Goal: Feedback & Contribution: Submit feedback/report problem

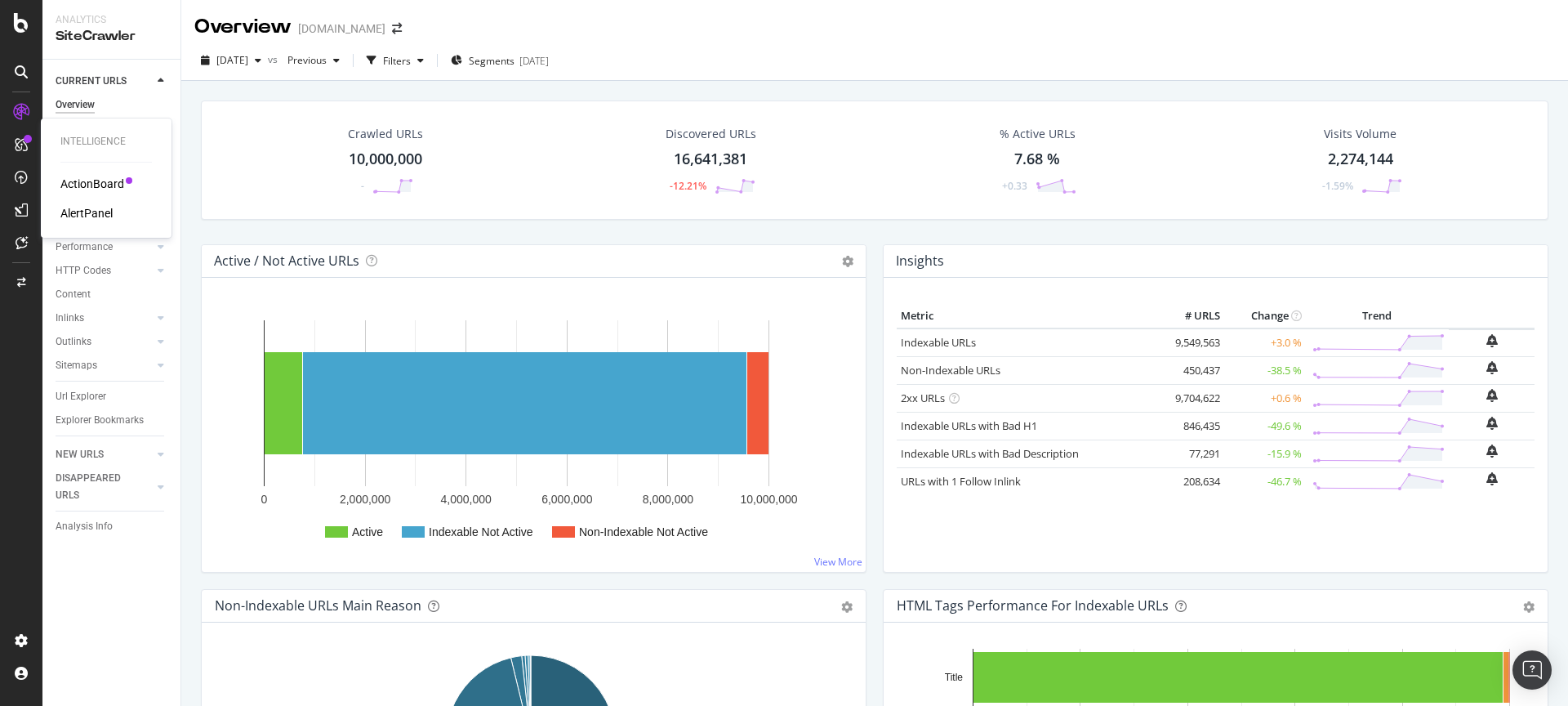
click at [112, 185] on div "ActionBoard" at bounding box center [92, 183] width 63 height 16
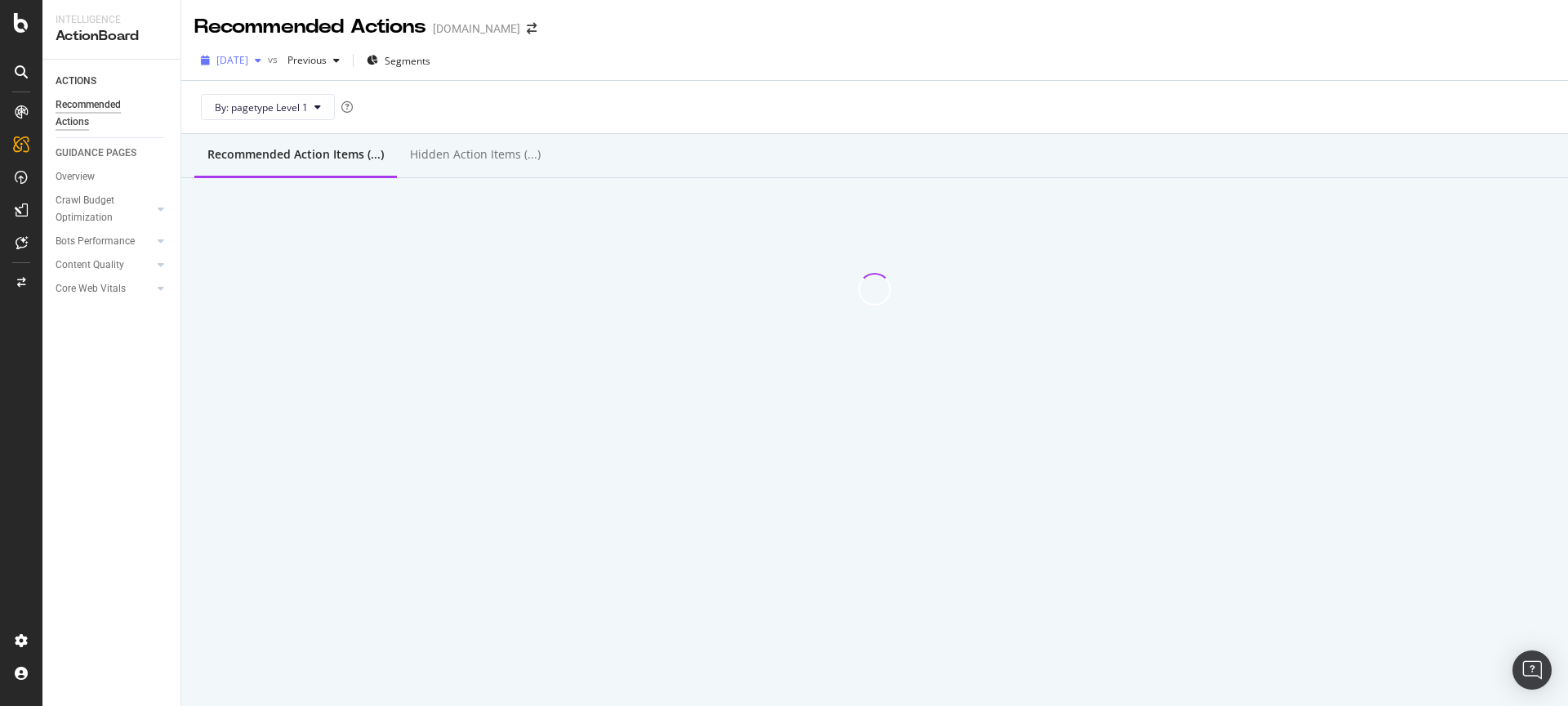
click at [268, 59] on div "button" at bounding box center [257, 60] width 20 height 9
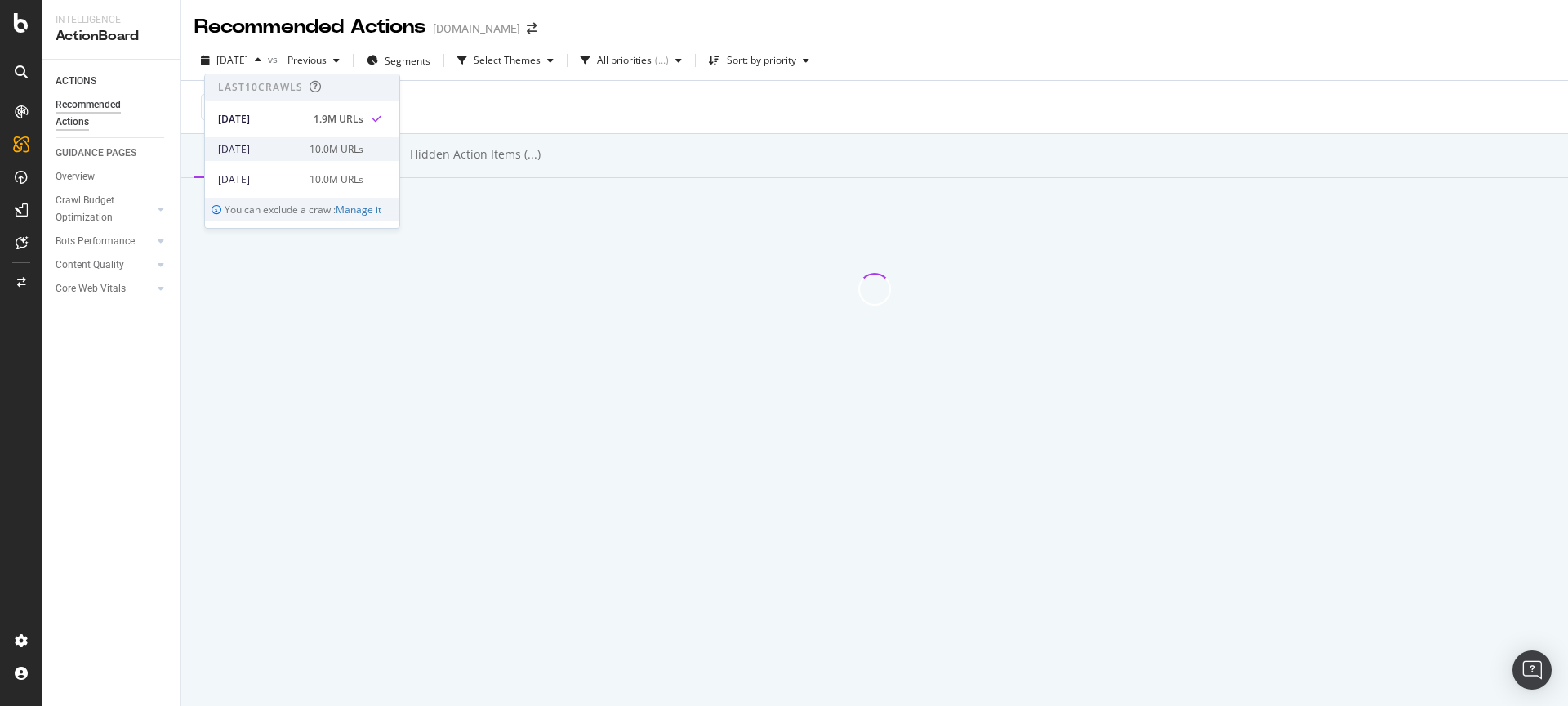
click at [343, 146] on div "10.0M URLs" at bounding box center [336, 149] width 54 height 15
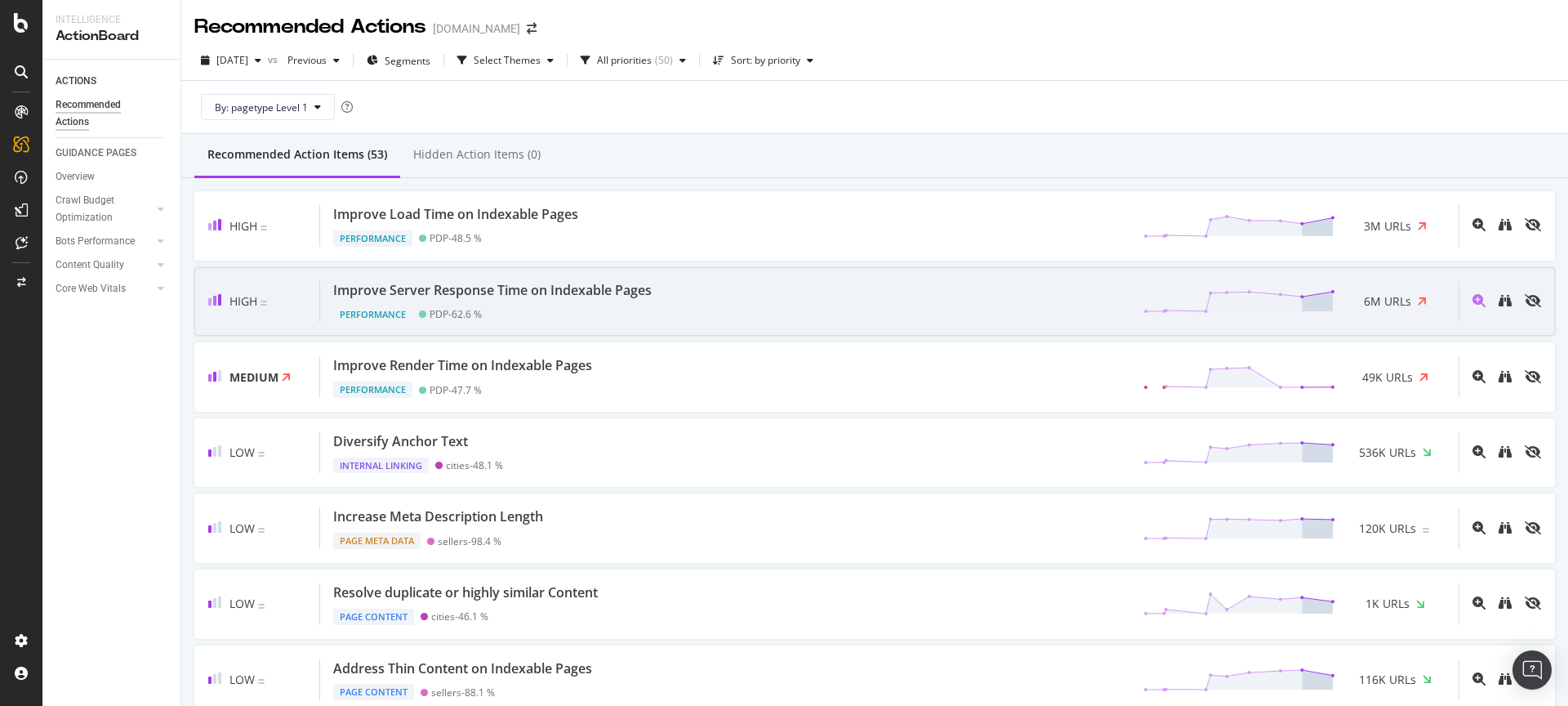
scroll to position [466, 0]
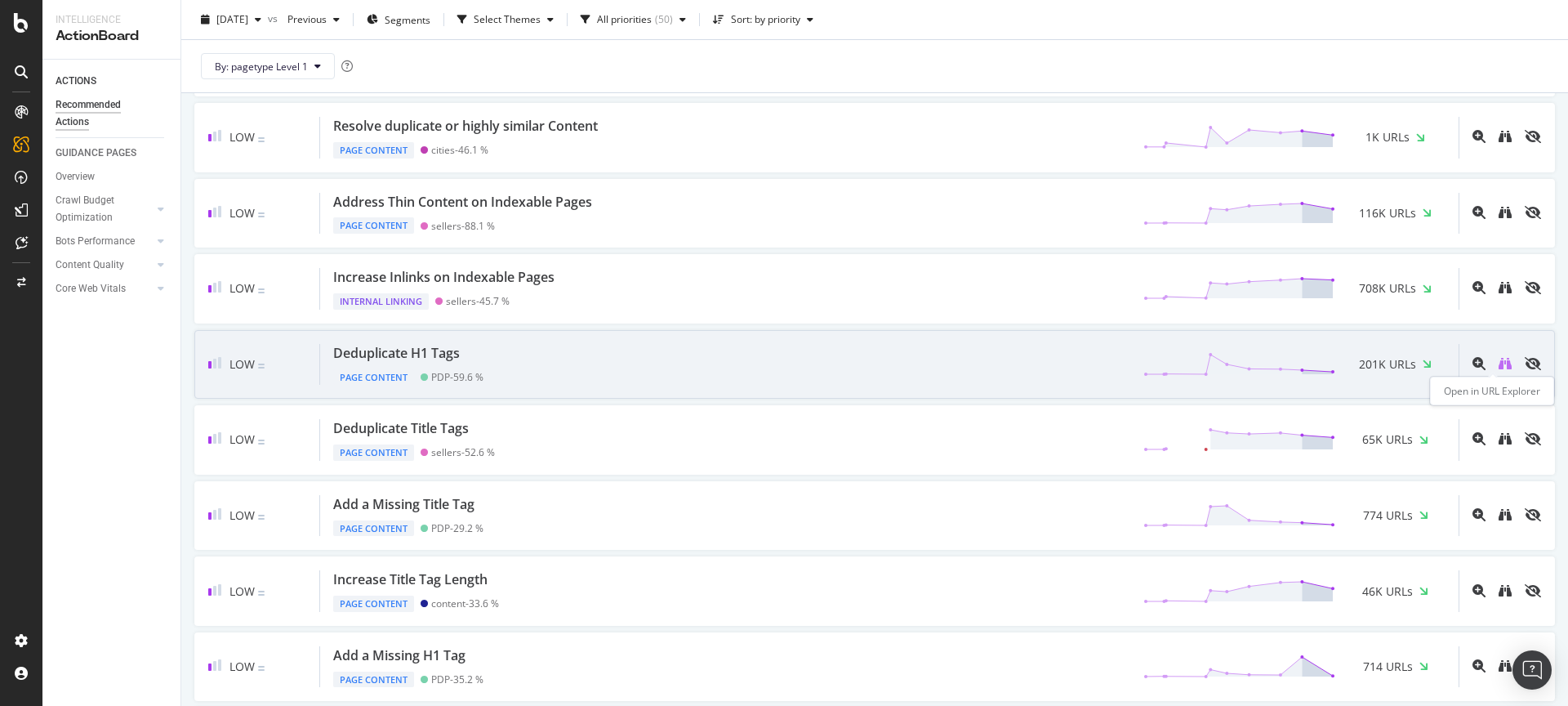
click at [1499, 359] on icon "binoculars" at bounding box center [1505, 363] width 13 height 13
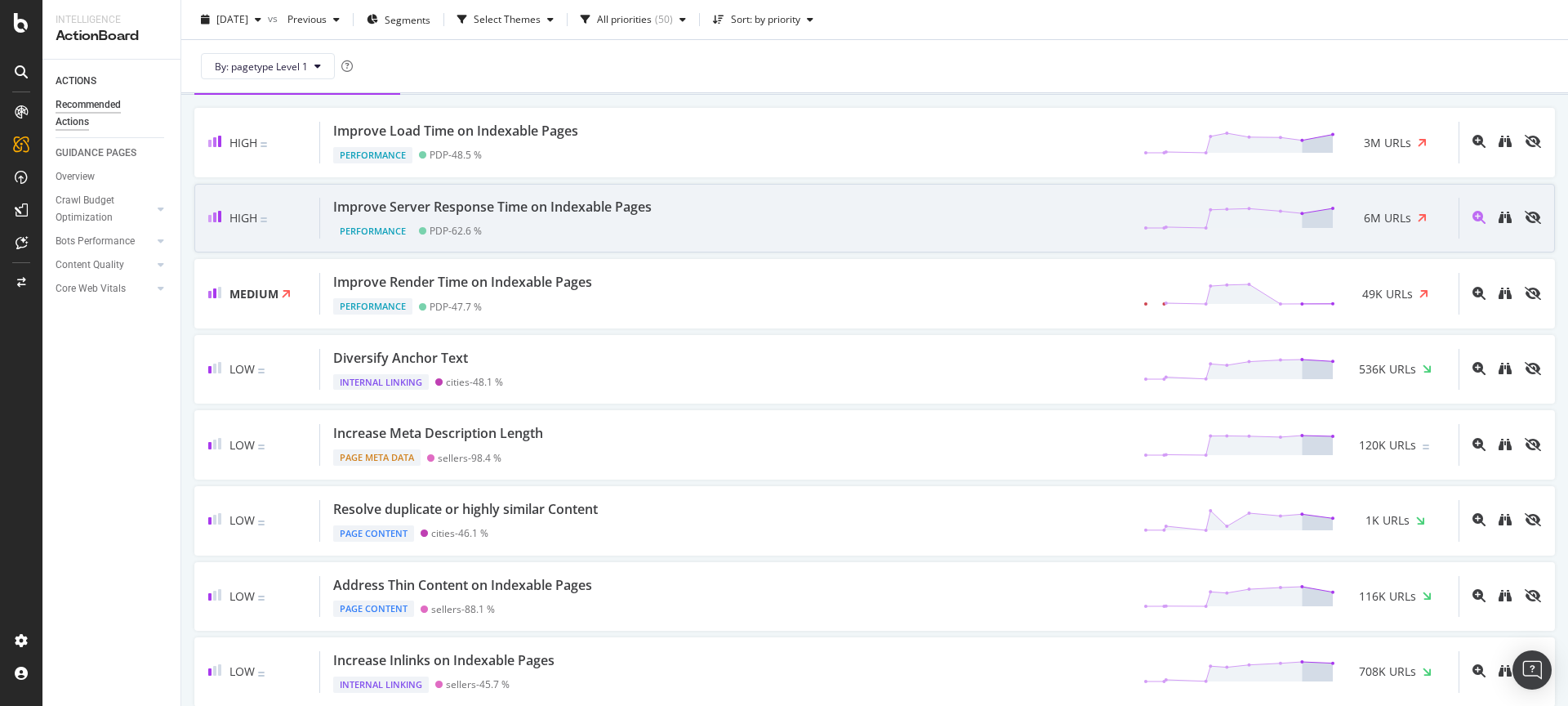
scroll to position [95, 0]
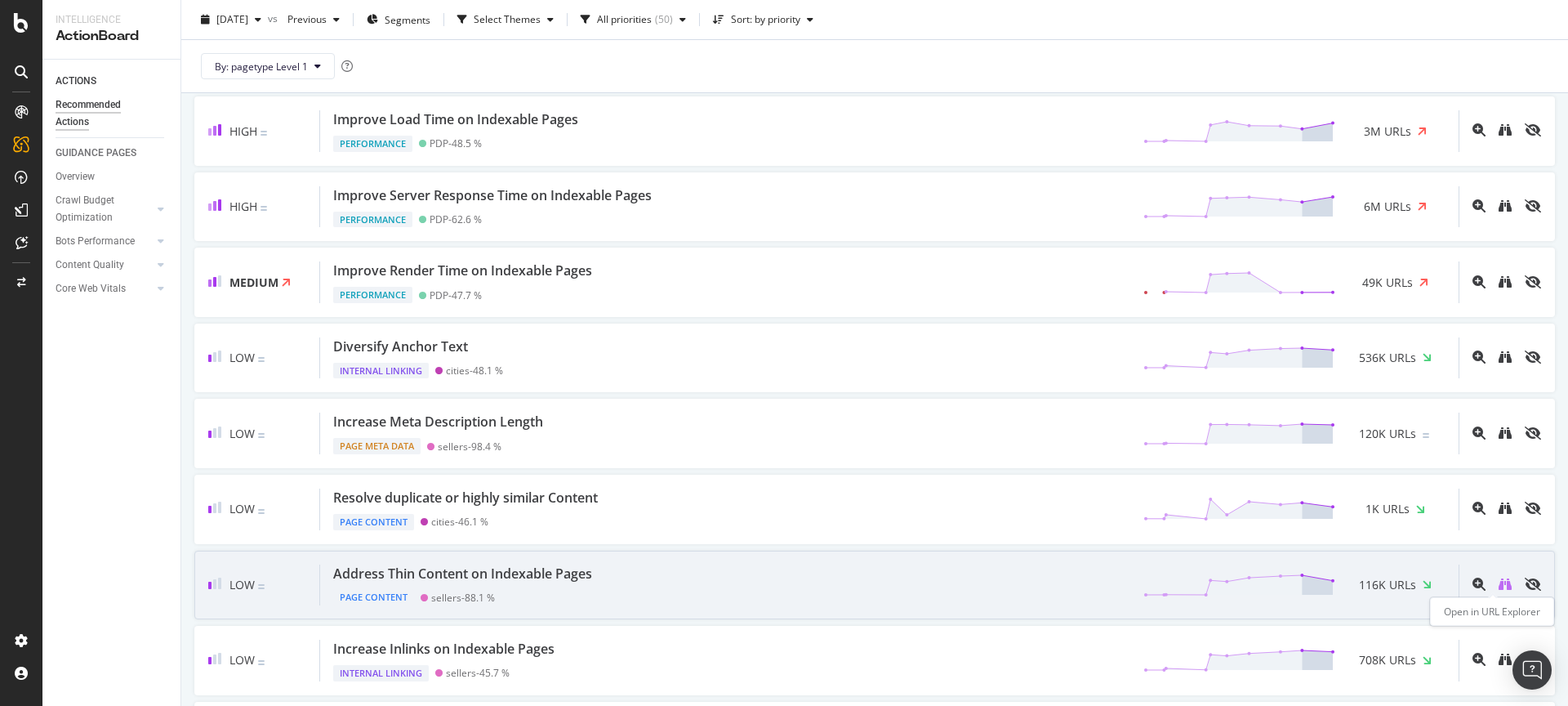
click at [1499, 579] on icon "binoculars" at bounding box center [1505, 584] width 13 height 13
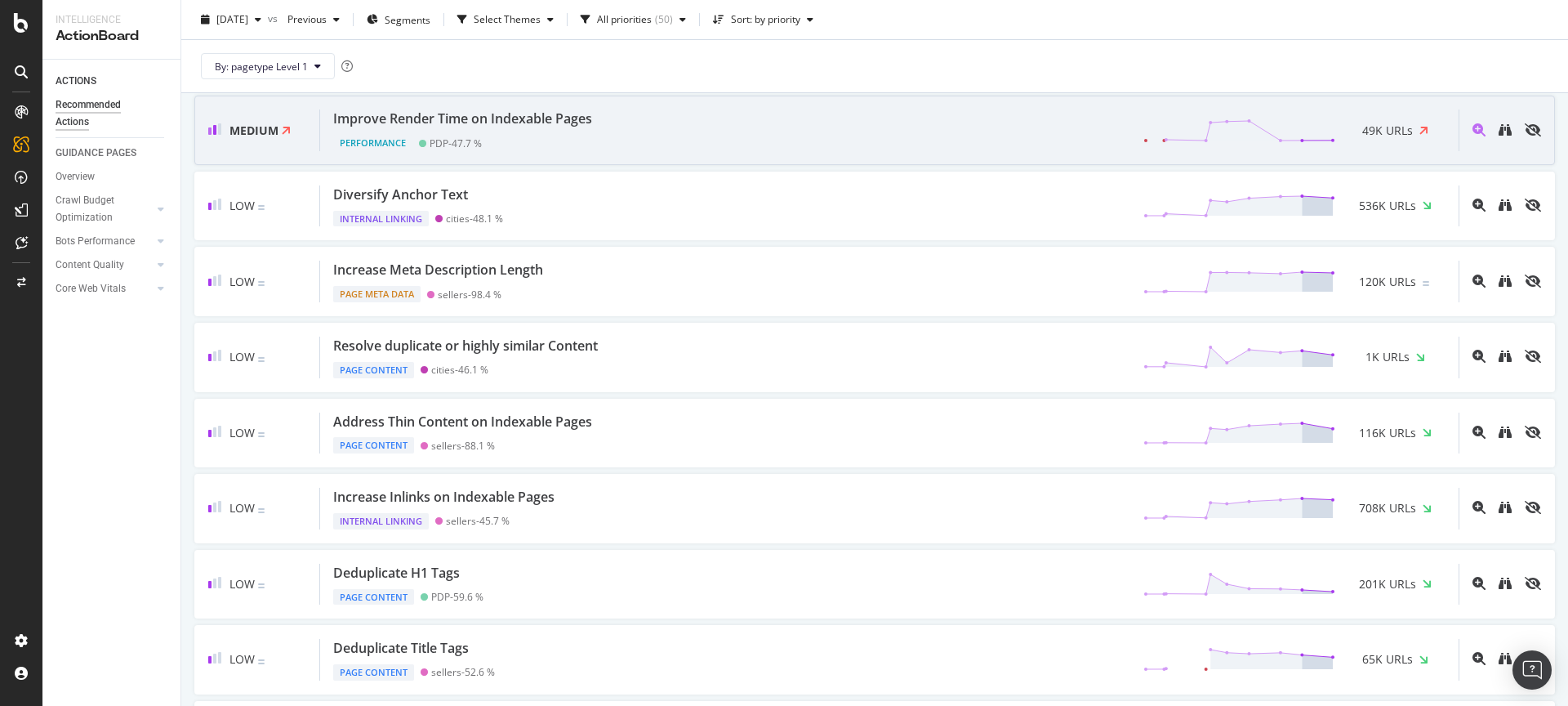
scroll to position [252, 0]
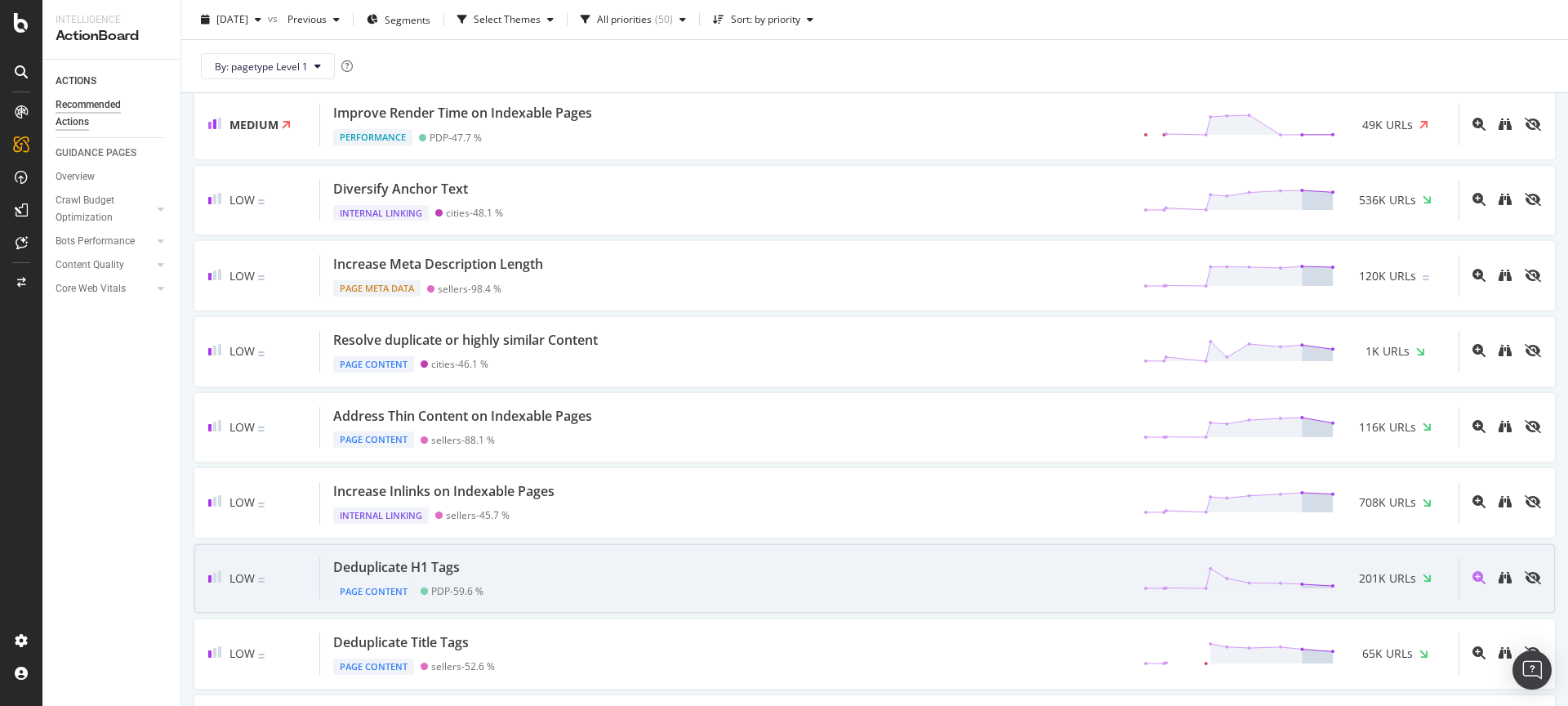
click at [547, 585] on div "Deduplicate H1 Tags Page Content PDP - 59.6 % 201K URLs" at bounding box center [889, 578] width 1139 height 42
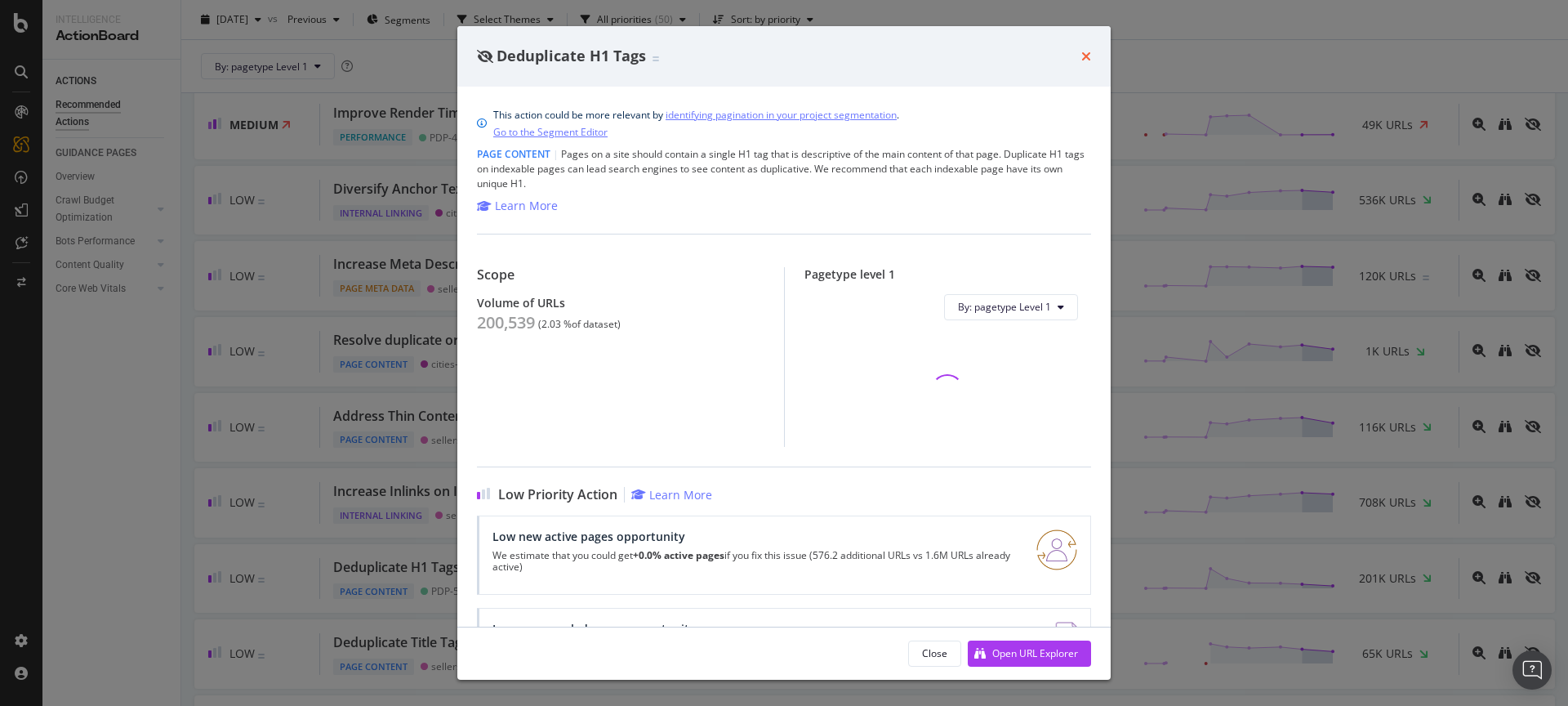
click at [1085, 54] on icon "times" at bounding box center [1086, 56] width 9 height 13
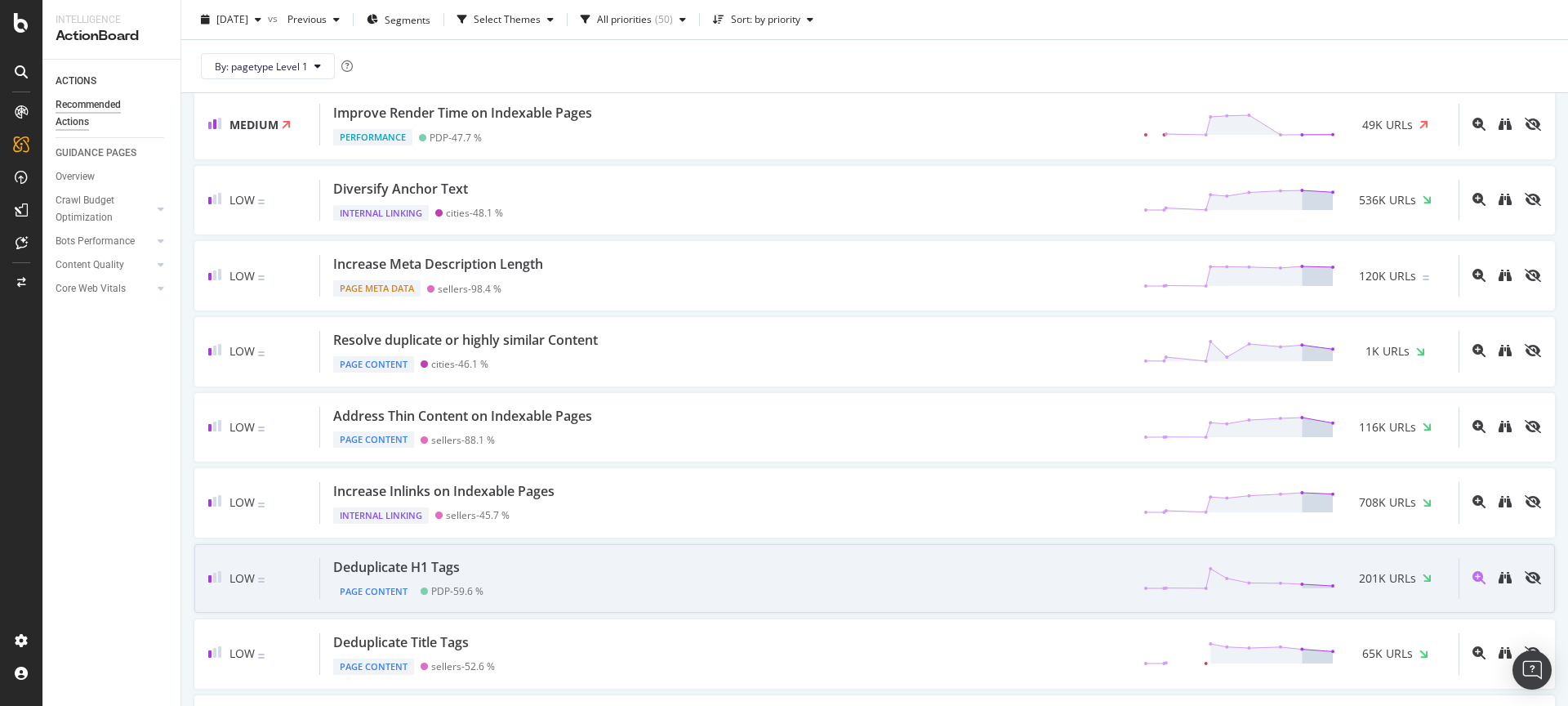
click at [1492, 586] on div at bounding box center [1500, 578] width 82 height 42
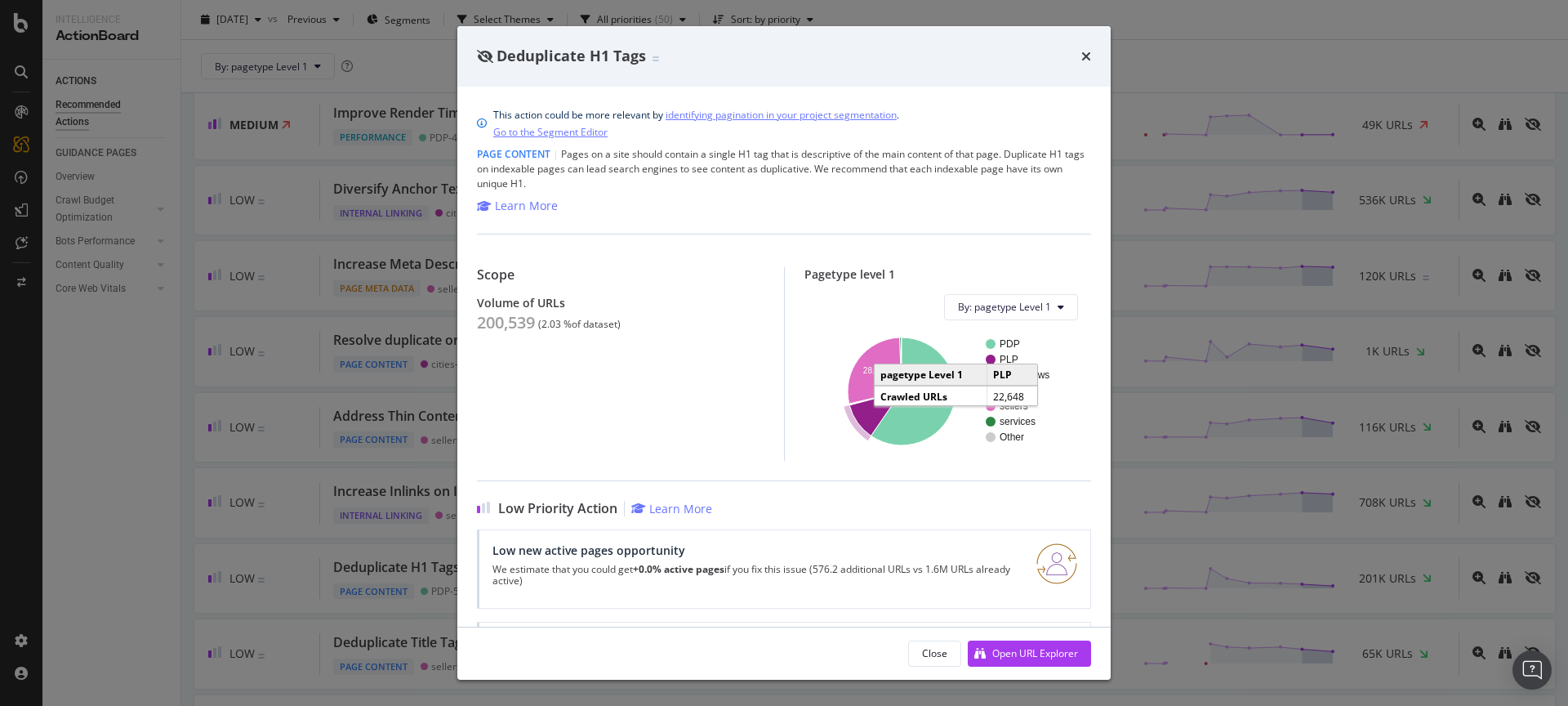
click at [851, 415] on icon "A chart." at bounding box center [875, 413] width 52 height 44
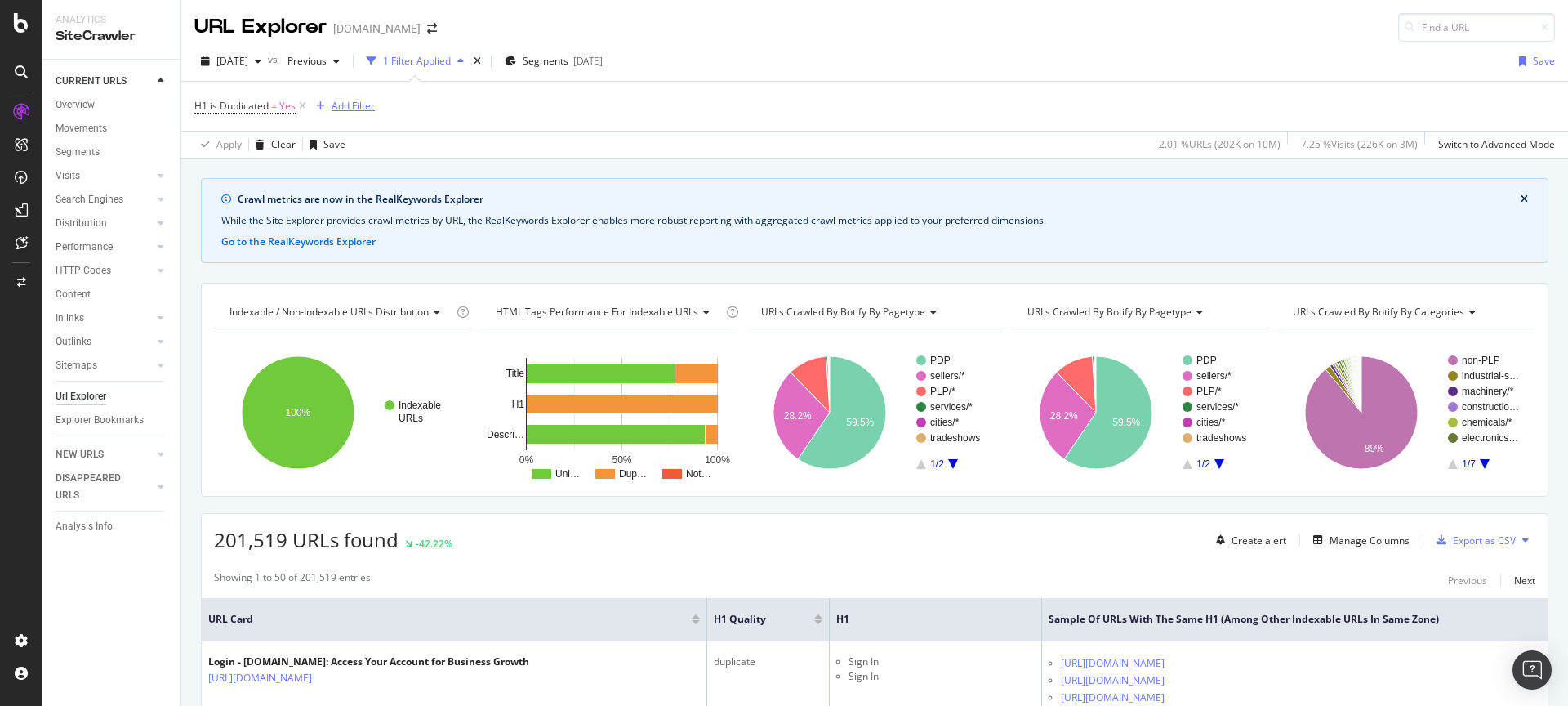
click at [350, 104] on div "Add Filter" at bounding box center [353, 106] width 44 height 14
click at [618, 112] on div "H1 is Duplicated = Yes Add Filter" at bounding box center [874, 105] width 1360 height 49
click at [809, 371] on icon "A chart." at bounding box center [810, 384] width 39 height 56
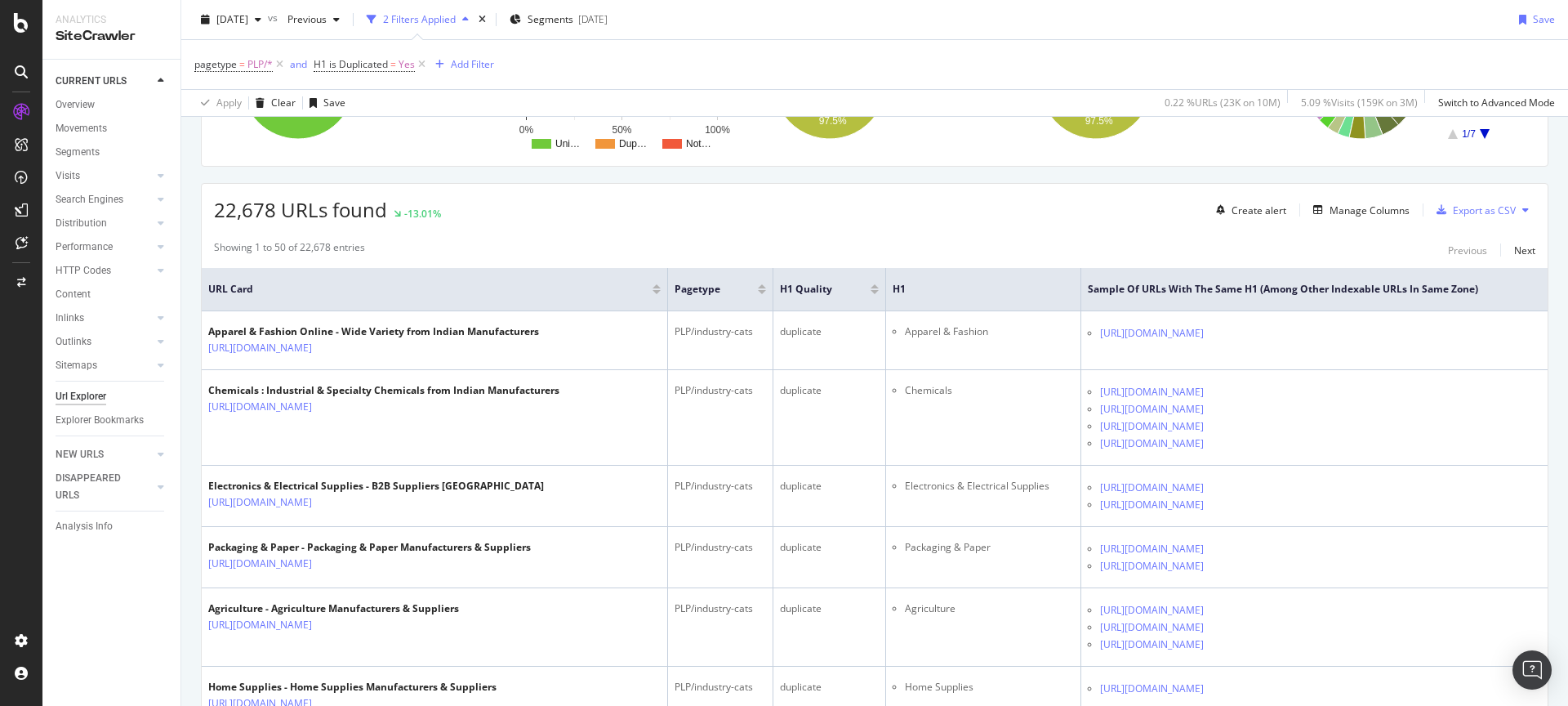
scroll to position [341, 0]
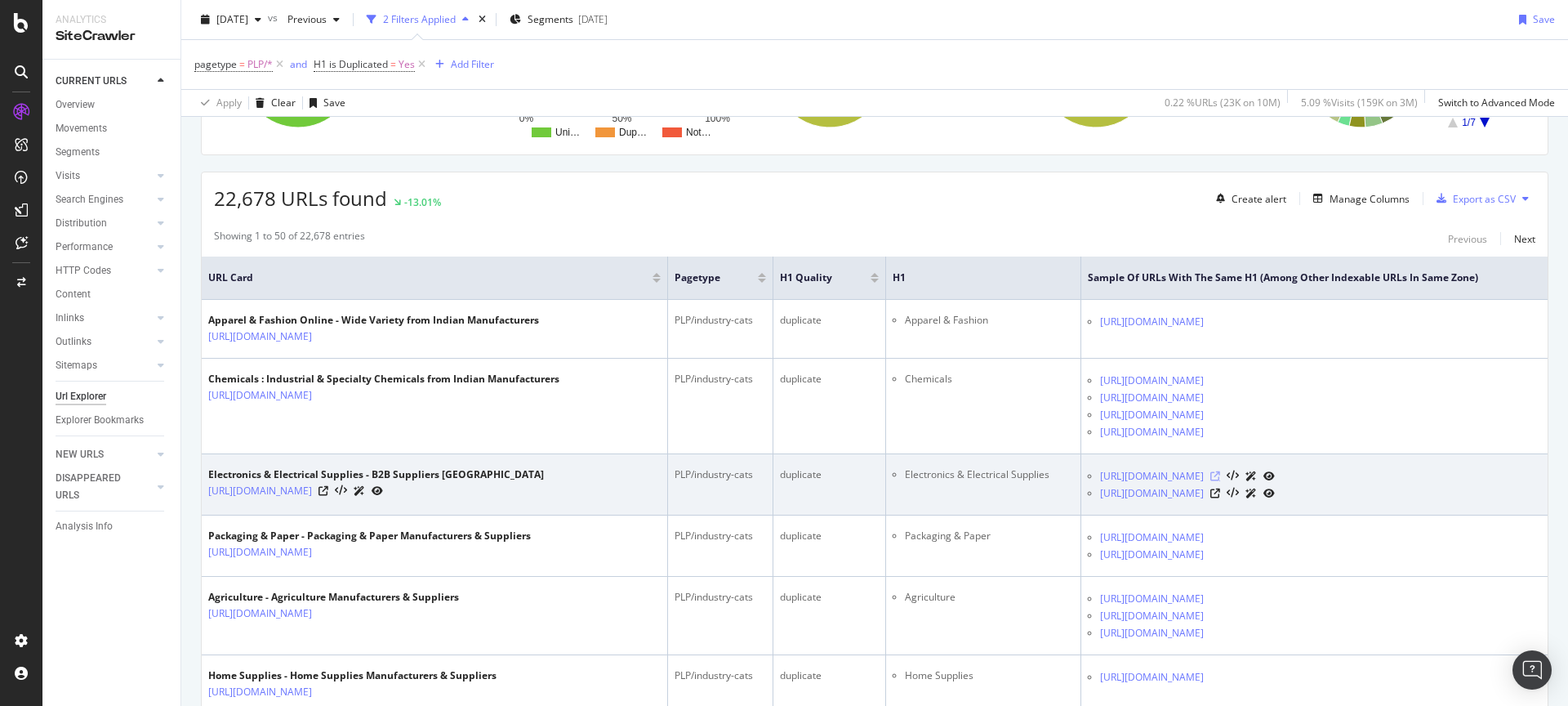
click at [1220, 481] on icon at bounding box center [1215, 476] width 9 height 9
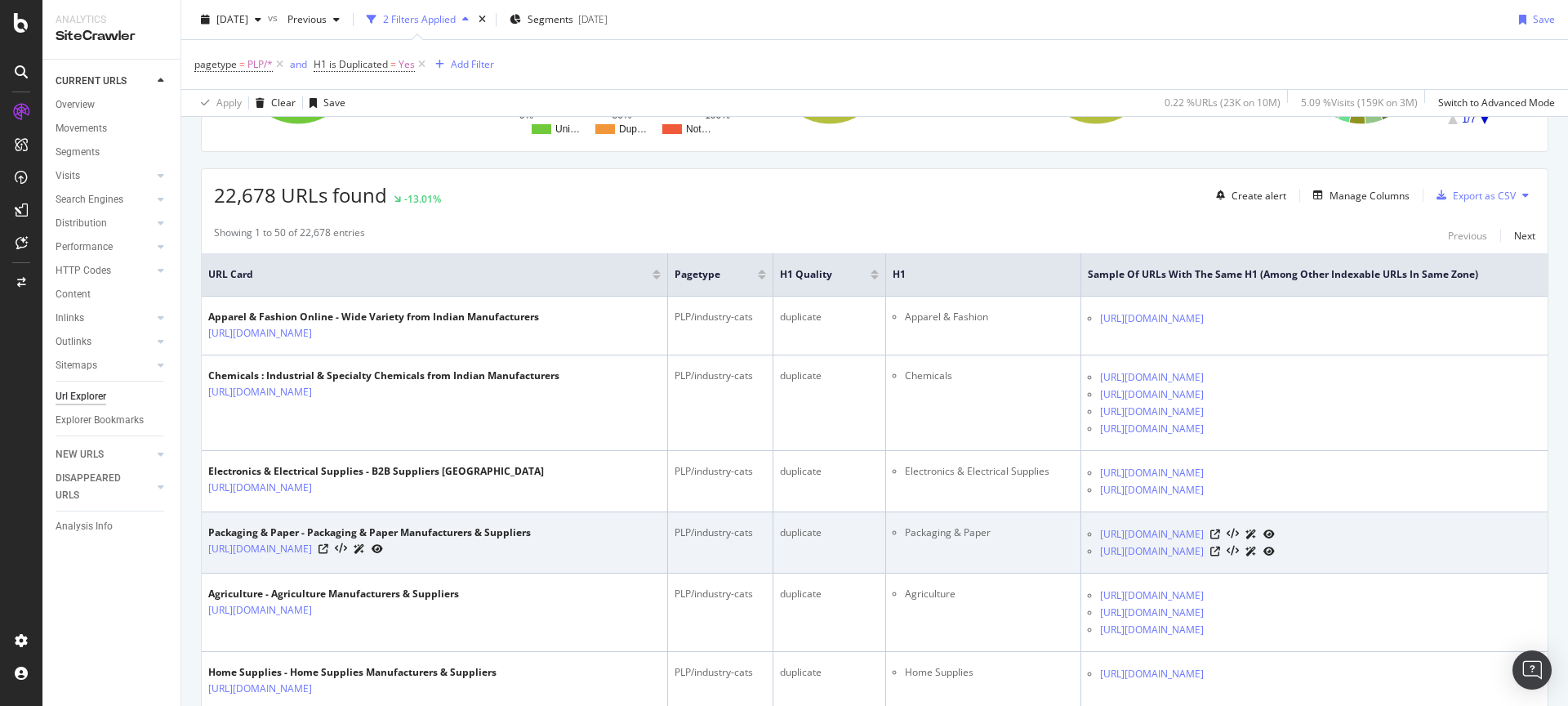
scroll to position [347, 0]
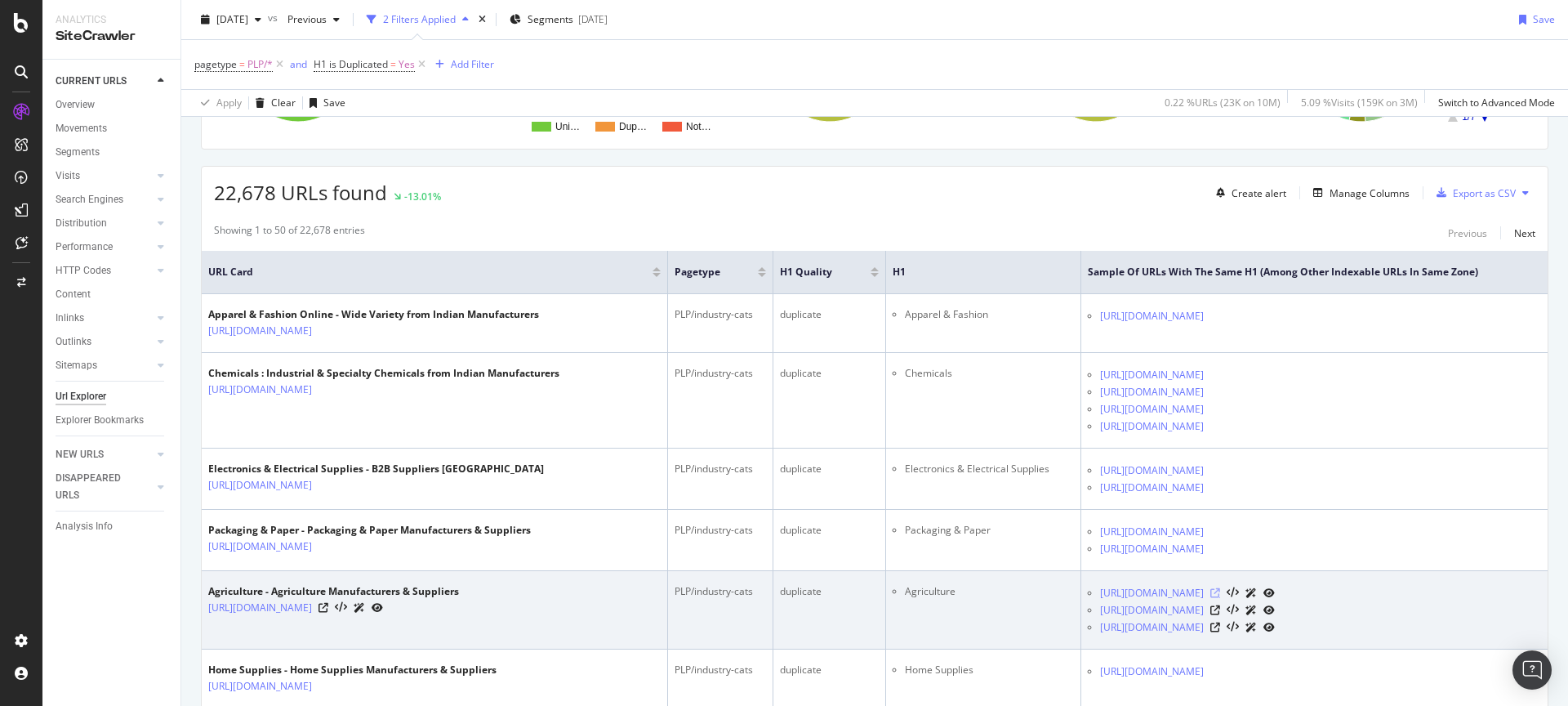
click at [1220, 598] on icon at bounding box center [1215, 592] width 9 height 9
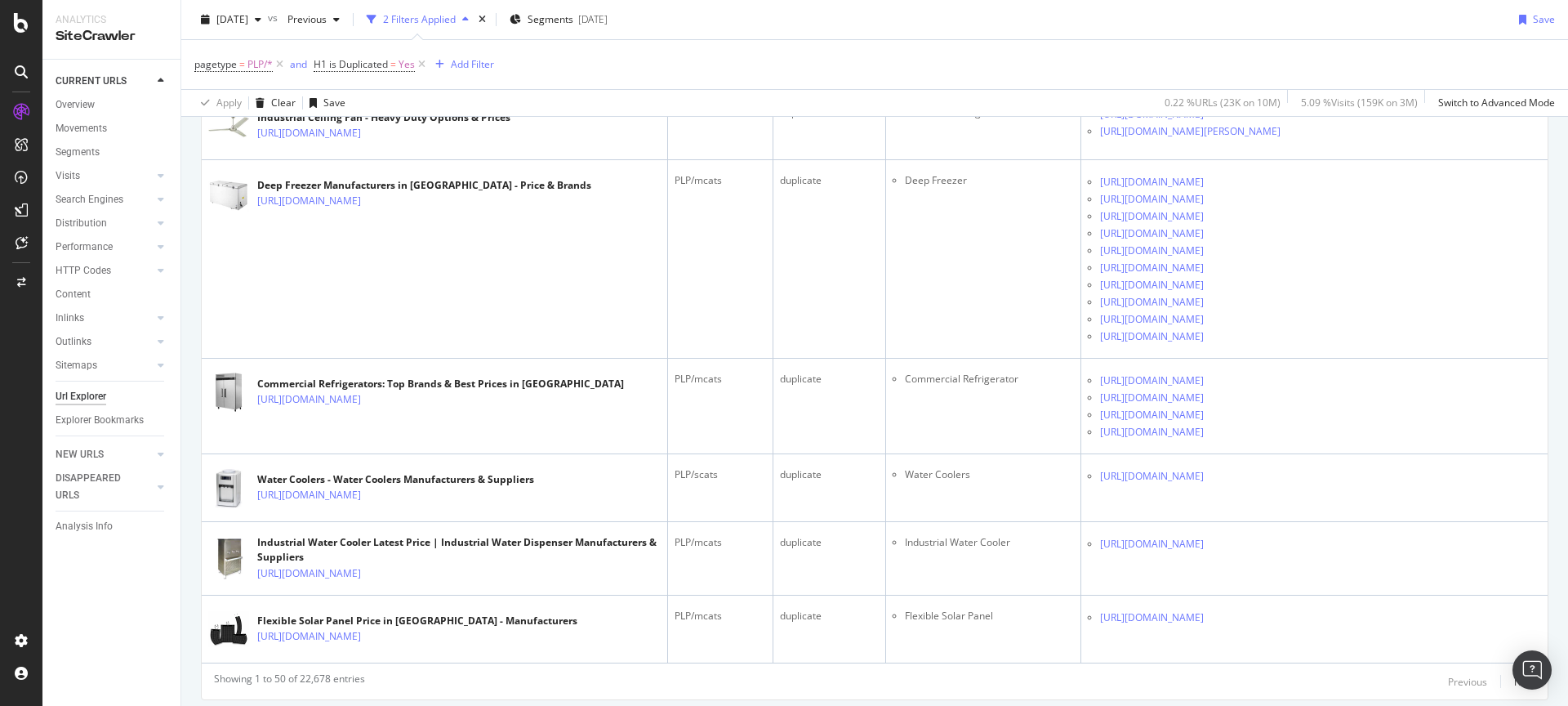
scroll to position [6416, 0]
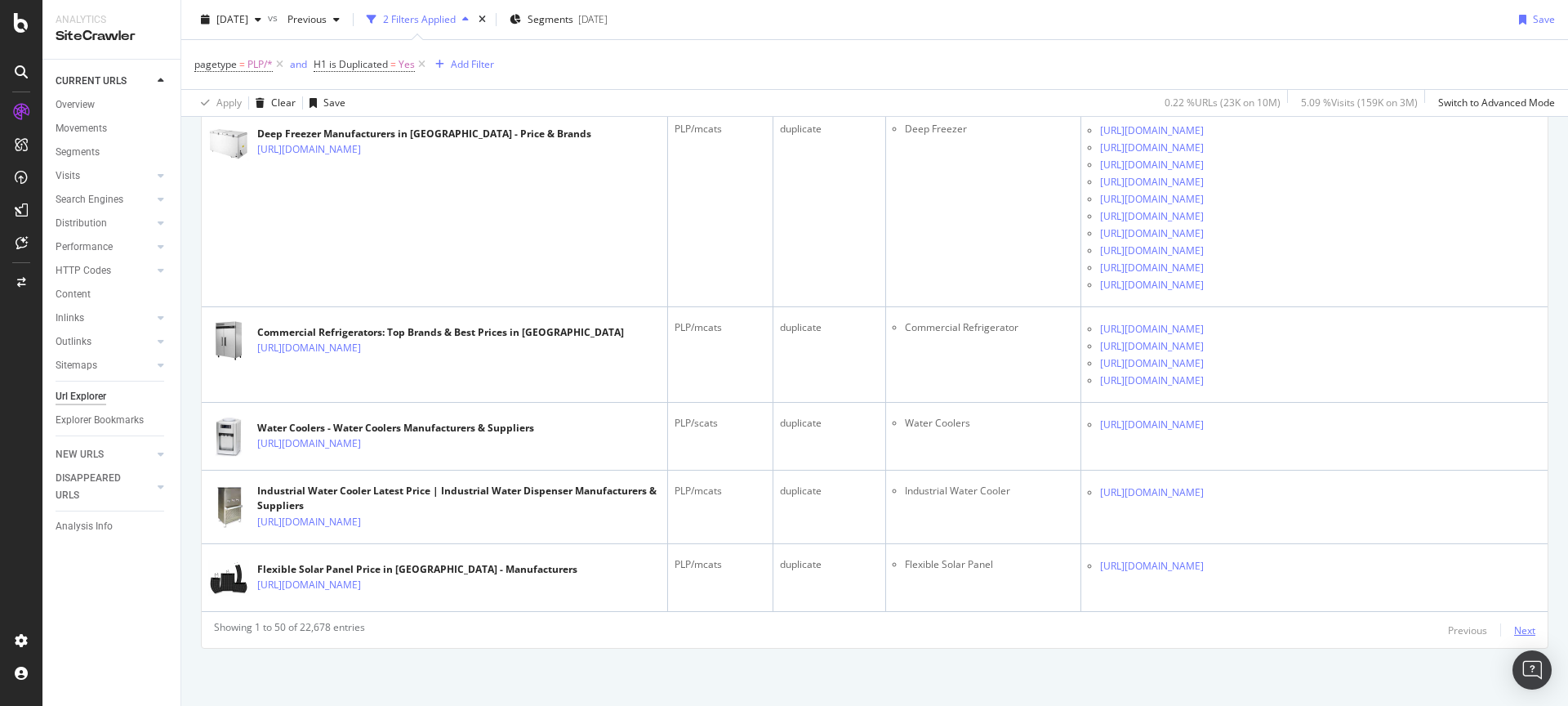
click at [1514, 630] on div "Next" at bounding box center [1524, 630] width 21 height 14
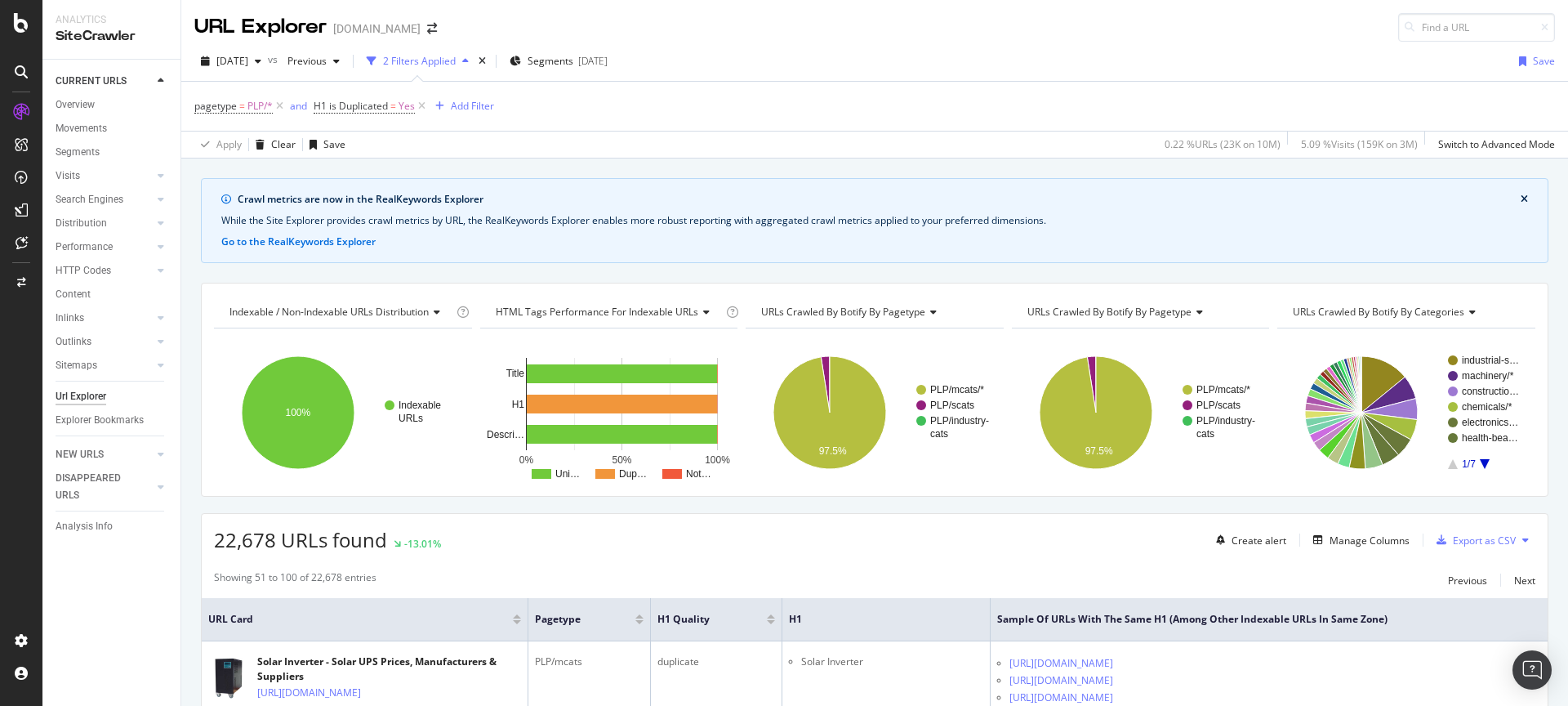
scroll to position [224, 0]
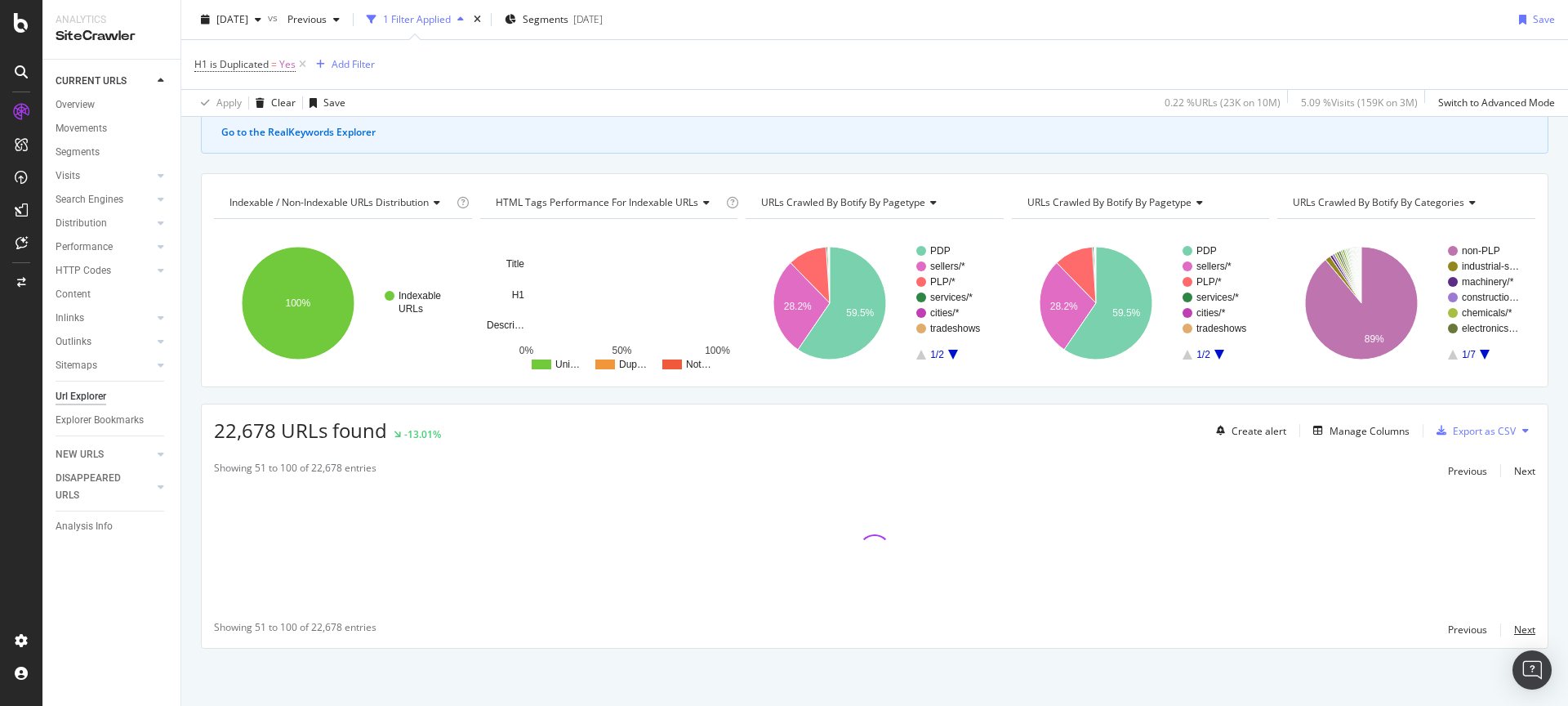
scroll to position [110, 0]
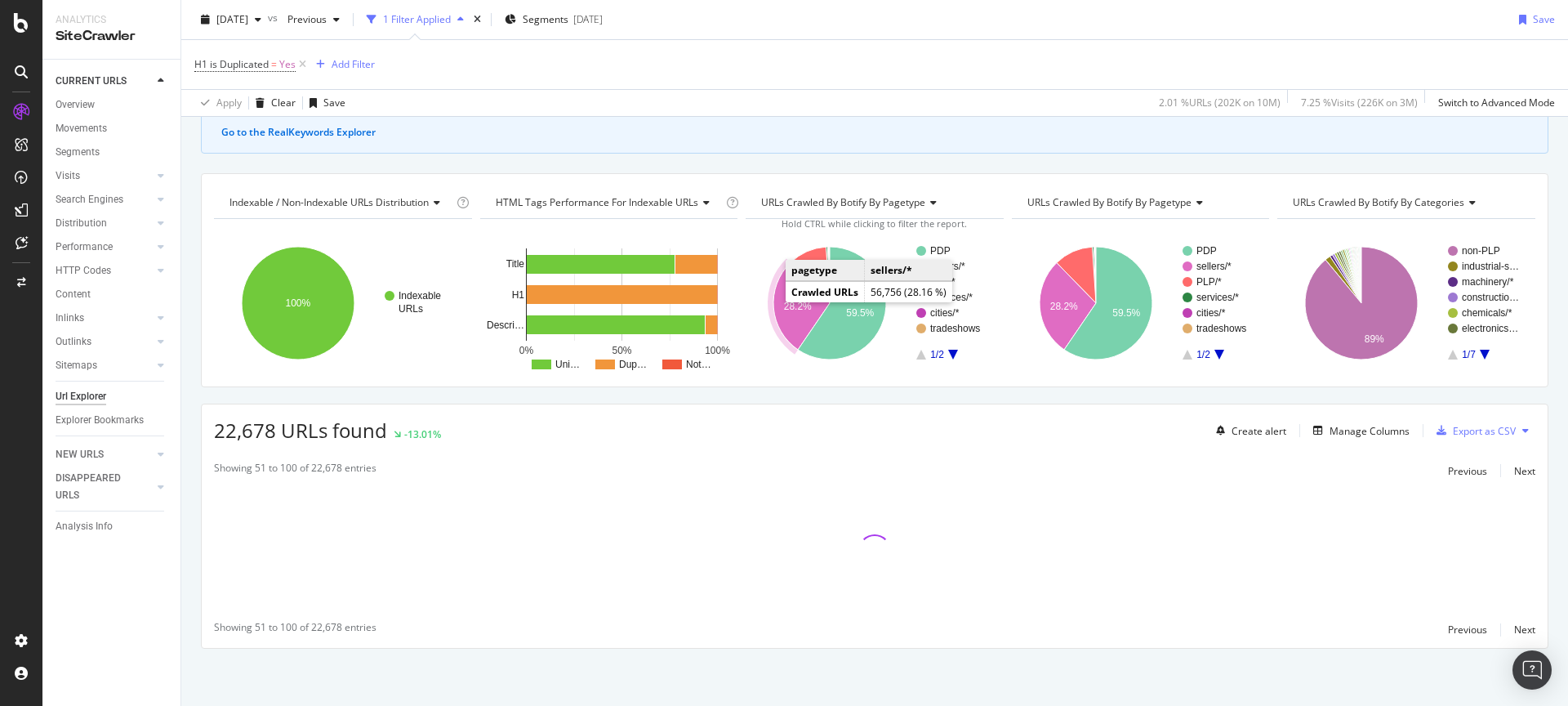
click at [788, 305] on text "28.2%" at bounding box center [797, 306] width 27 height 11
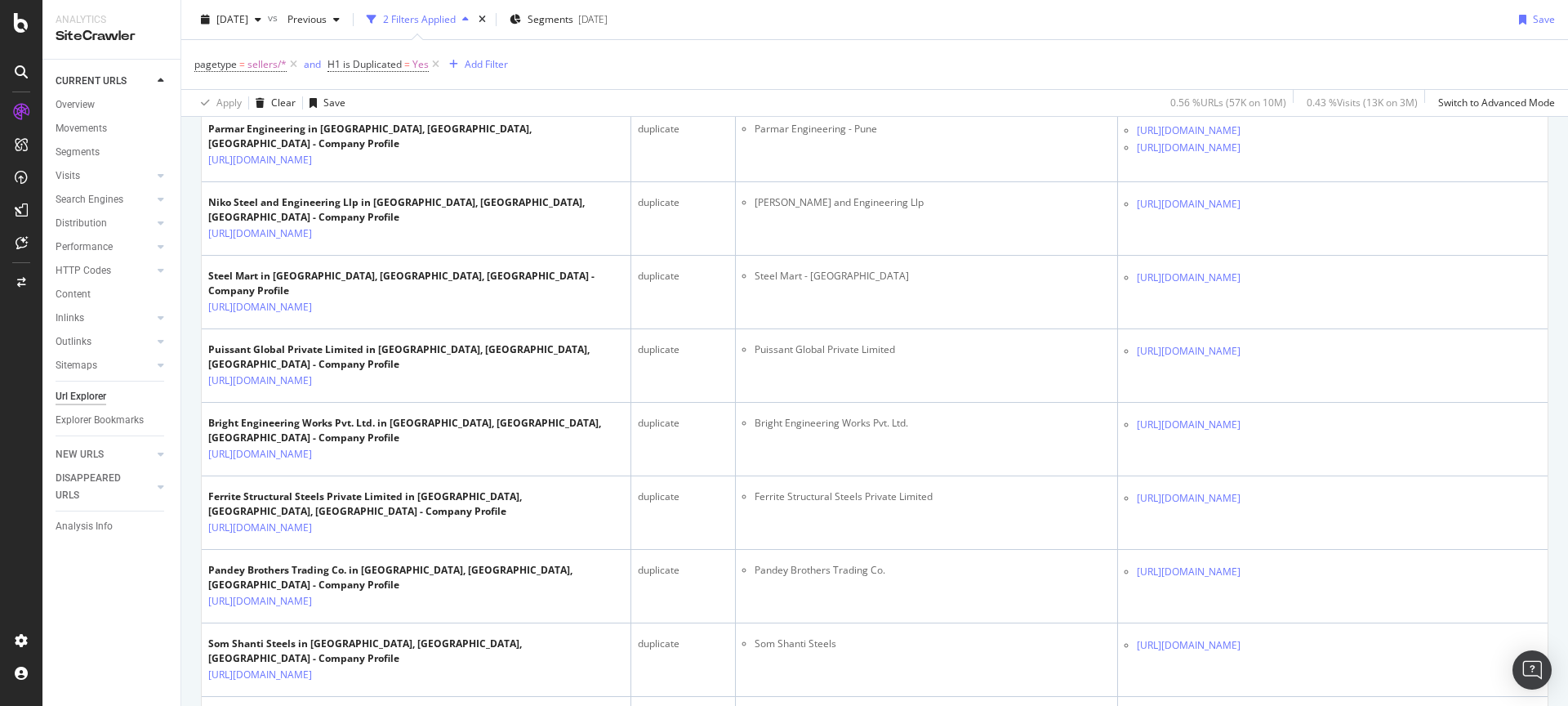
scroll to position [2022, 0]
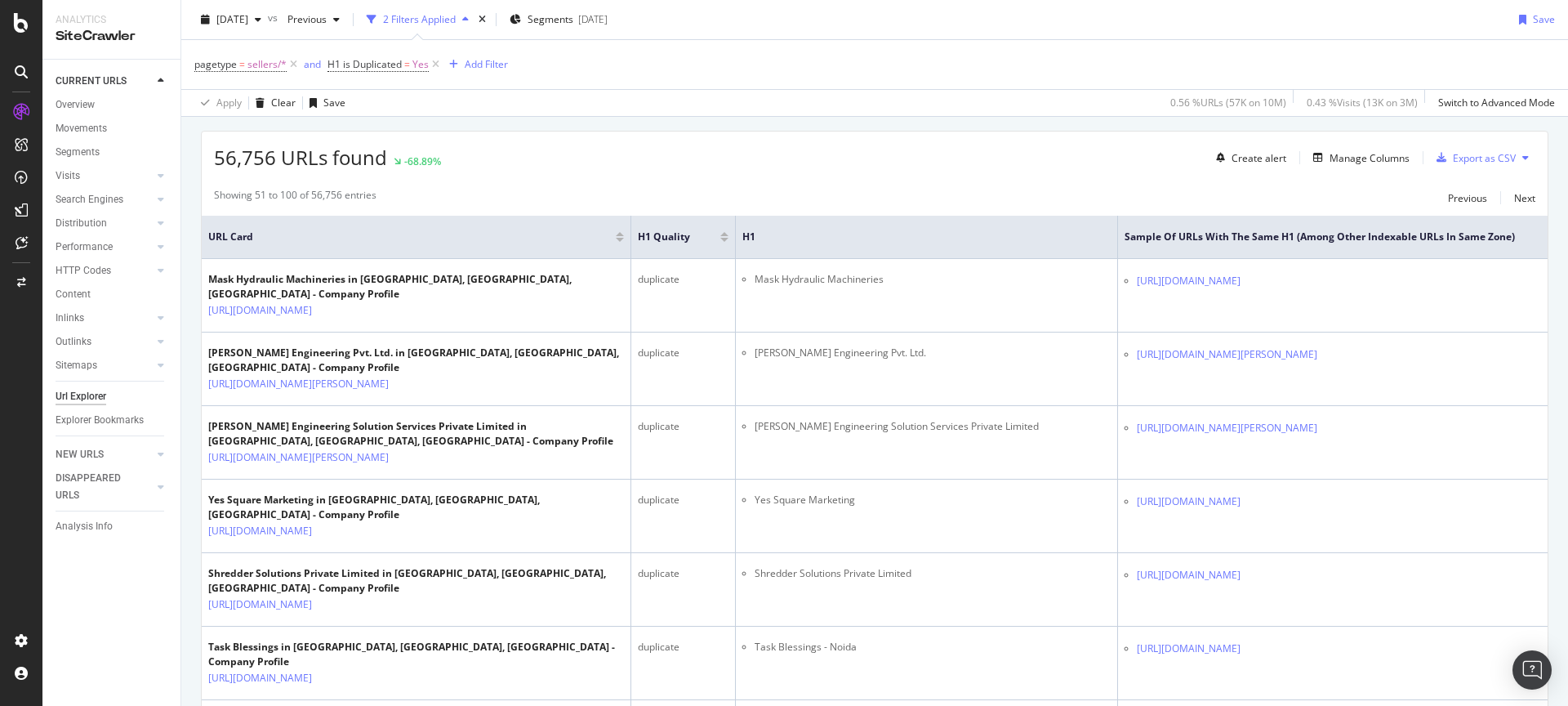
scroll to position [0, 0]
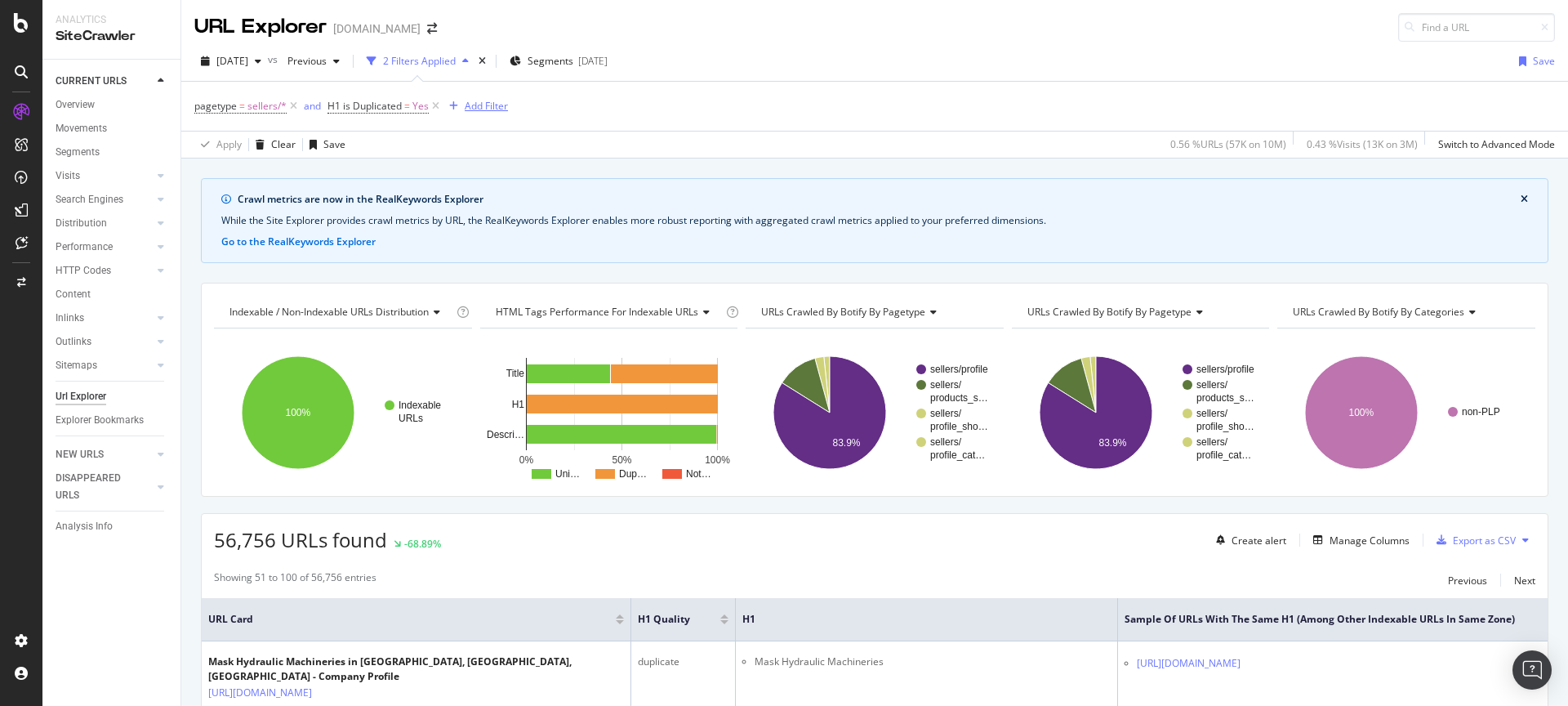
click at [481, 108] on div "Add Filter" at bounding box center [486, 106] width 44 height 14
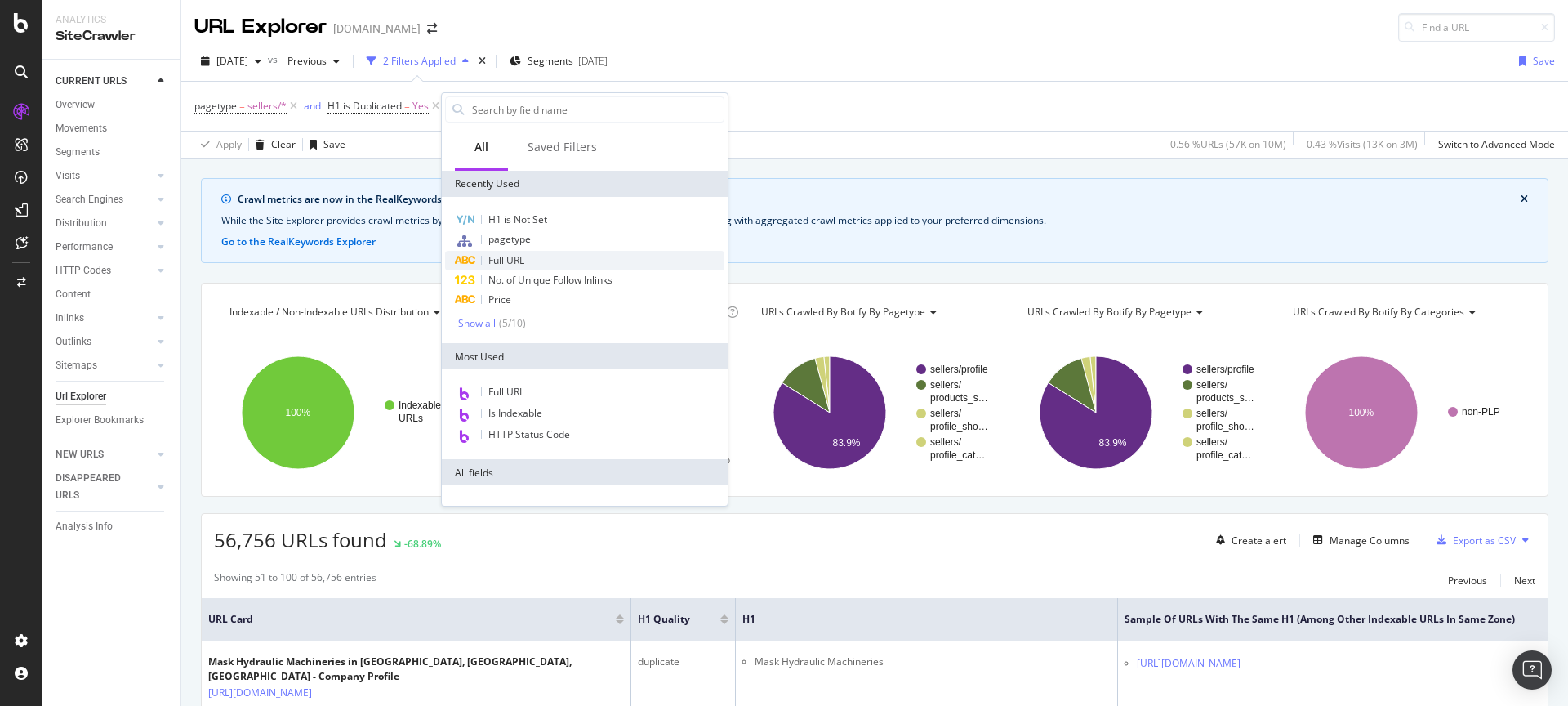
click at [521, 254] on span "Full URL" at bounding box center [506, 260] width 36 height 14
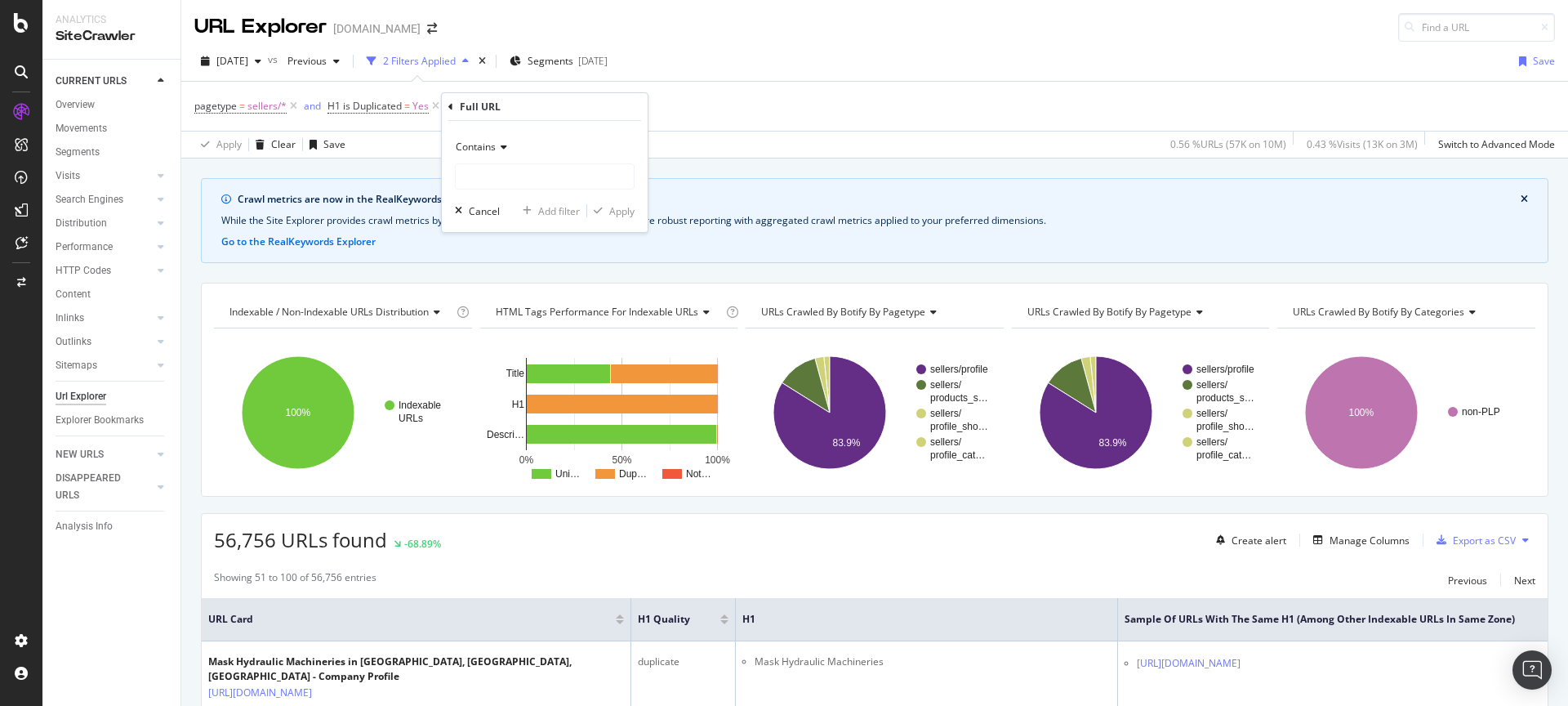
click at [497, 149] on icon at bounding box center [500, 146] width 11 height 9
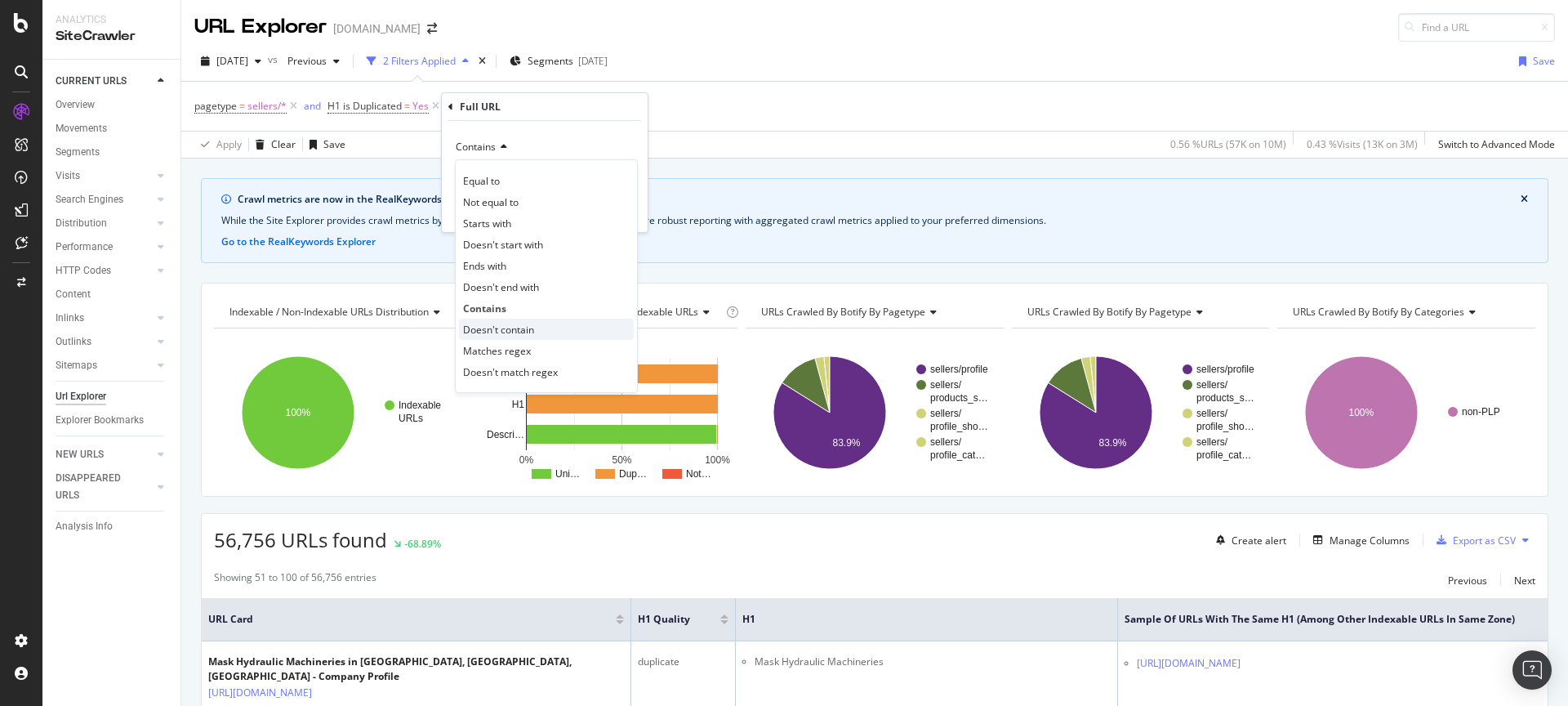
click at [534, 323] on span "Doesn't contain" at bounding box center [498, 329] width 71 height 14
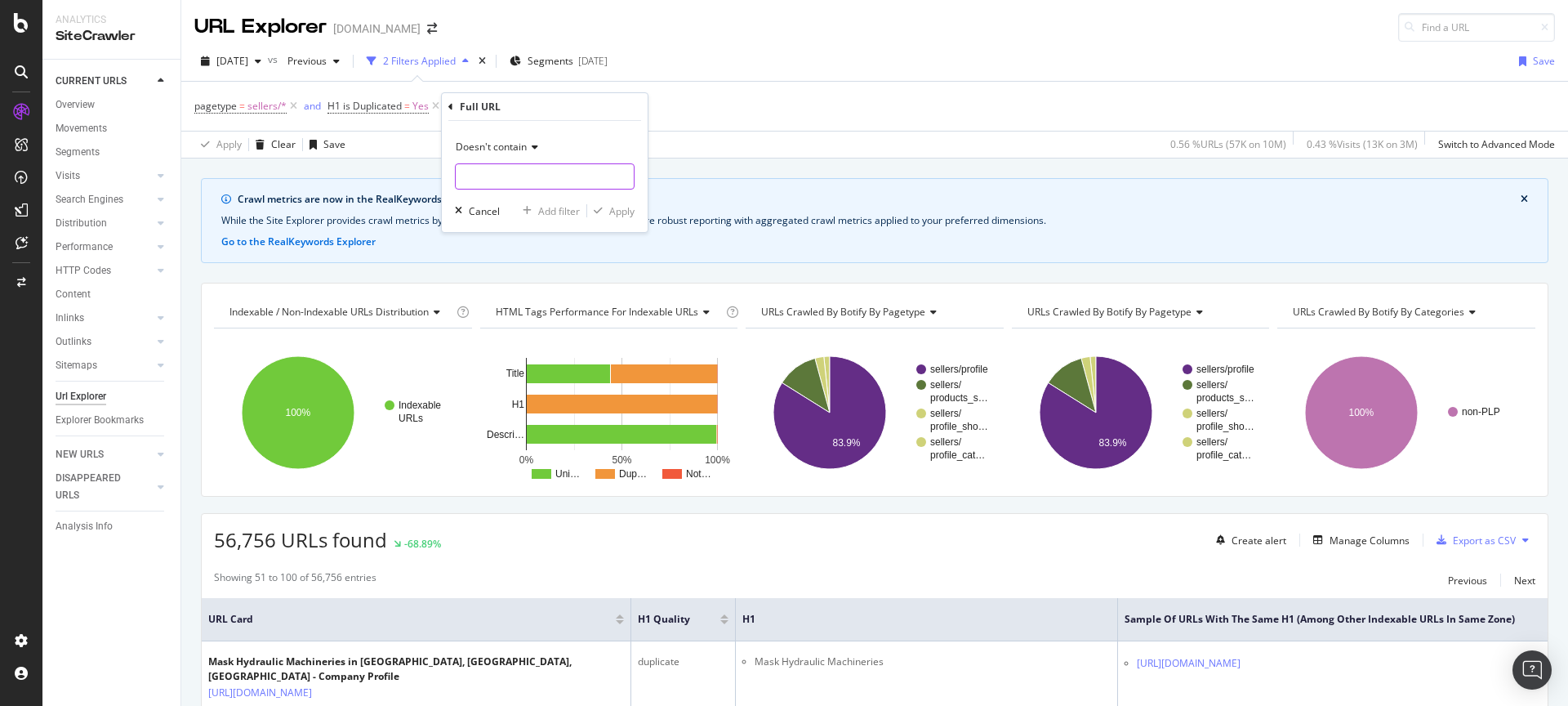
click at [500, 183] on input "text" at bounding box center [545, 176] width 178 height 27
type input "/shopping.html"
click at [607, 216] on div "button" at bounding box center [598, 211] width 22 height 9
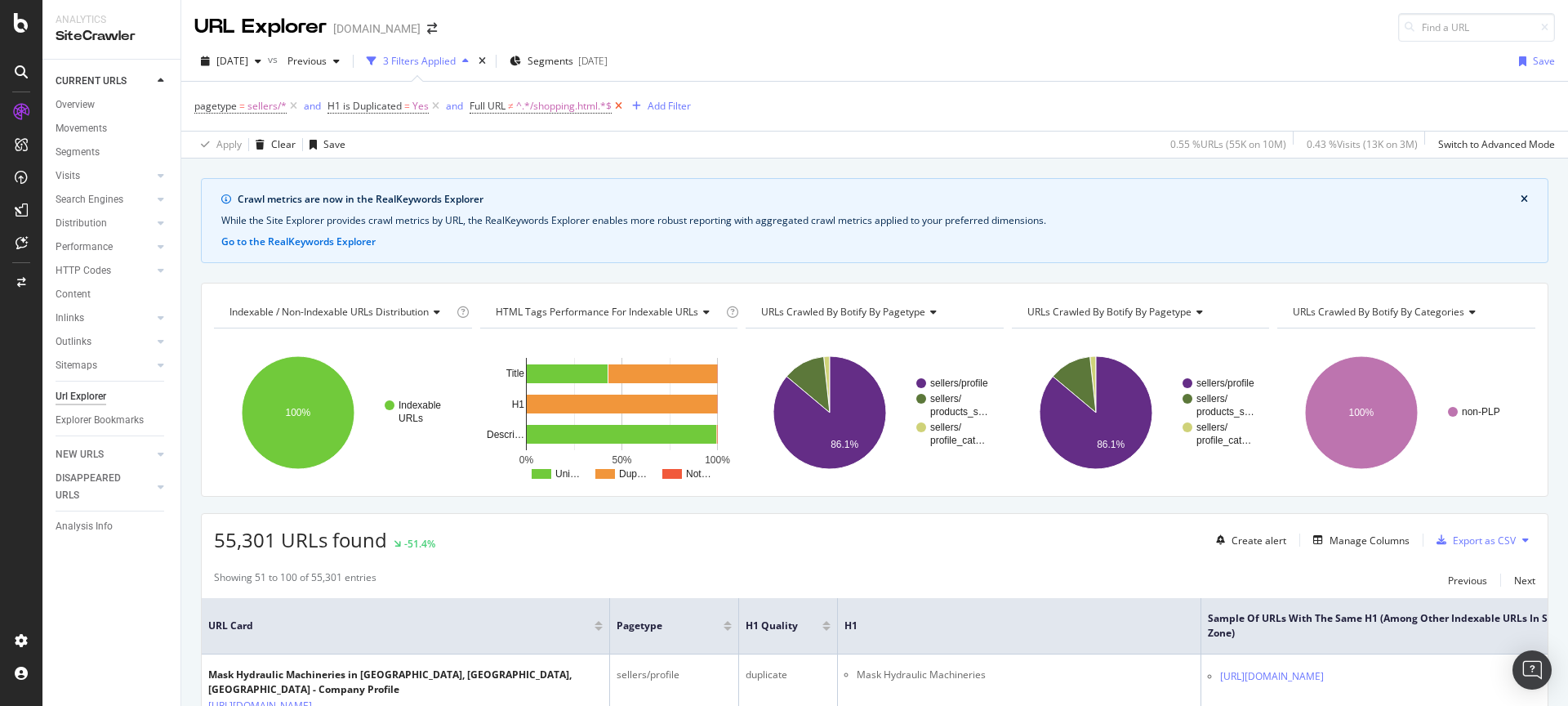
click at [615, 104] on icon at bounding box center [618, 106] width 14 height 16
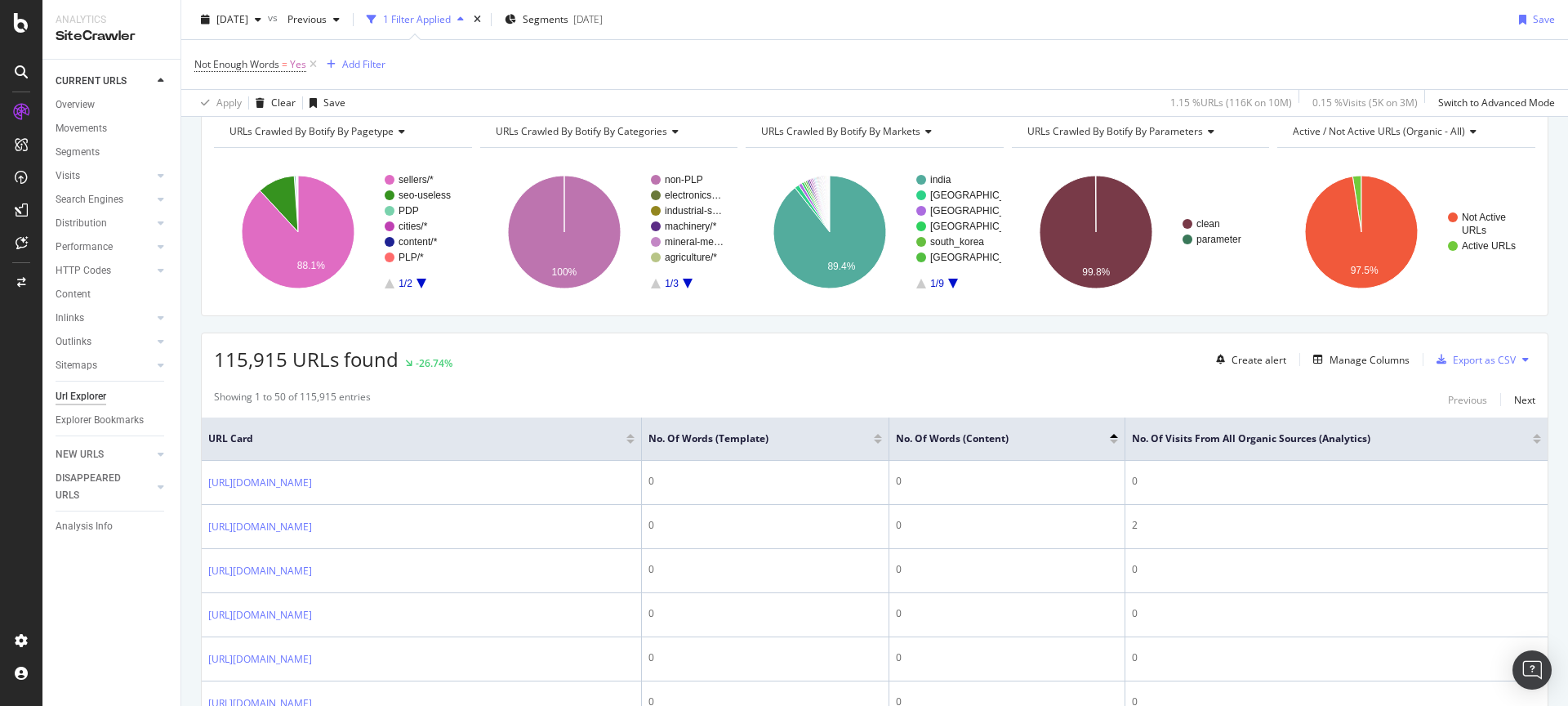
scroll to position [216, 0]
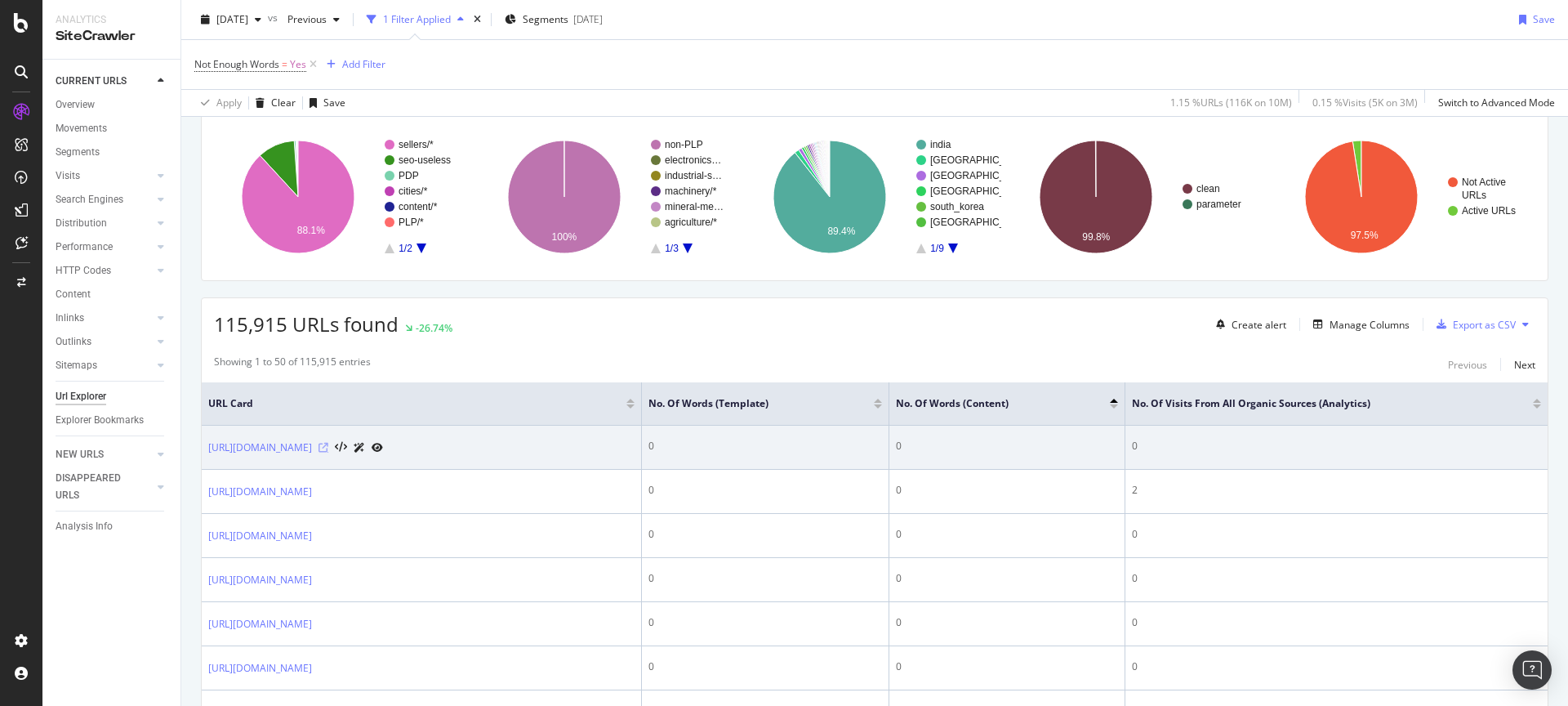
click at [328, 442] on icon at bounding box center [322, 447] width 9 height 9
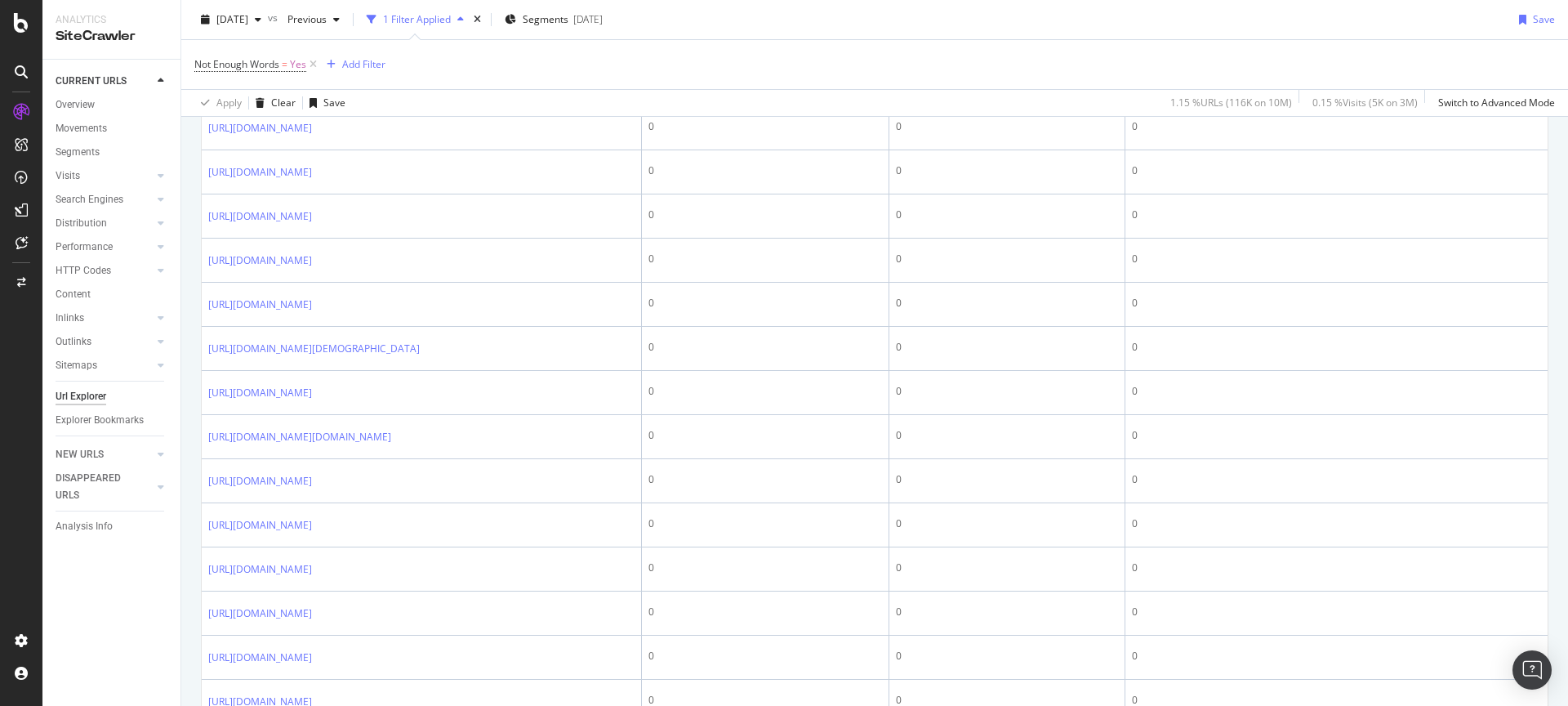
scroll to position [629, 0]
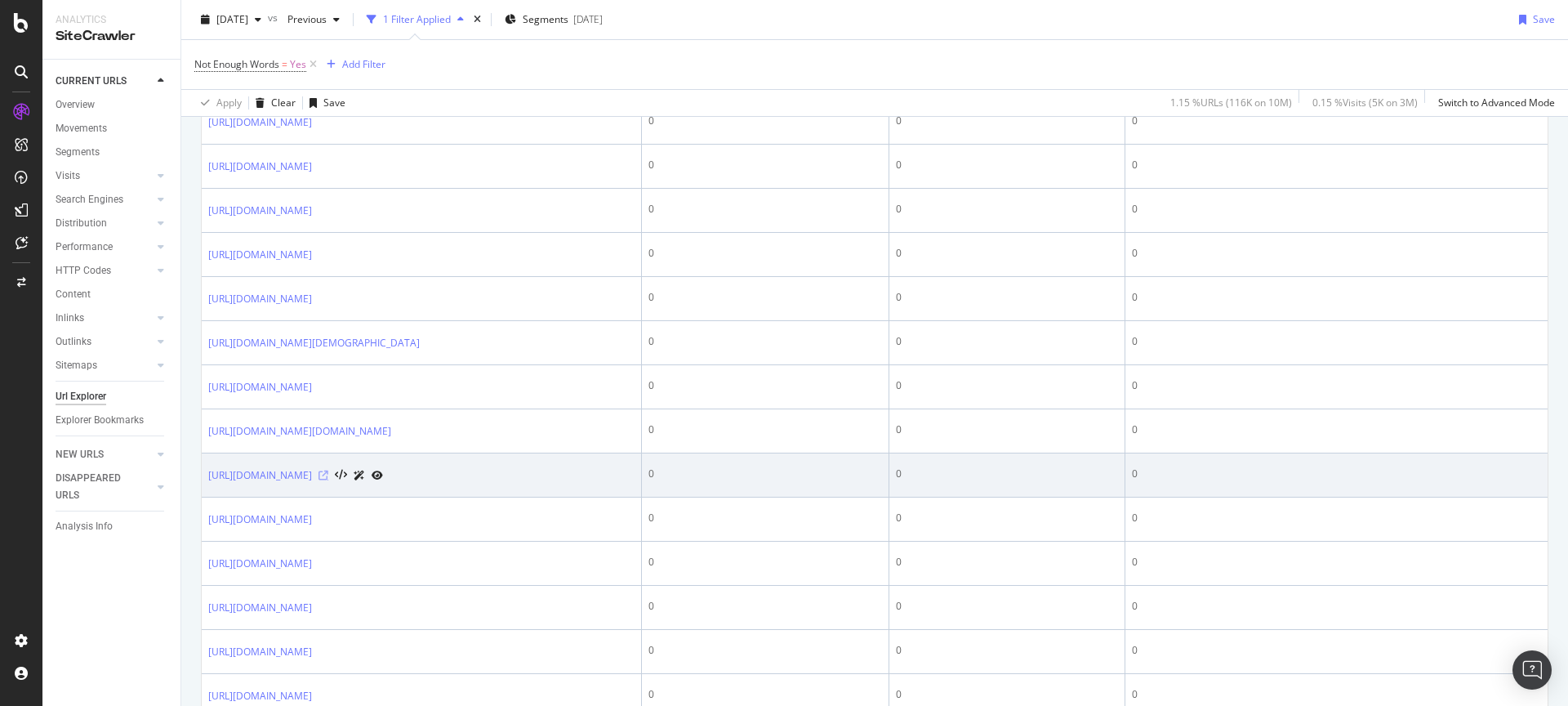
click at [328, 480] on icon at bounding box center [322, 475] width 9 height 9
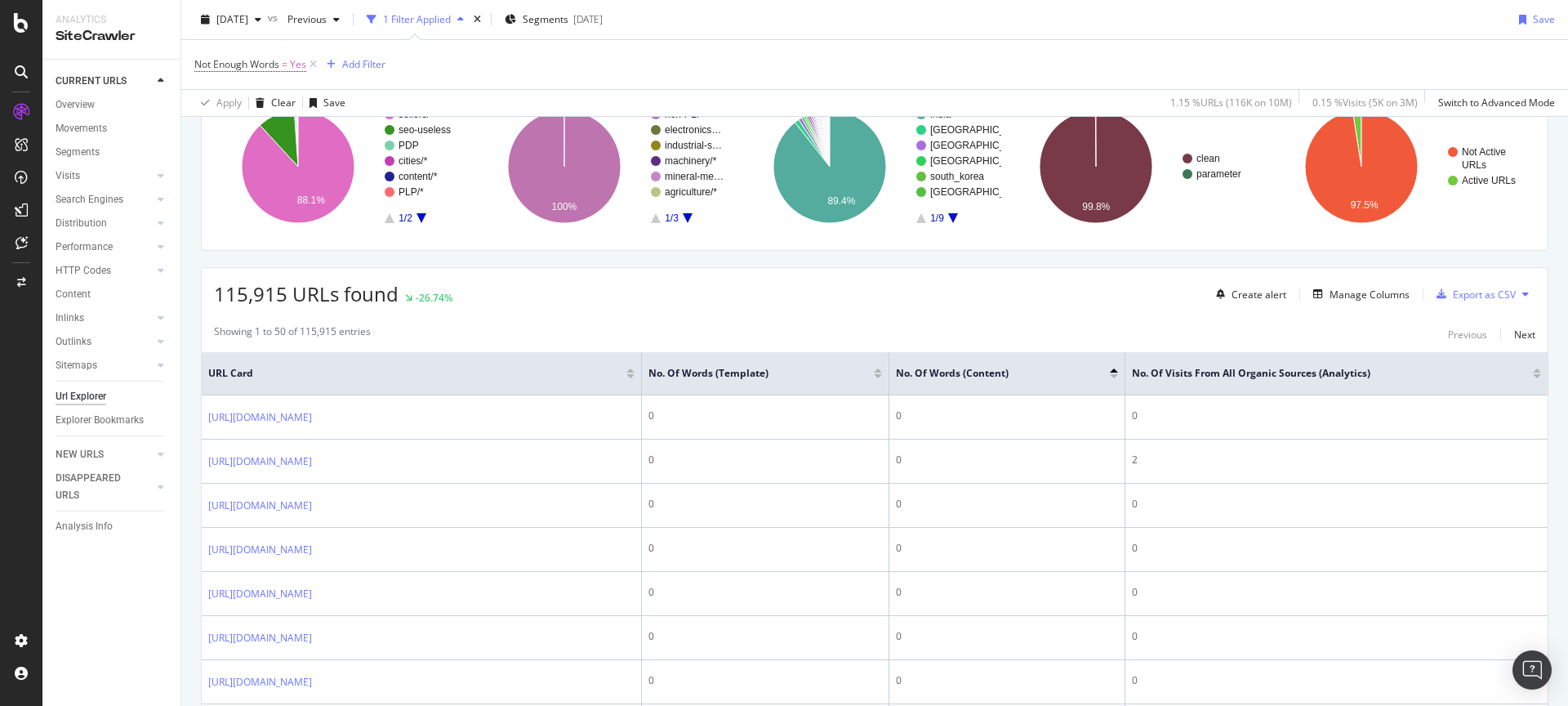
scroll to position [0, 0]
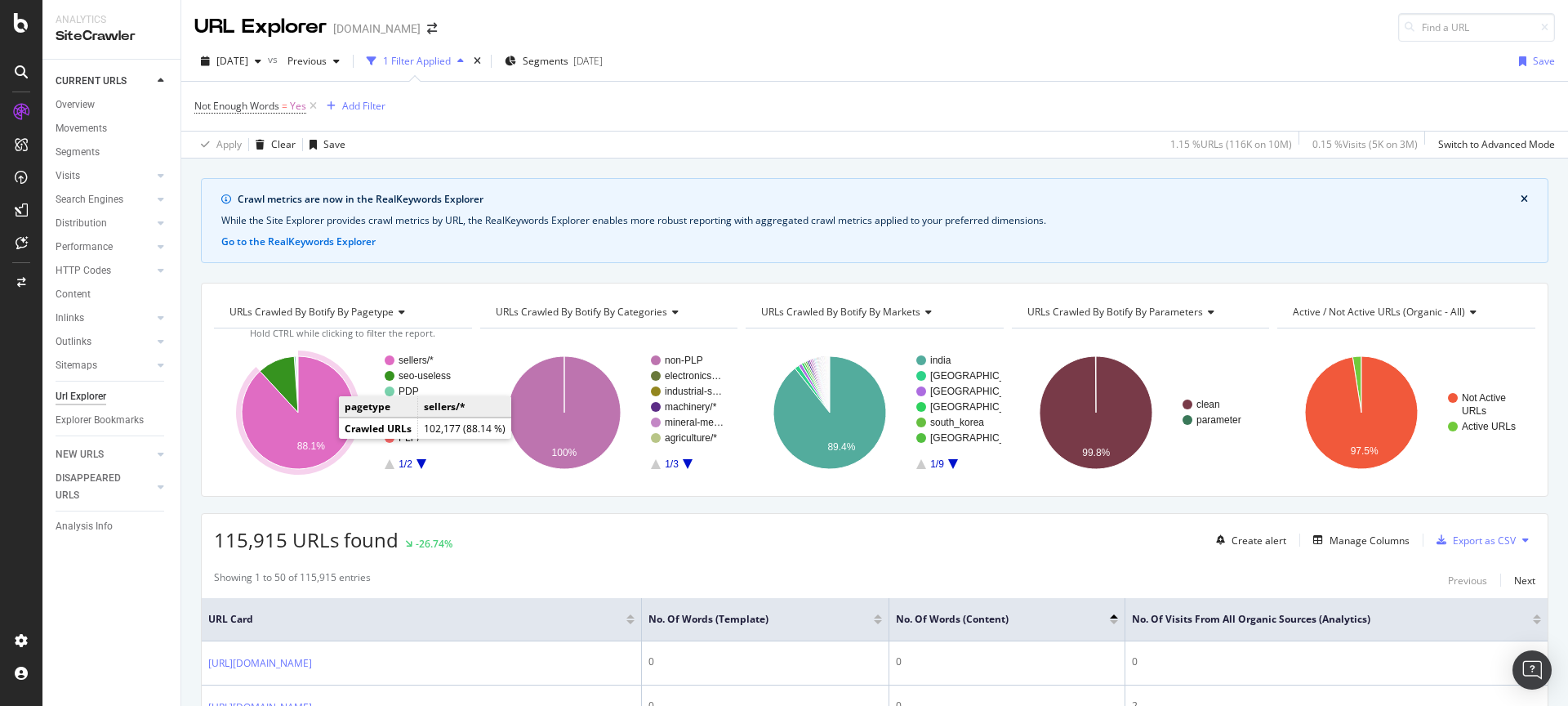
click at [305, 428] on icon "A chart." at bounding box center [299, 412] width 113 height 113
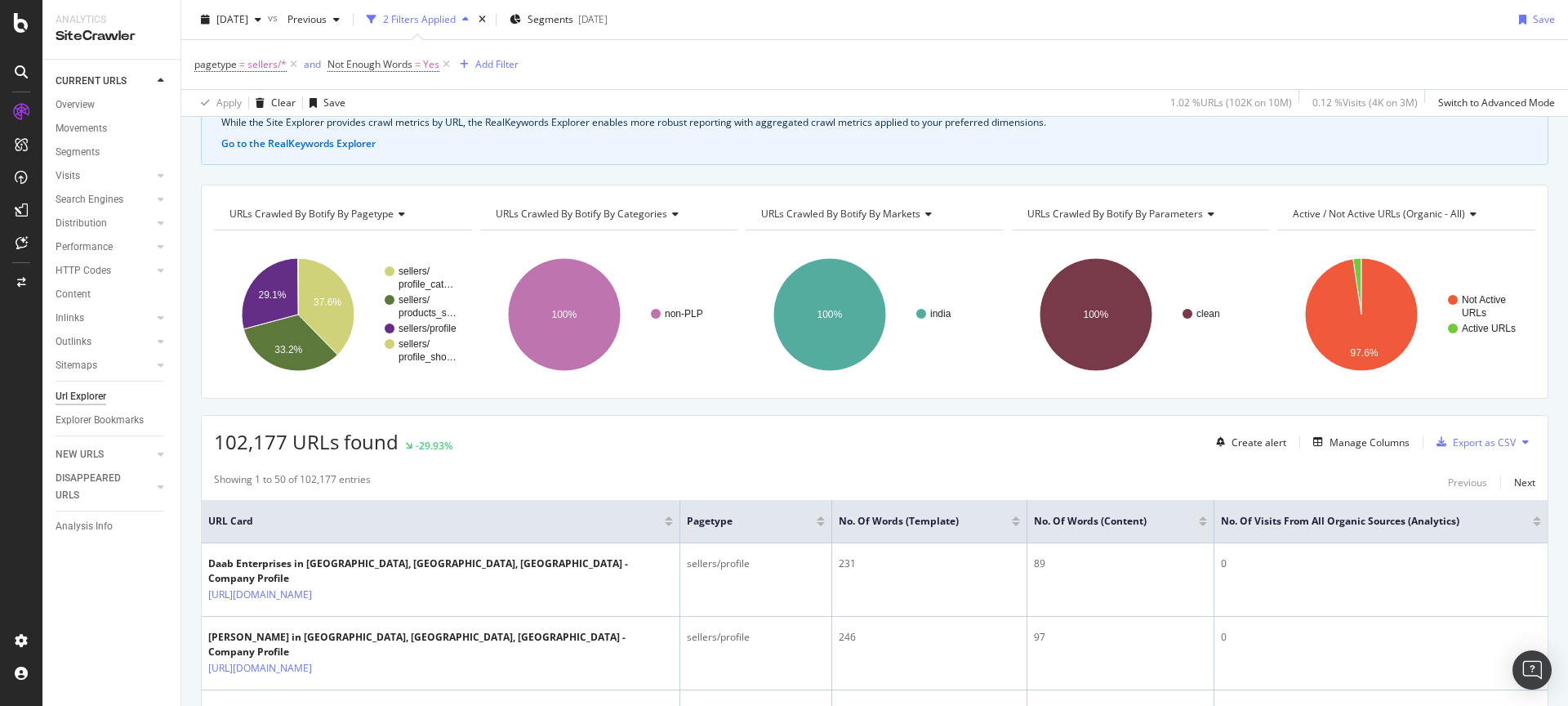
scroll to position [161, 0]
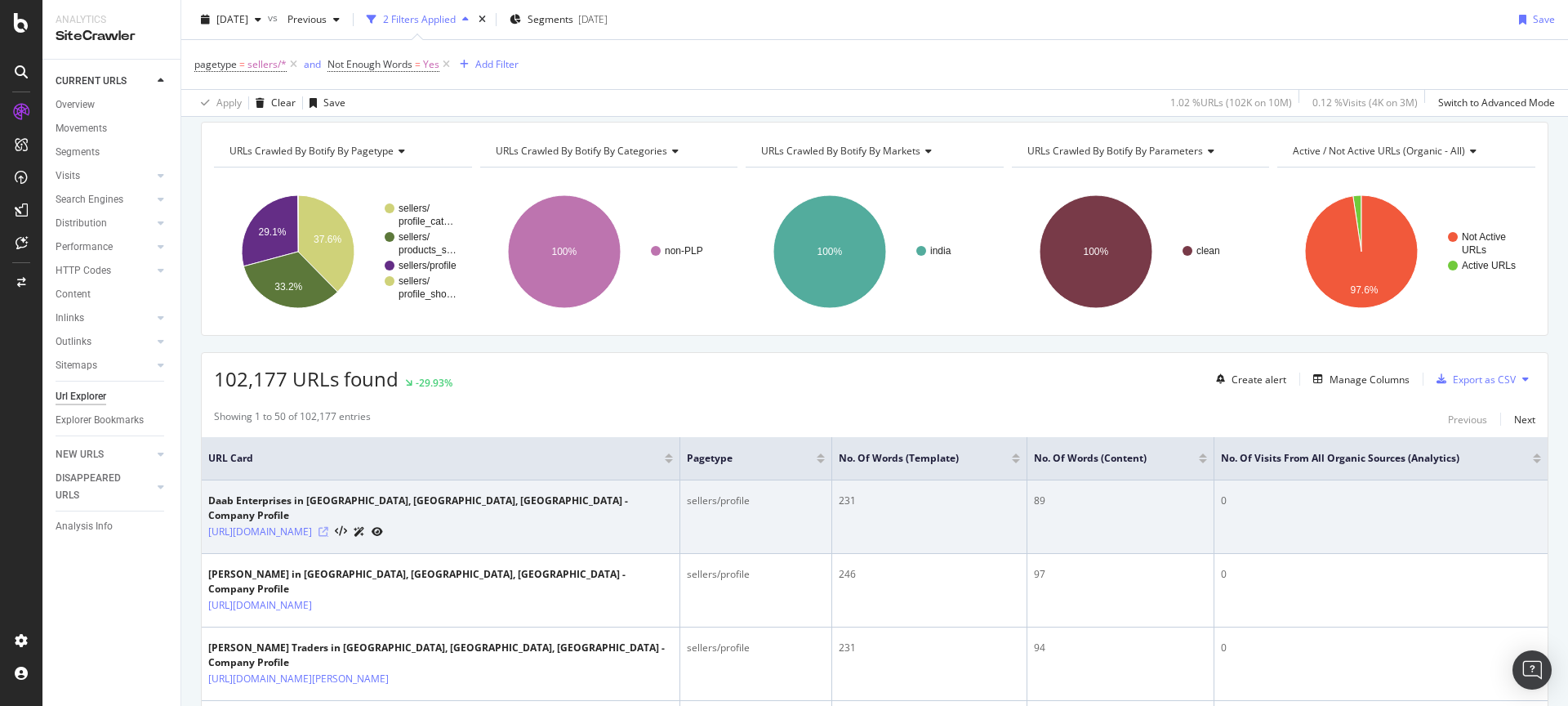
click at [328, 527] on icon at bounding box center [322, 531] width 9 height 9
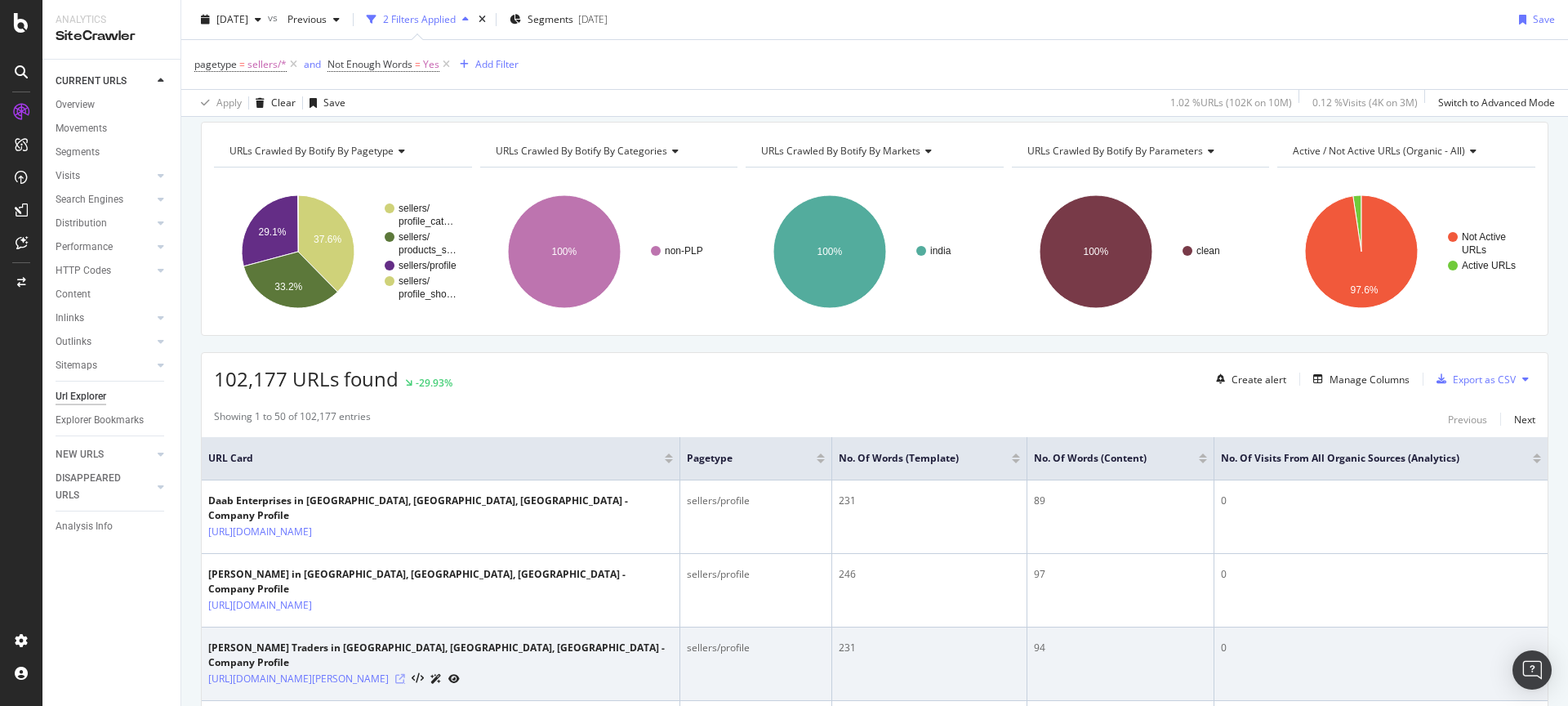
click at [405, 674] on icon at bounding box center [399, 679] width 9 height 9
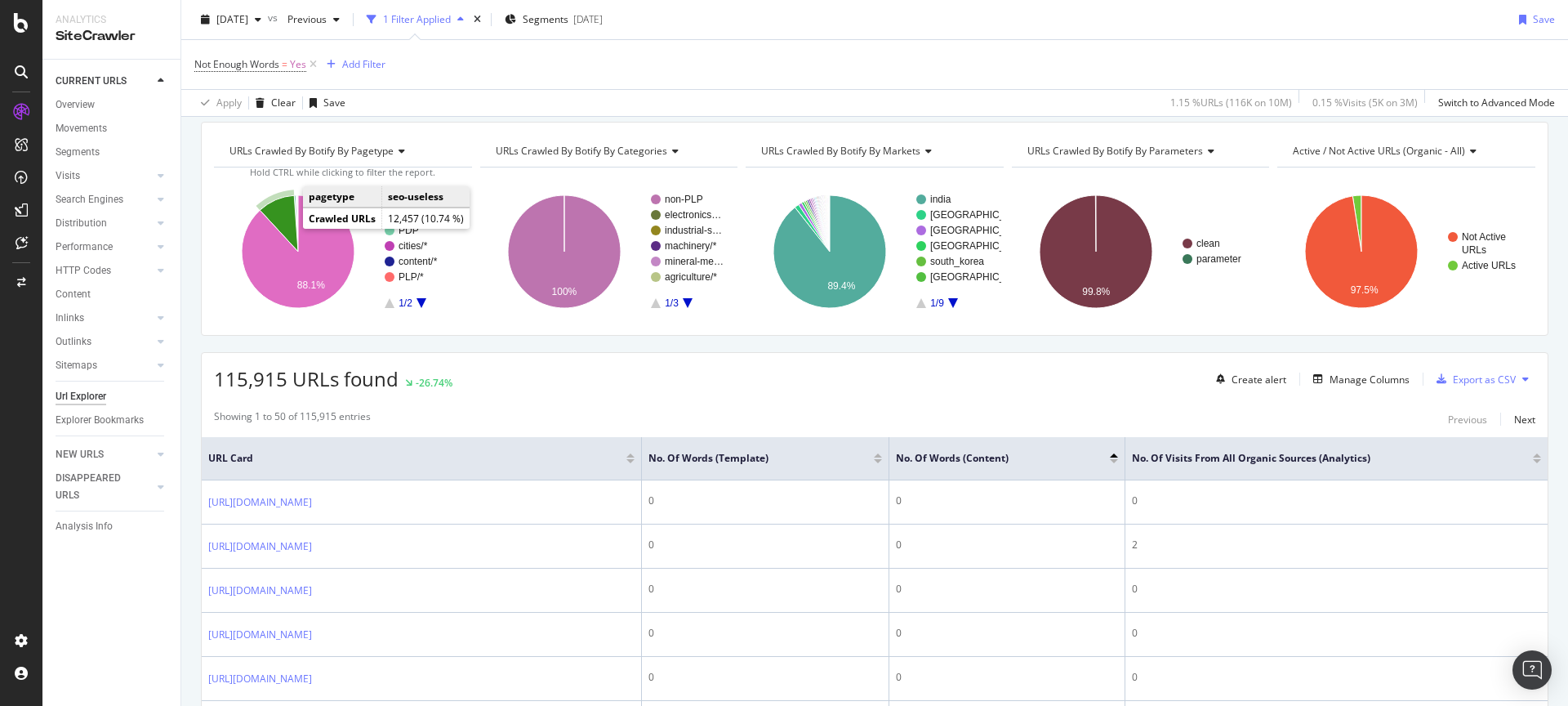
click at [280, 217] on icon "A chart." at bounding box center [279, 223] width 38 height 56
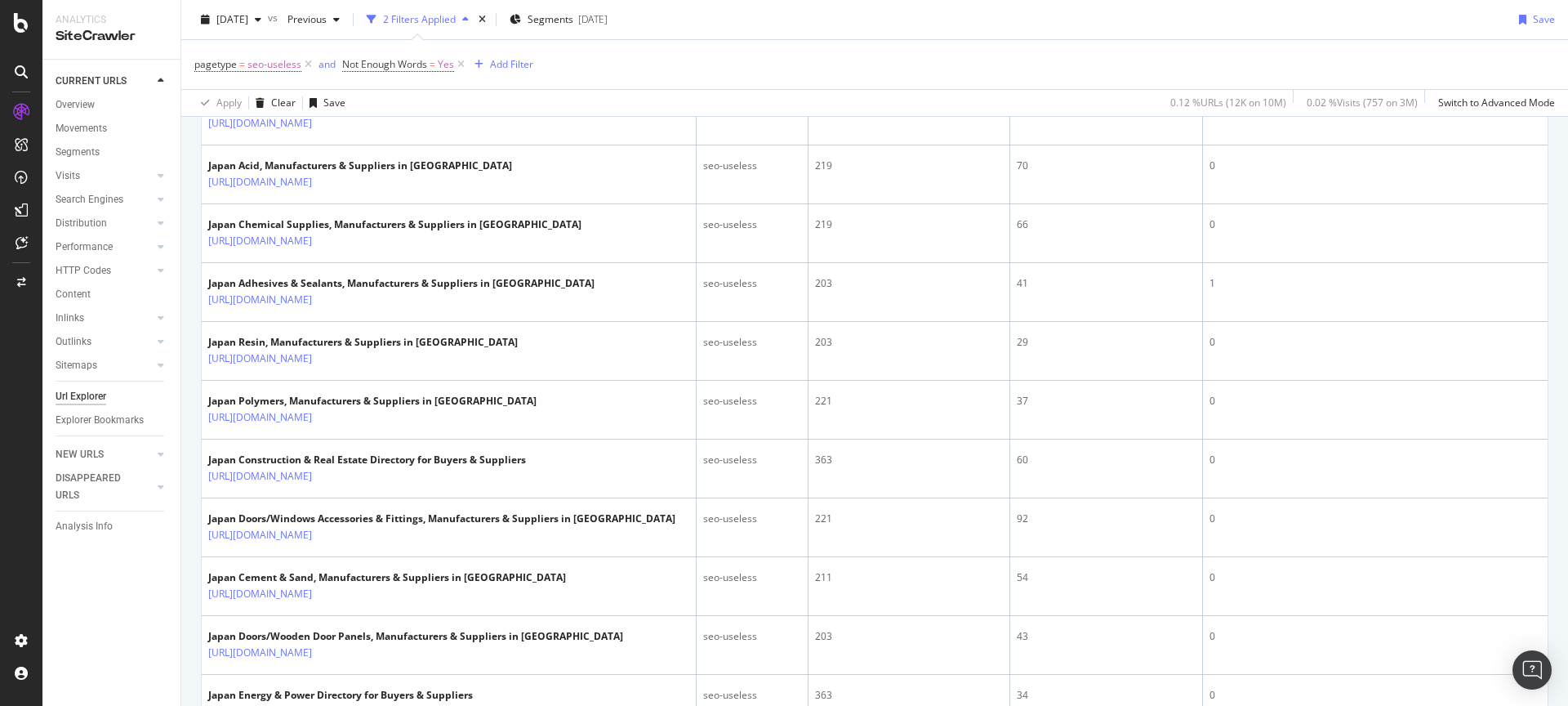
scroll to position [3033, 0]
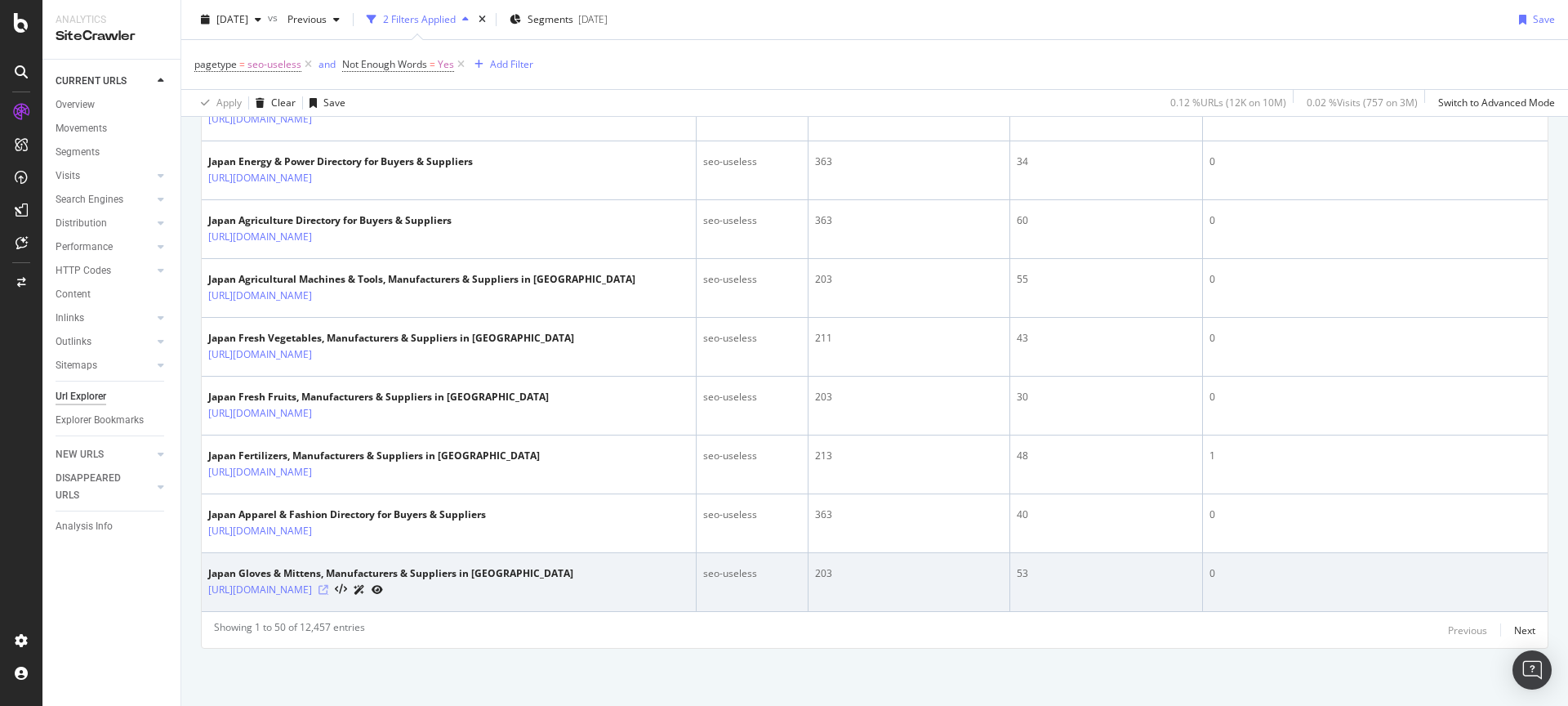
click at [328, 588] on icon at bounding box center [322, 590] width 9 height 9
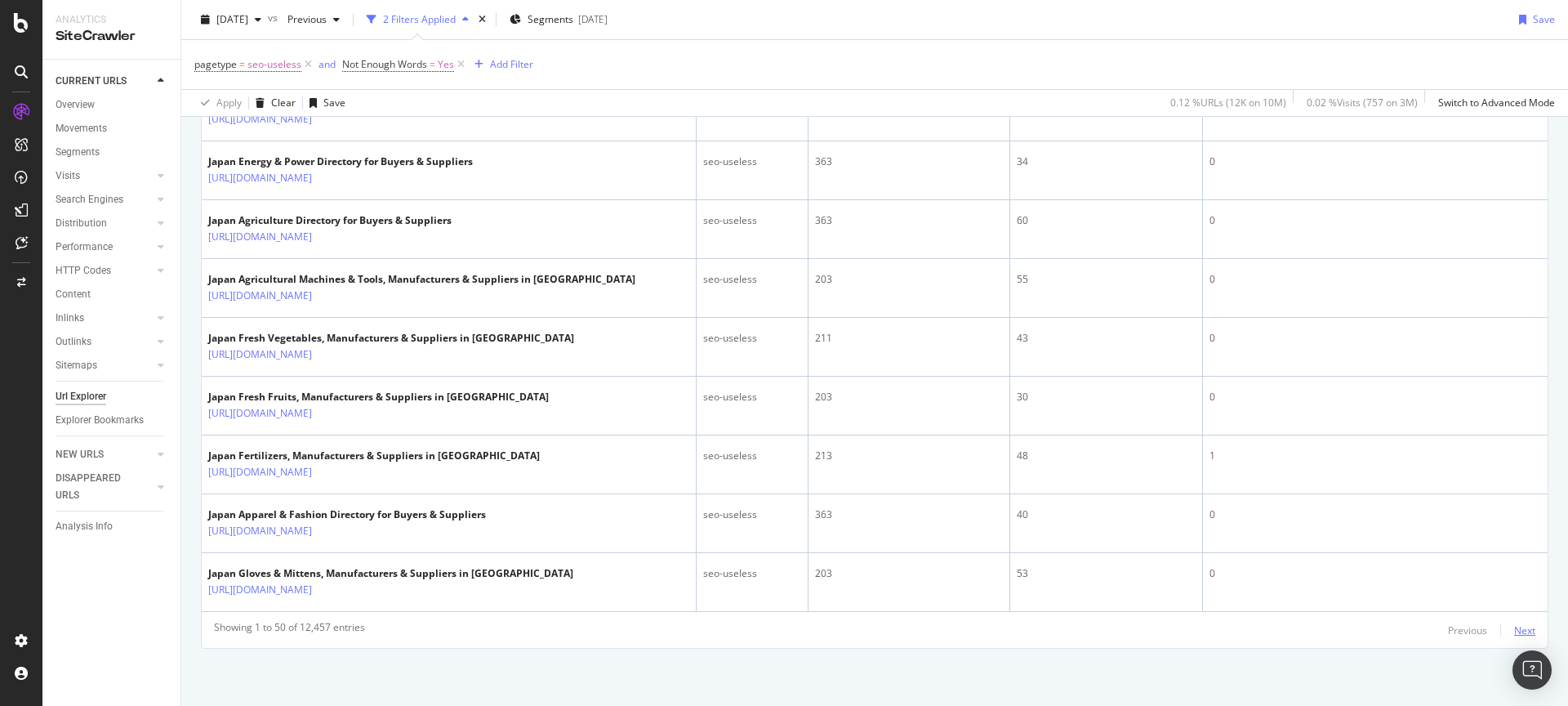
click at [1514, 631] on div "Next" at bounding box center [1524, 630] width 21 height 14
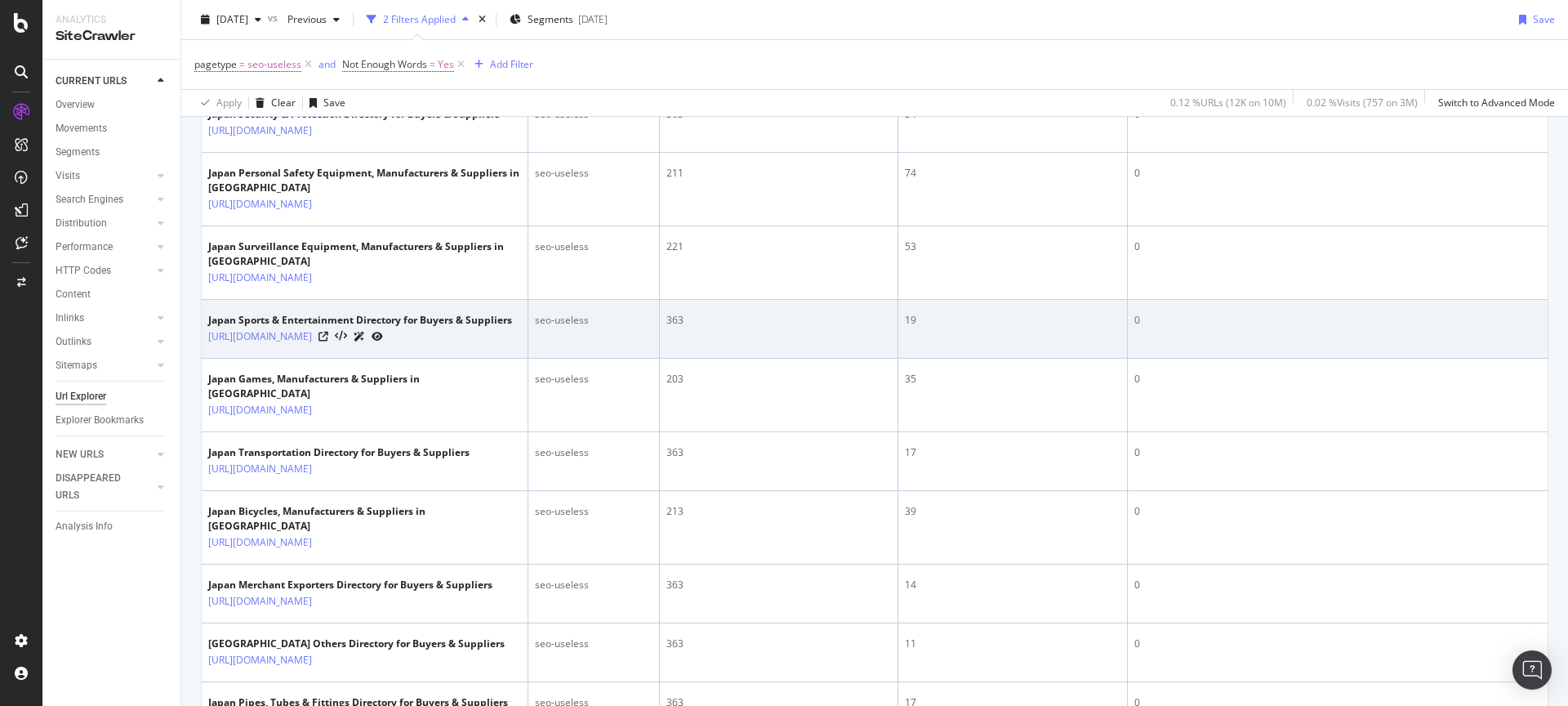
scroll to position [3687, 0]
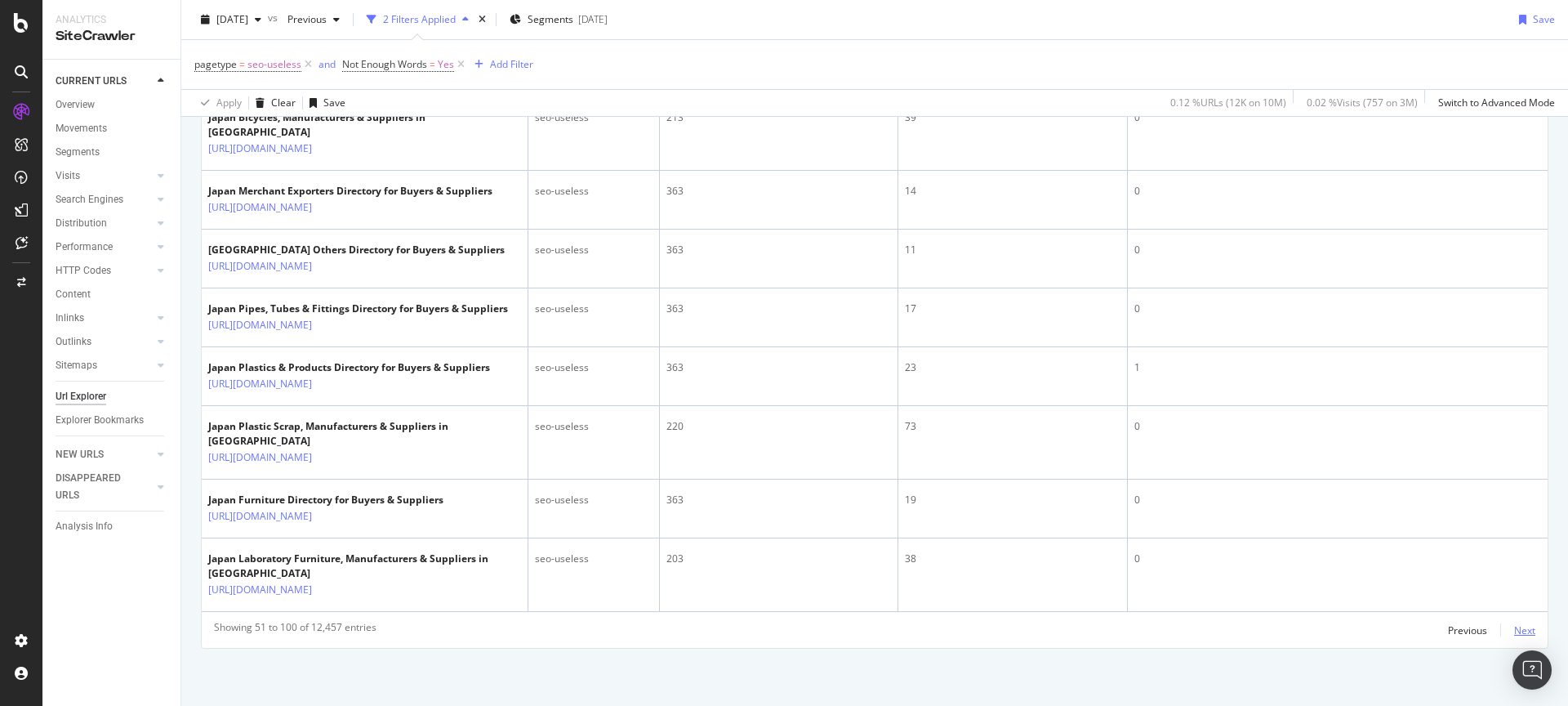
click at [1514, 633] on div "Next" at bounding box center [1524, 630] width 21 height 14
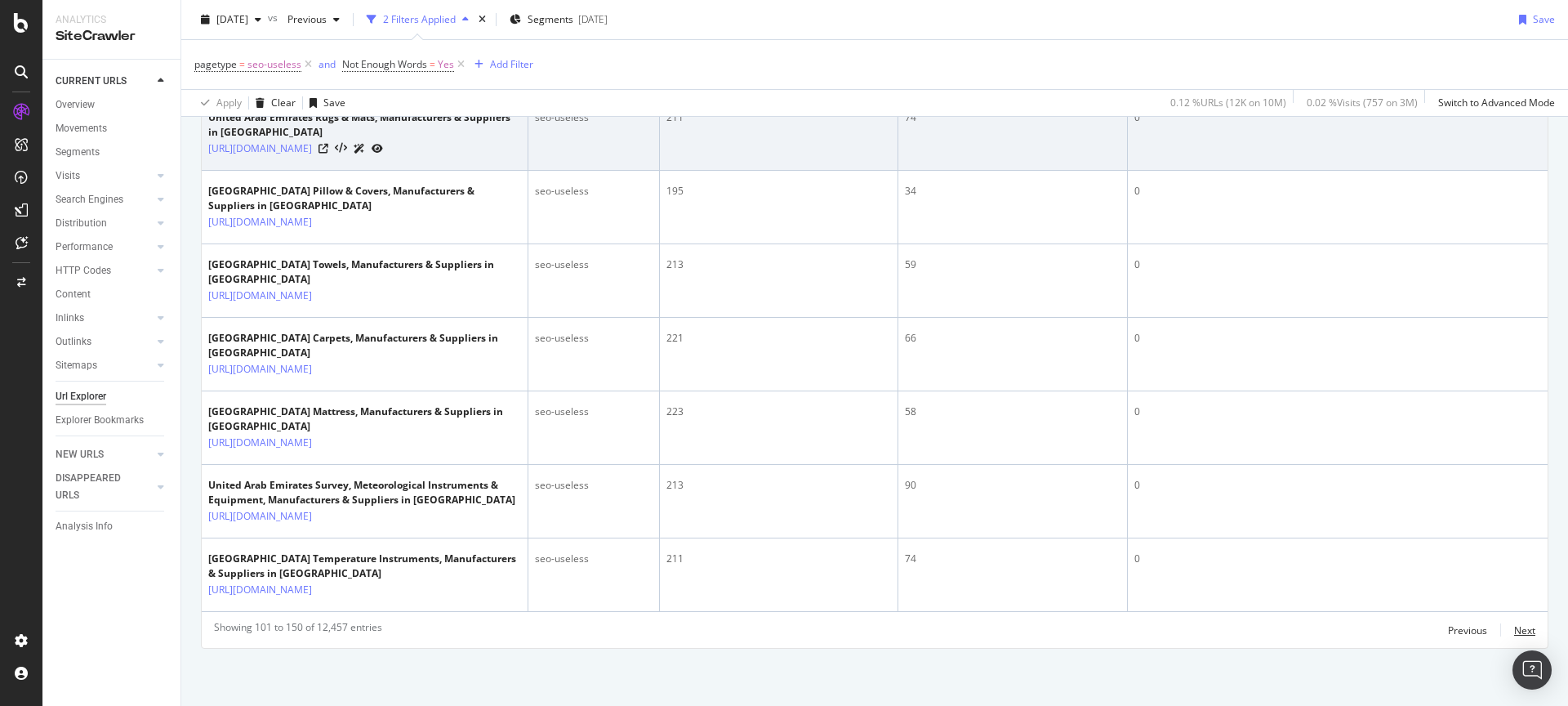
scroll to position [4202, 0]
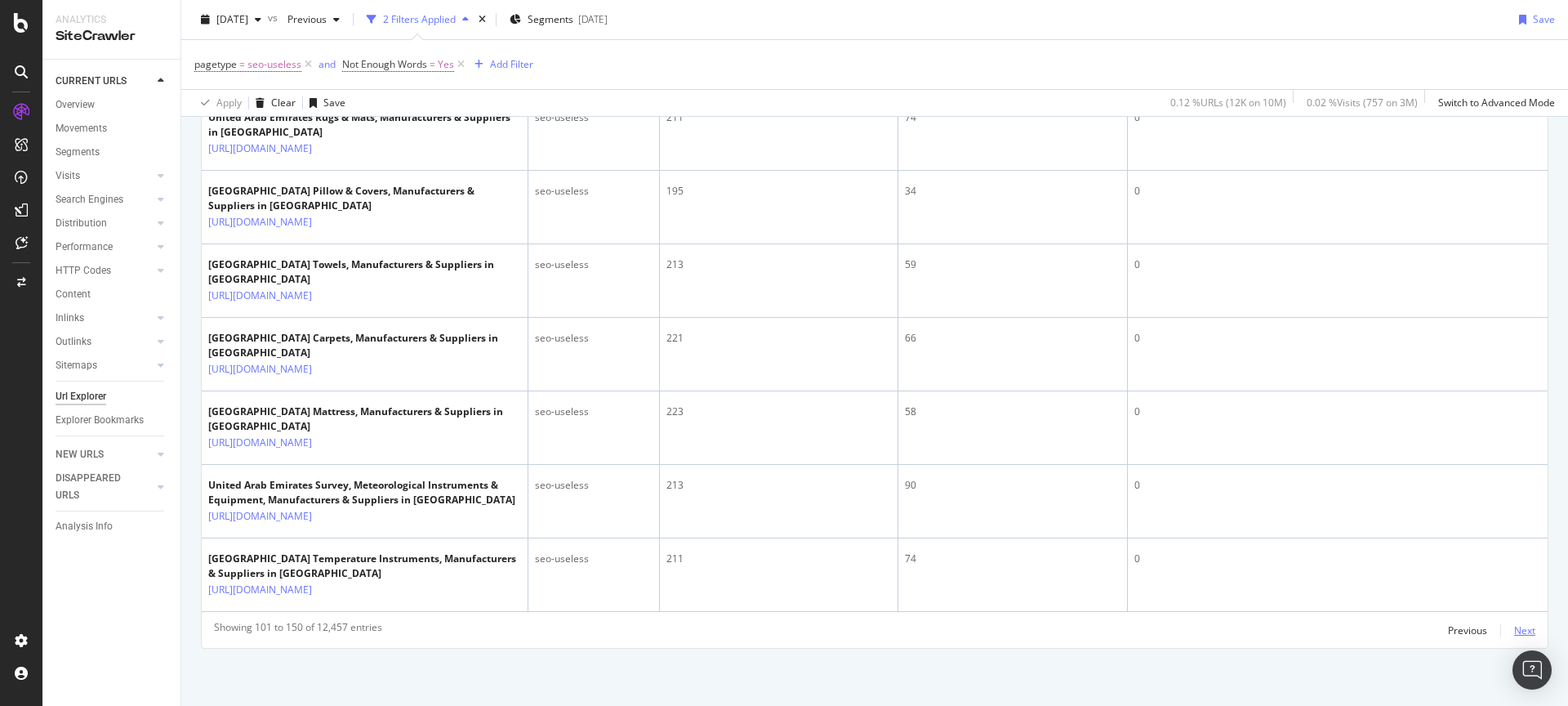
click at [1518, 625] on div "Next" at bounding box center [1524, 630] width 21 height 14
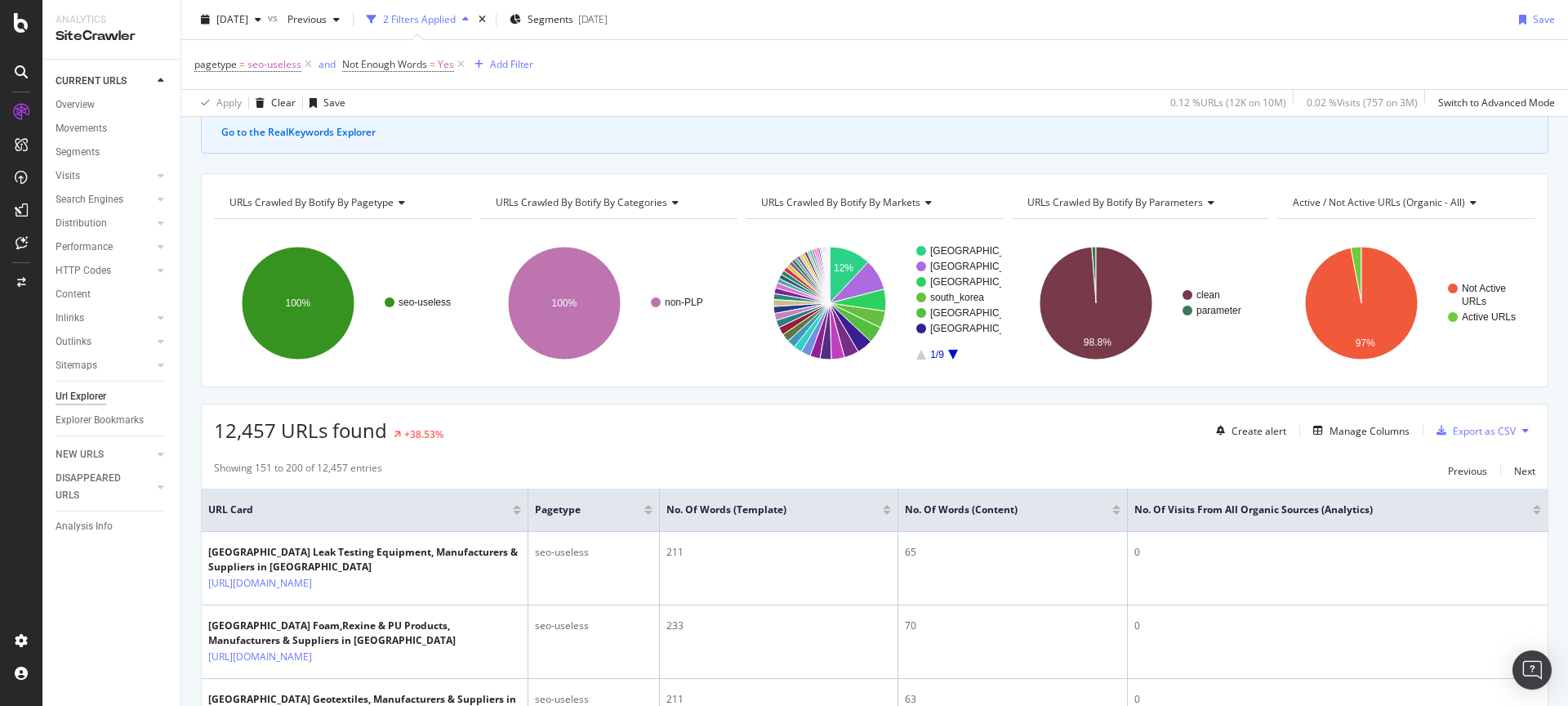
scroll to position [3757, 0]
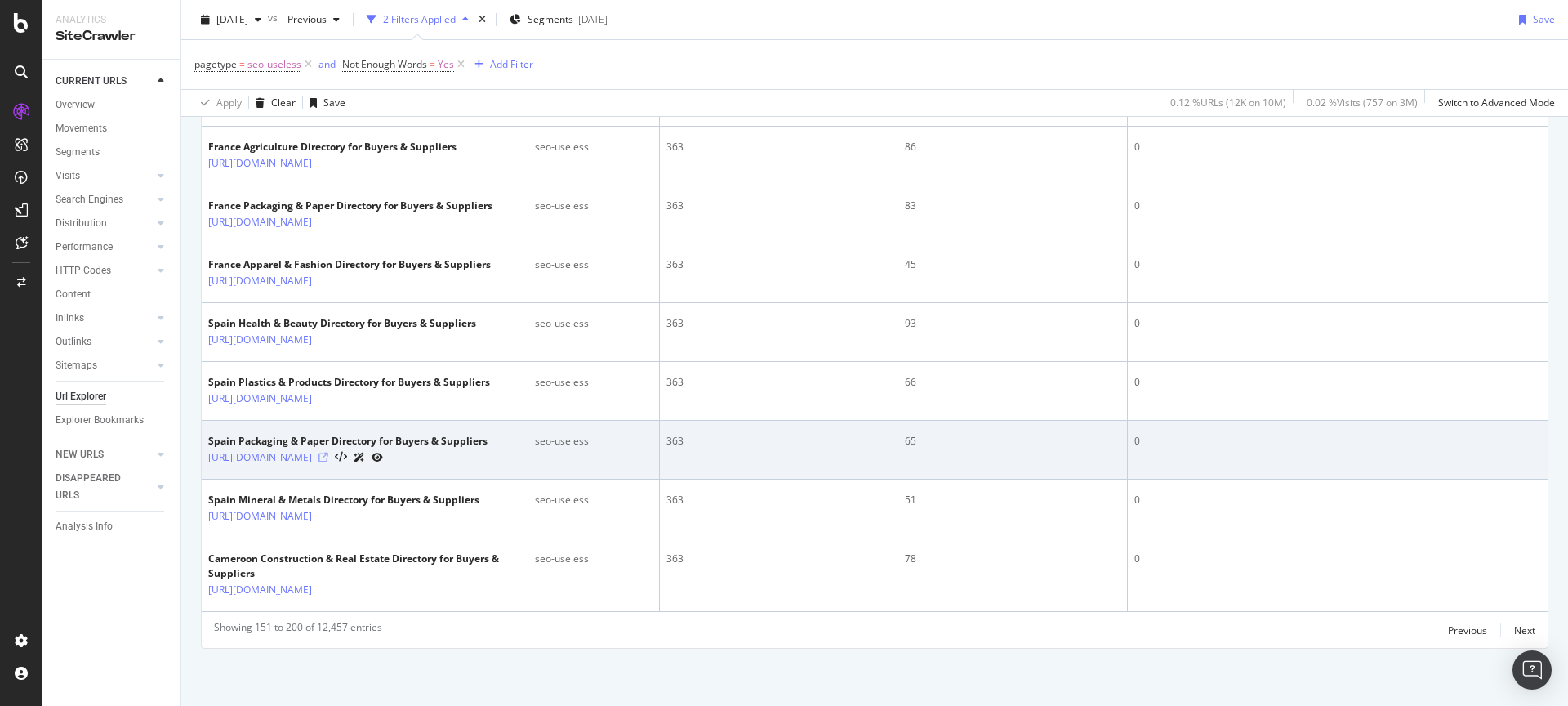
click at [328, 453] on icon at bounding box center [322, 457] width 9 height 9
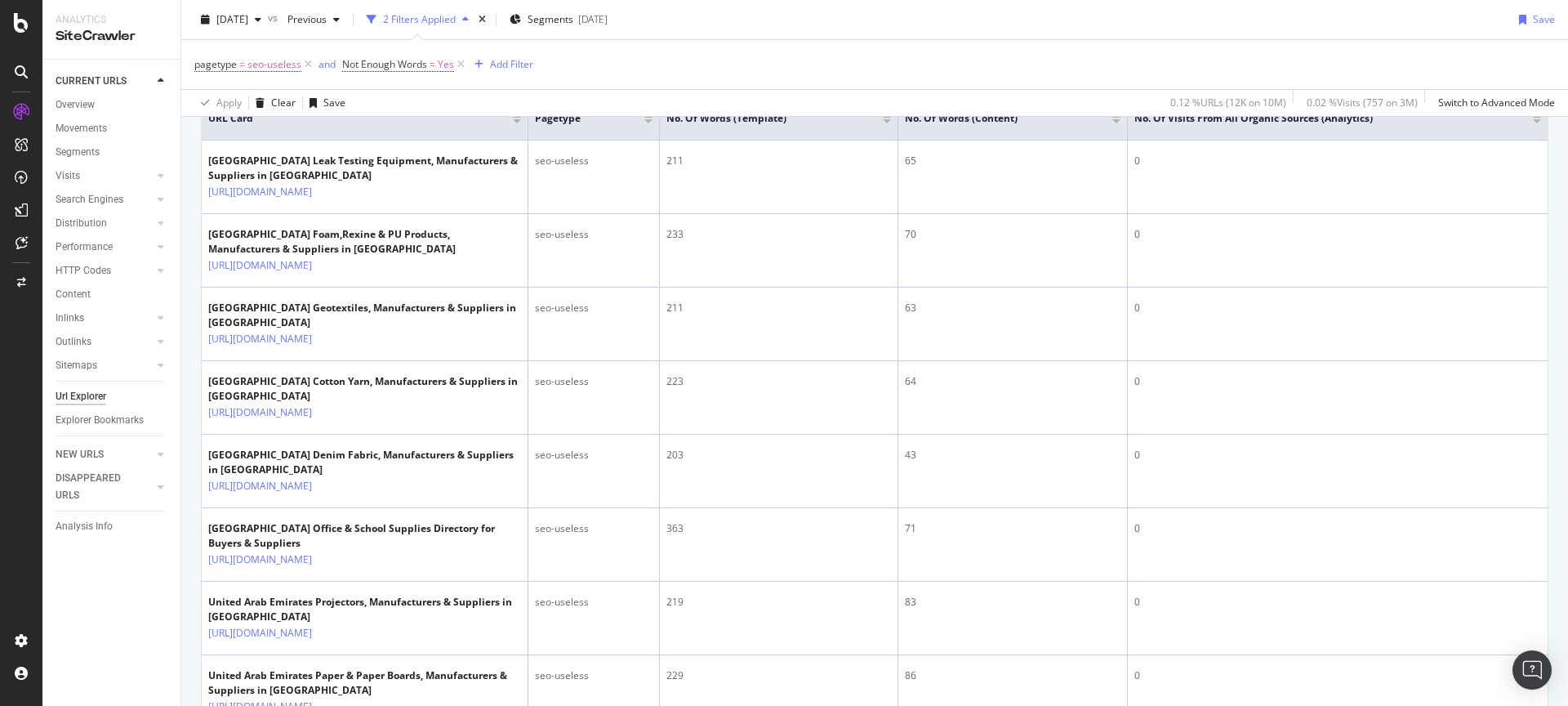
scroll to position [0, 0]
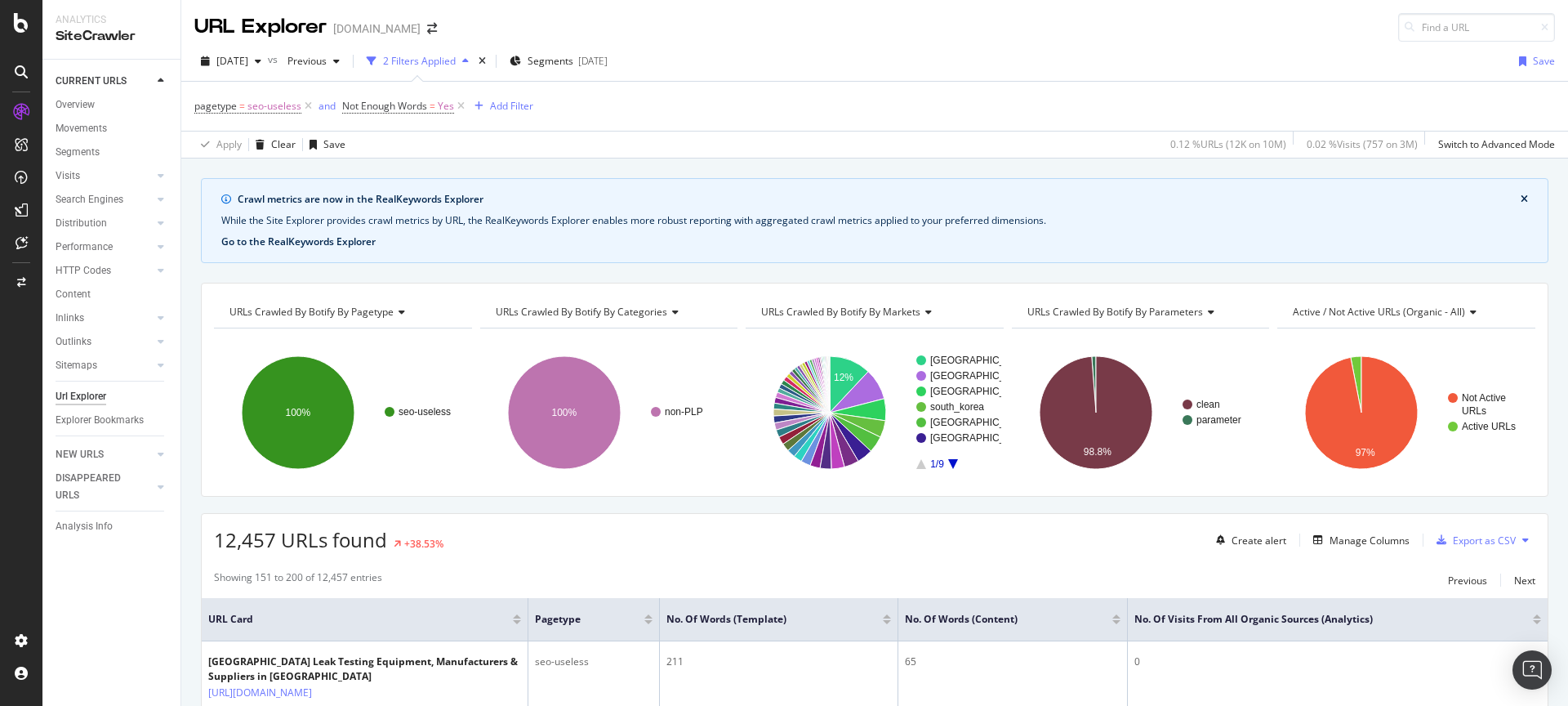
click at [335, 241] on button "Go to the RealKeywords Explorer" at bounding box center [299, 241] width 154 height 15
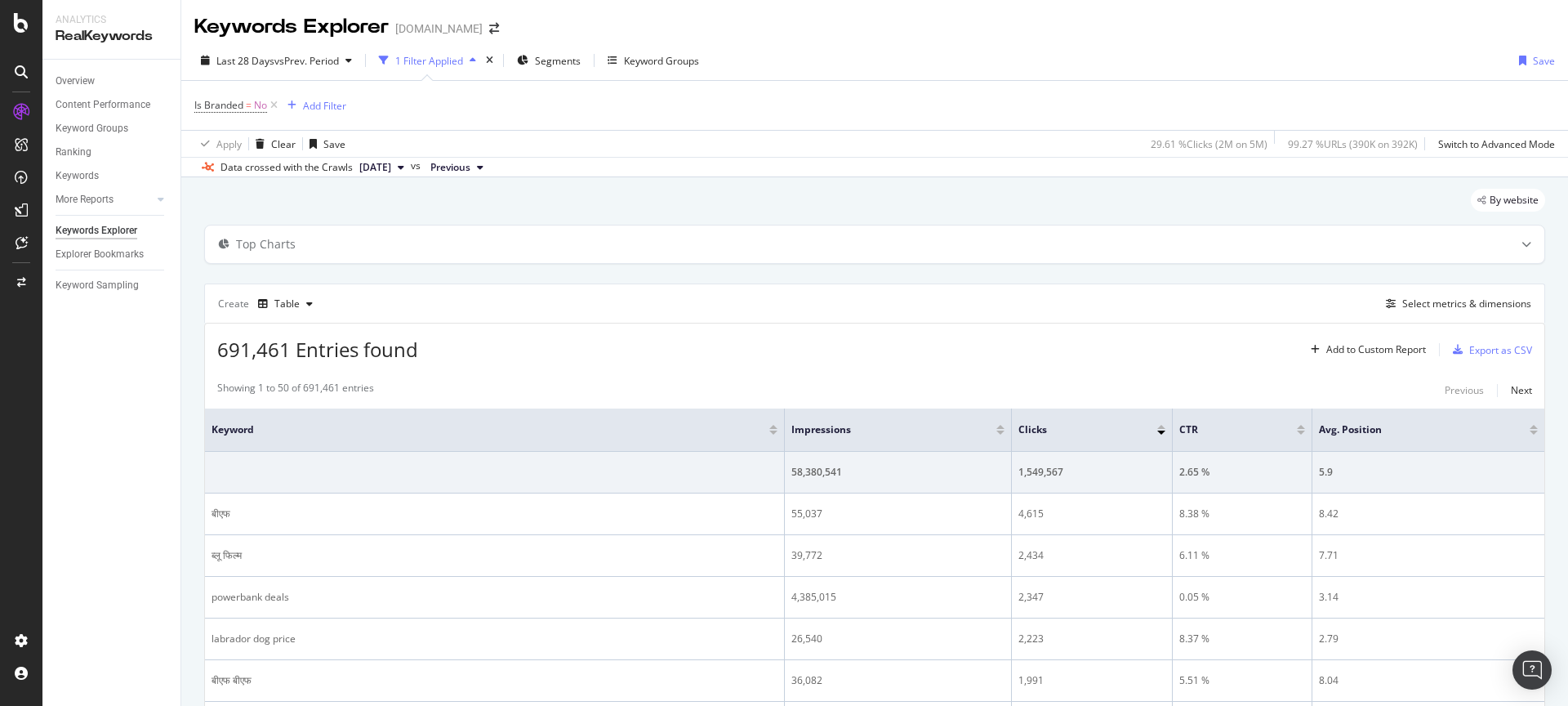
click at [405, 171] on icon at bounding box center [401, 167] width 7 height 9
click at [649, 252] on div "Top Charts" at bounding box center [843, 244] width 1275 height 16
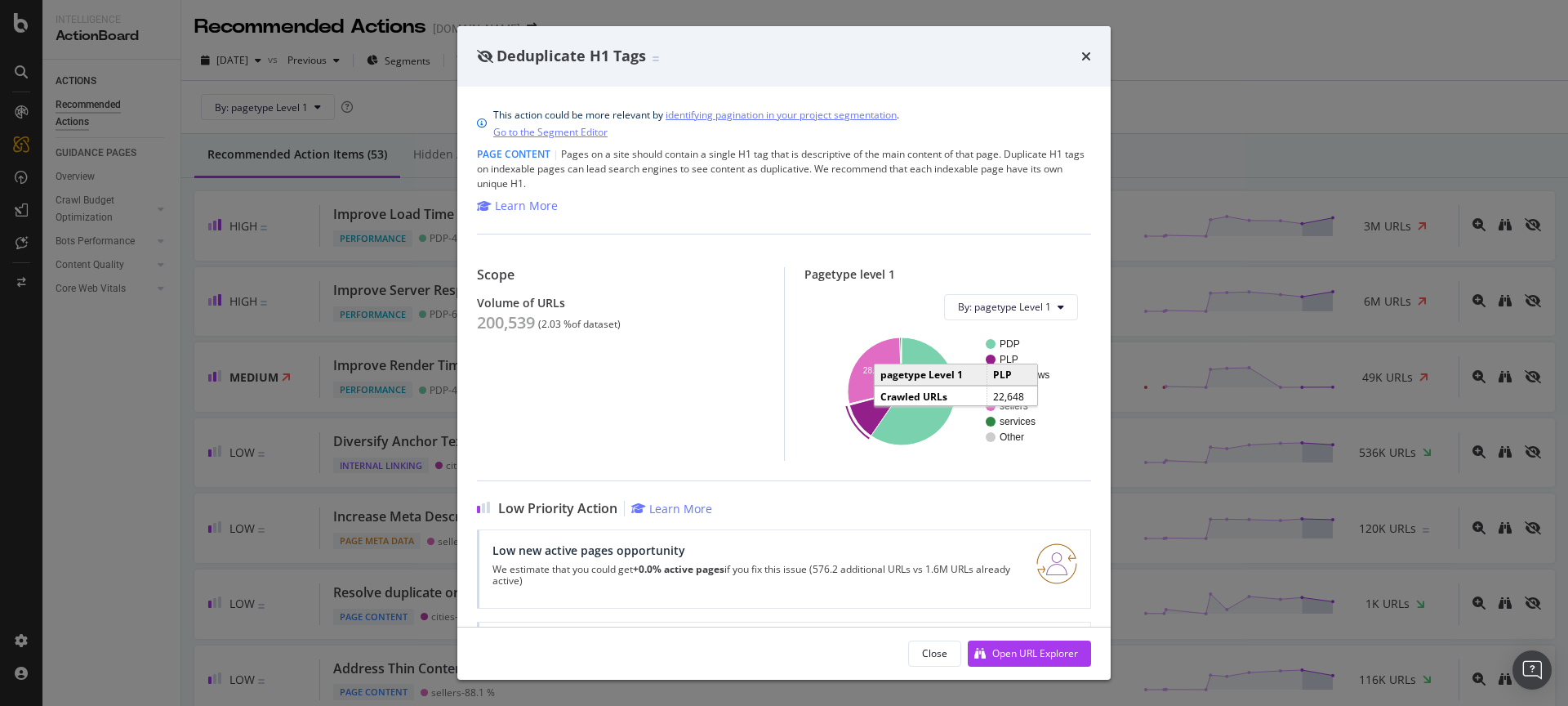
scroll to position [252, 0]
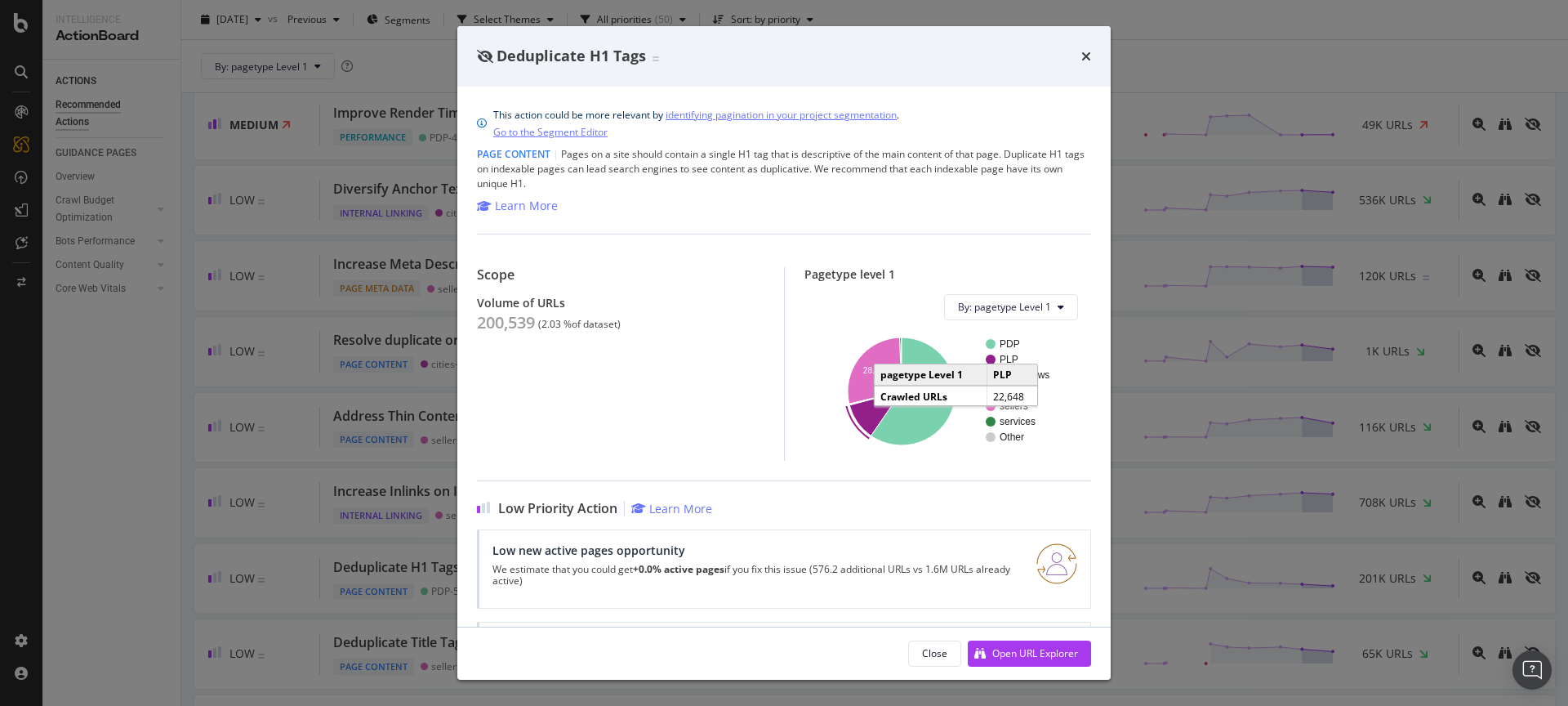
click at [1091, 54] on div "Deduplicate H1 Tags" at bounding box center [784, 56] width 654 height 61
click at [1085, 51] on icon "times" at bounding box center [1086, 56] width 9 height 13
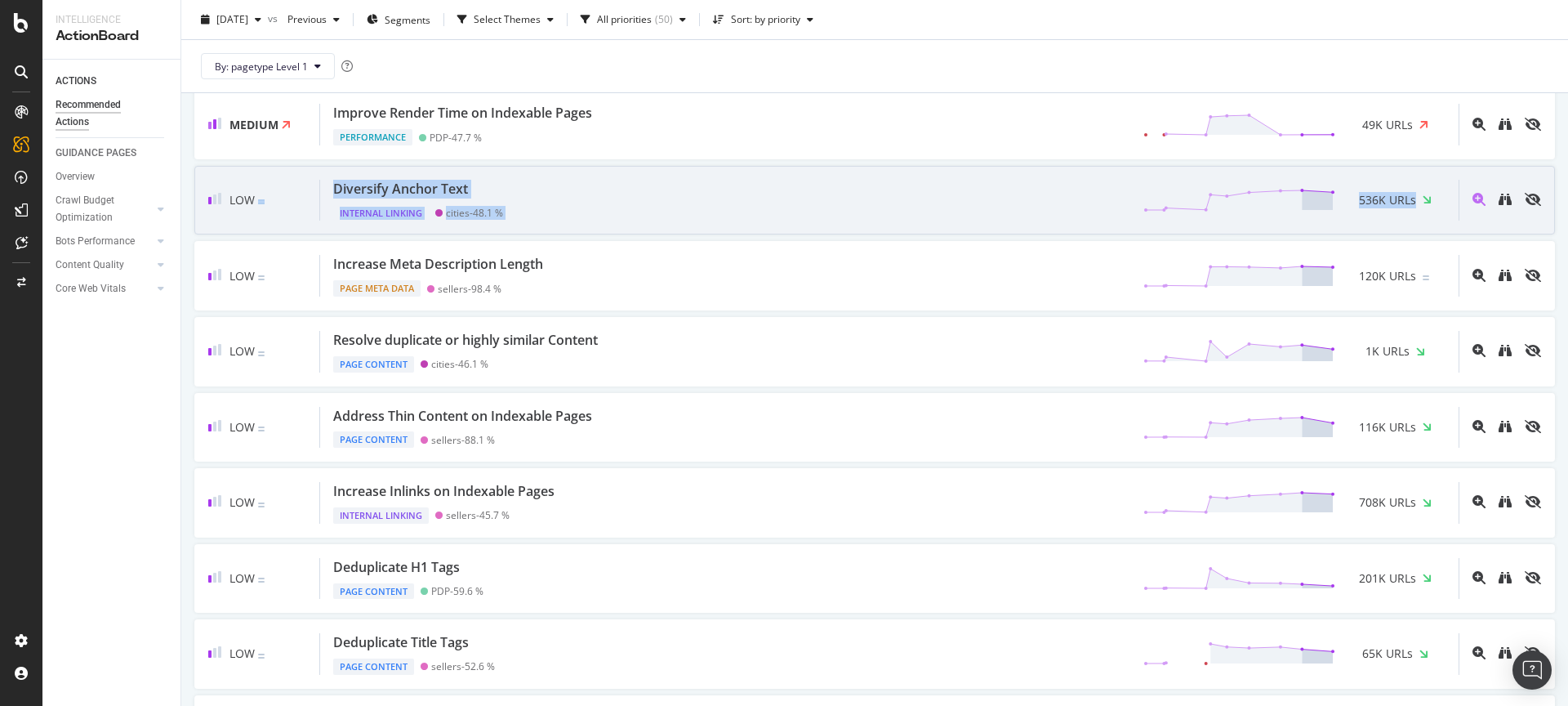
drag, startPoint x: 253, startPoint y: 160, endPoint x: 1517, endPoint y: 216, distance: 1265.2
copy div "Diversify Anchor Text Internal Linking cities - 48.1 % 536K URLs"
click at [1499, 201] on icon "binoculars" at bounding box center [1505, 199] width 13 height 13
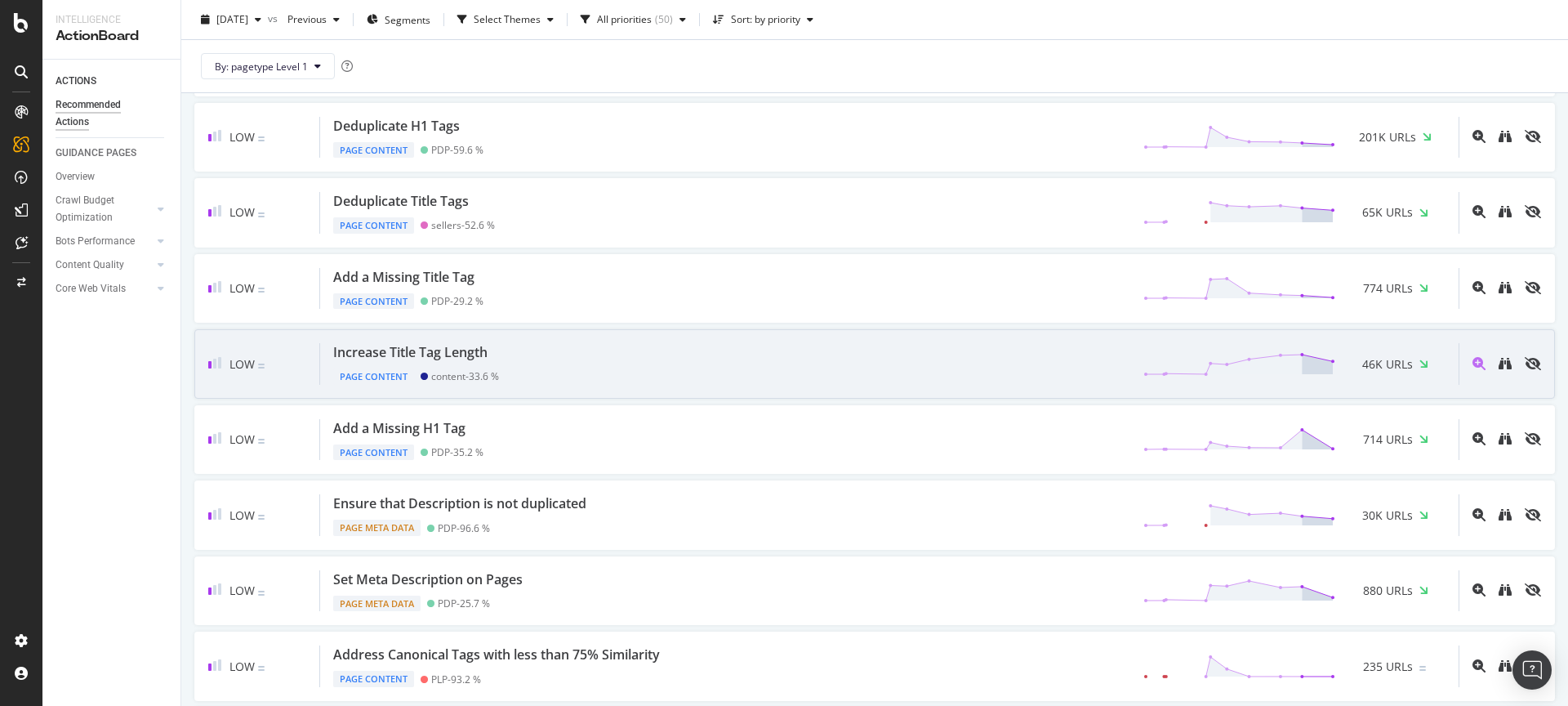
click at [1491, 373] on div at bounding box center [1500, 364] width 82 height 42
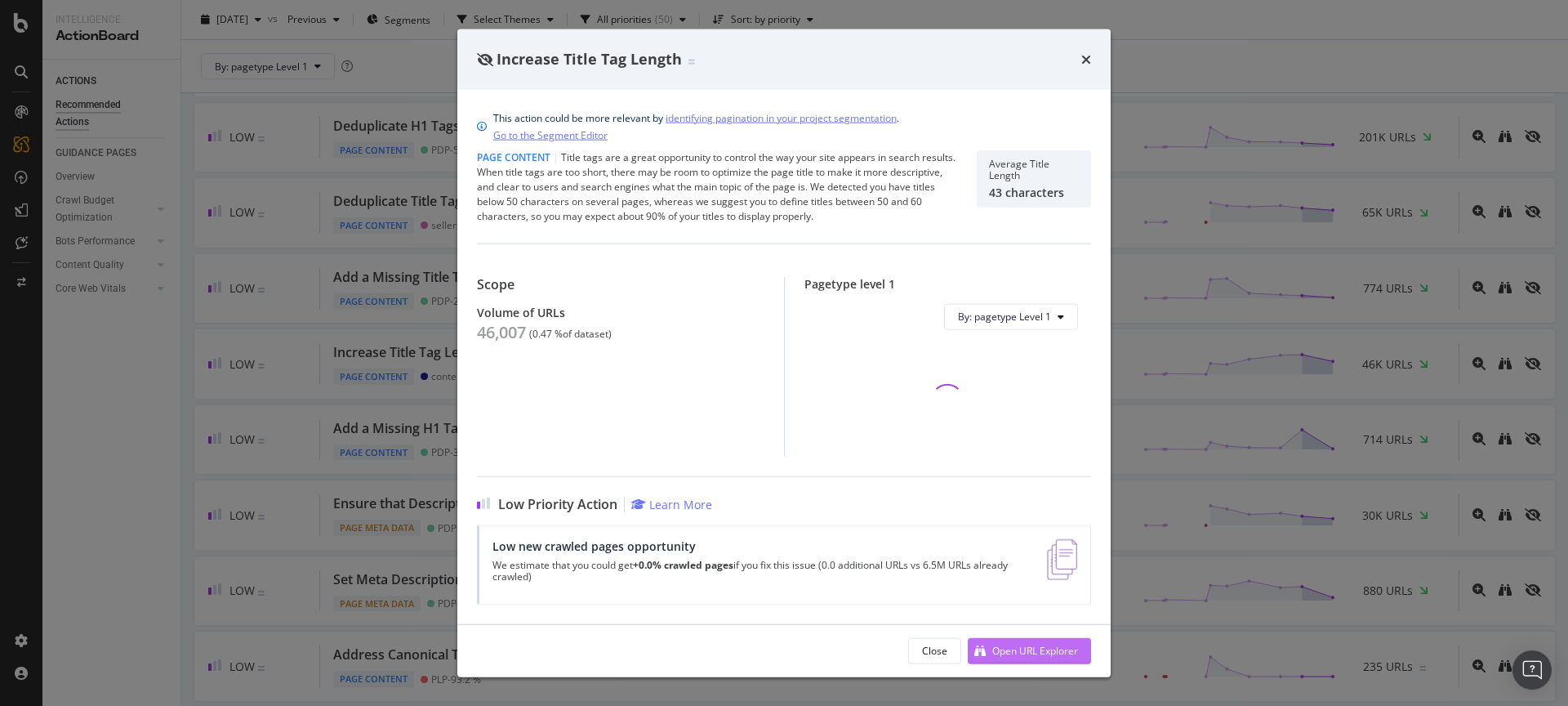
click at [1020, 651] on div "Open URL Explorer" at bounding box center [1035, 650] width 86 height 14
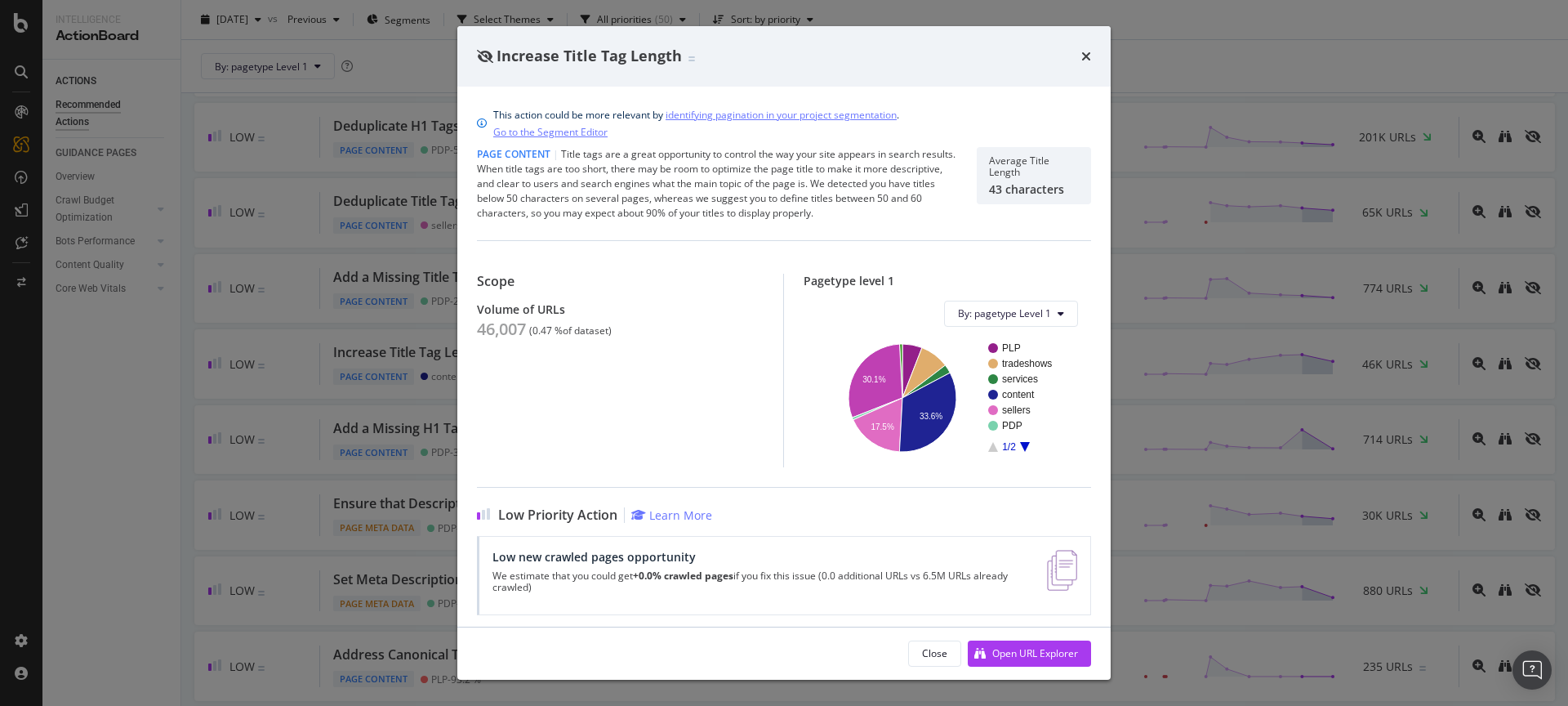
click at [1086, 63] on div "times" at bounding box center [1086, 56] width 9 height 21
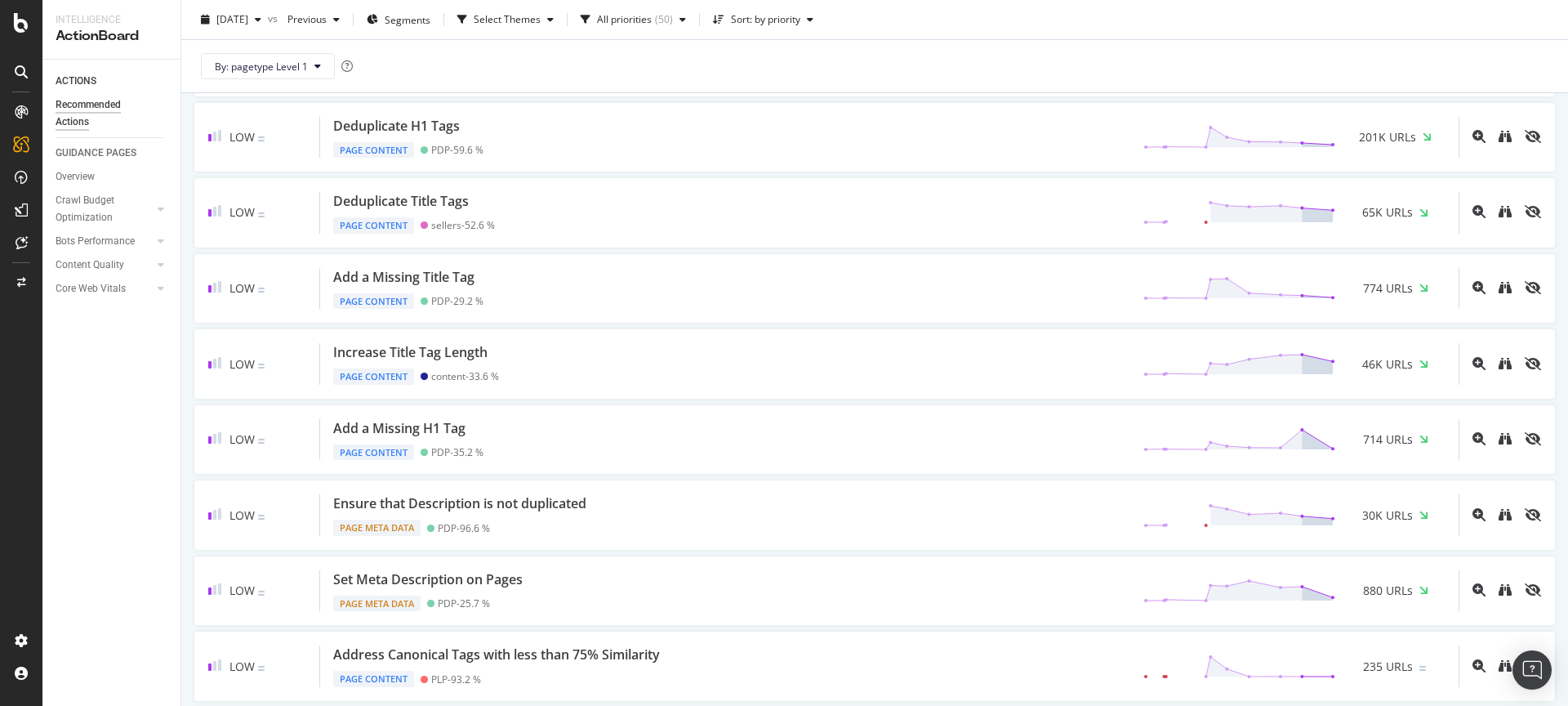
click at [27, 10] on div at bounding box center [21, 353] width 43 height 706
click at [15, 27] on icon at bounding box center [21, 22] width 15 height 20
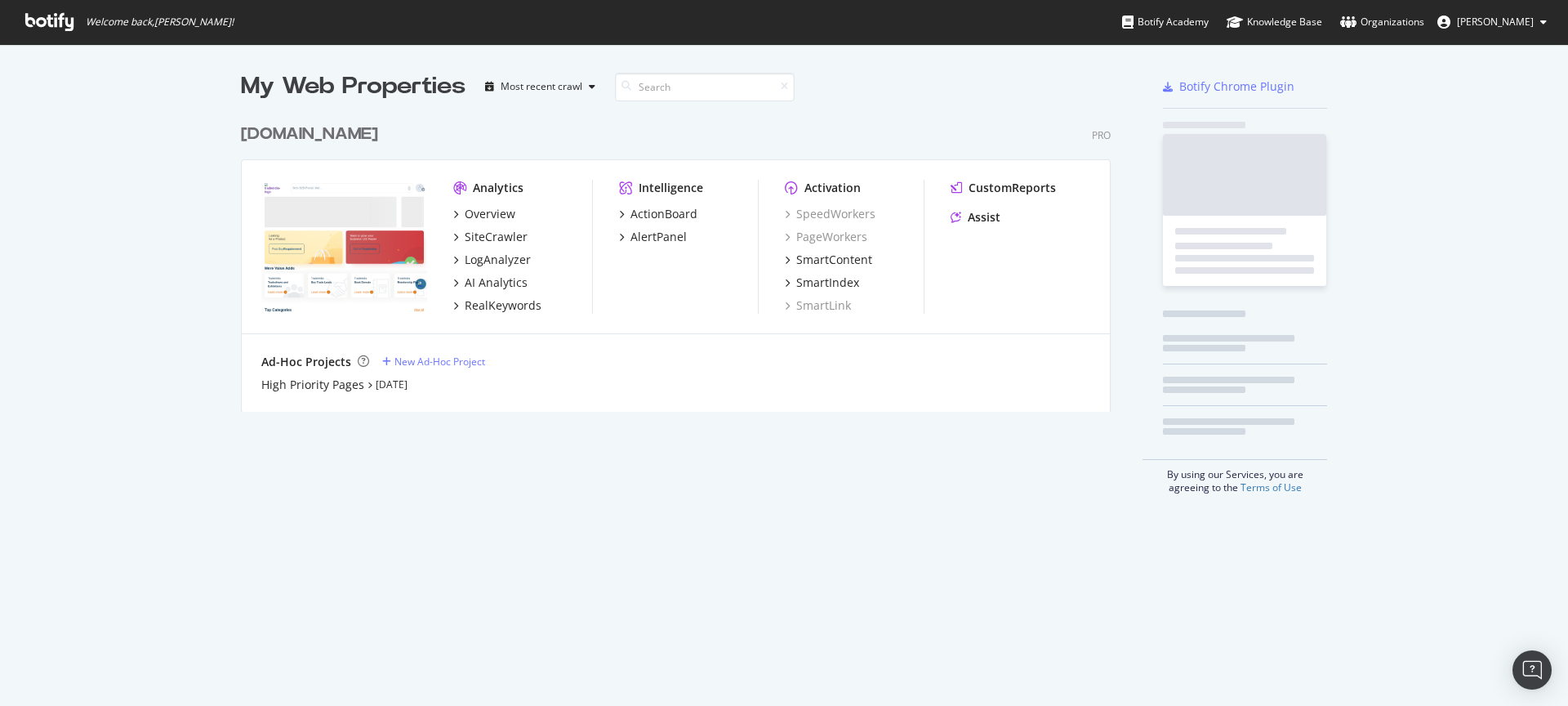
scroll to position [694, 1543]
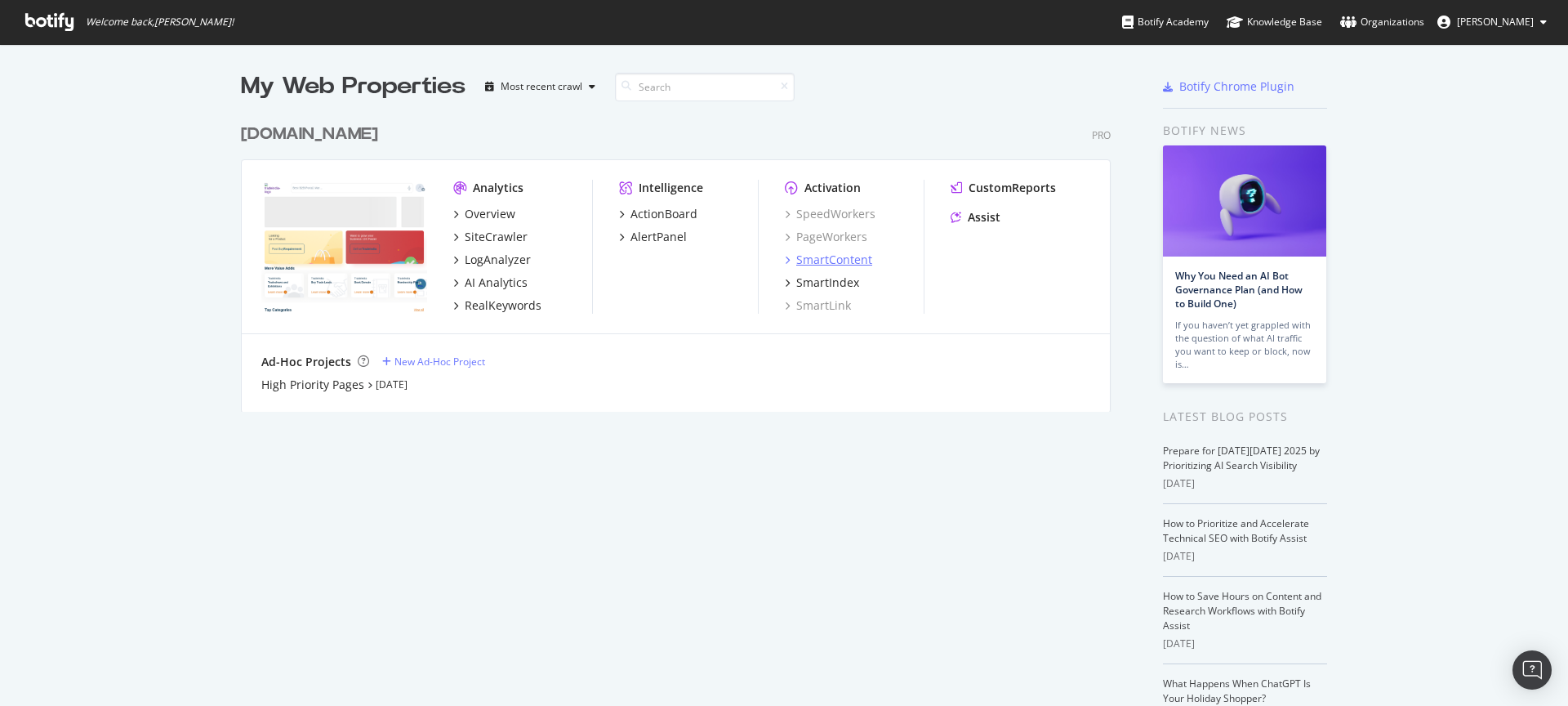
click at [833, 260] on div "SmartContent" at bounding box center [834, 259] width 76 height 16
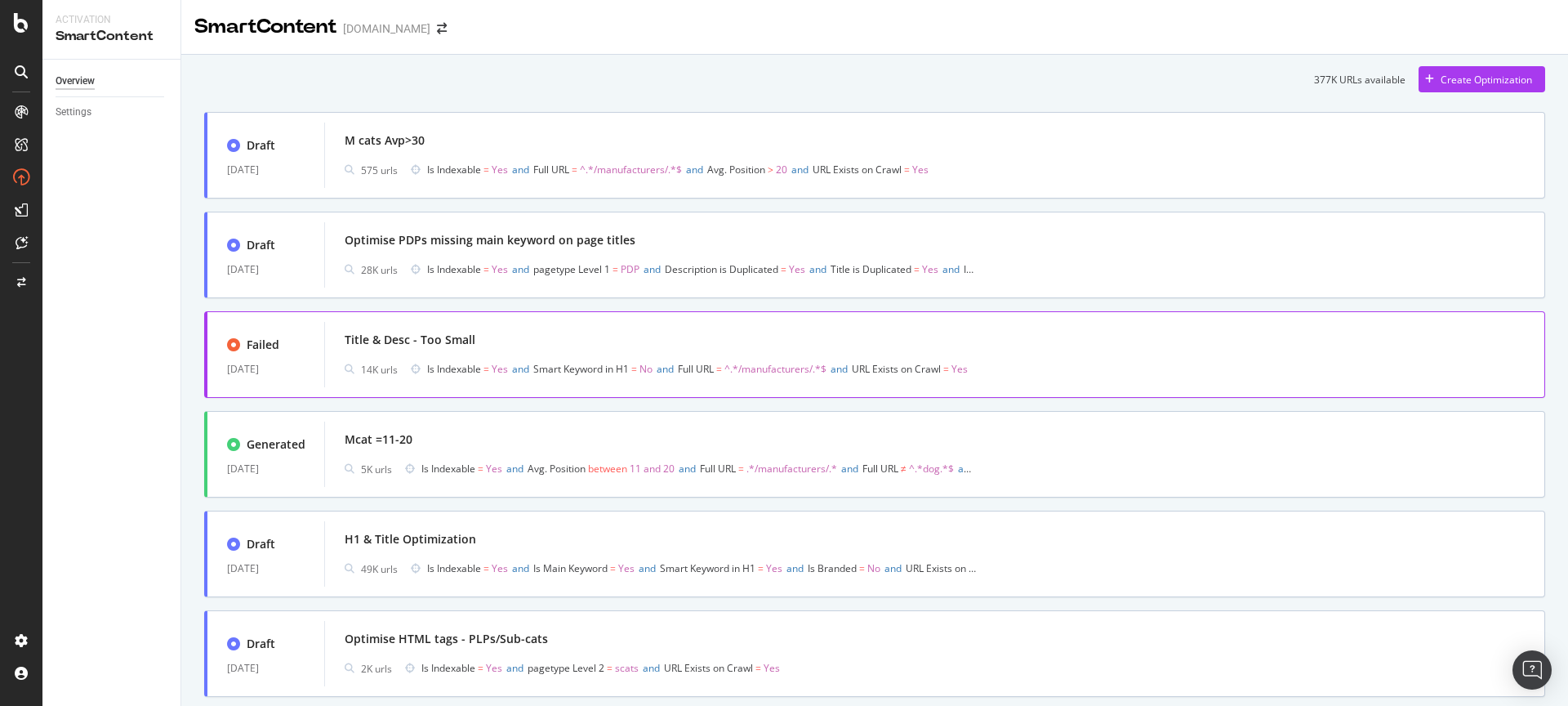
click at [676, 335] on div "Title & Desc - Too Small" at bounding box center [934, 340] width 1180 height 23
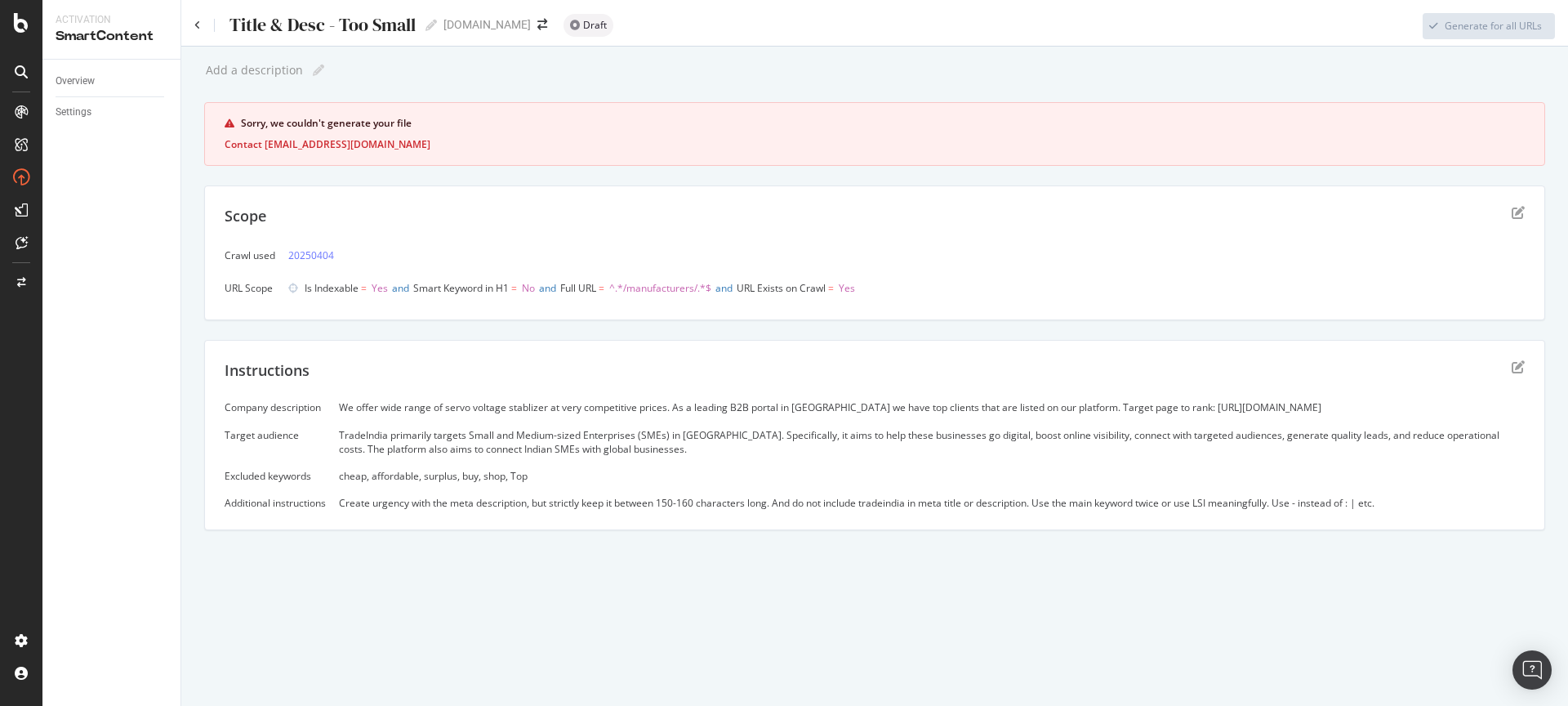
drag, startPoint x: 345, startPoint y: 412, endPoint x: 623, endPoint y: 419, distance: 278.1
click at [623, 419] on div "Company description We offer wide range of servo voltage stablizer at very comp…" at bounding box center [875, 455] width 1300 height 110
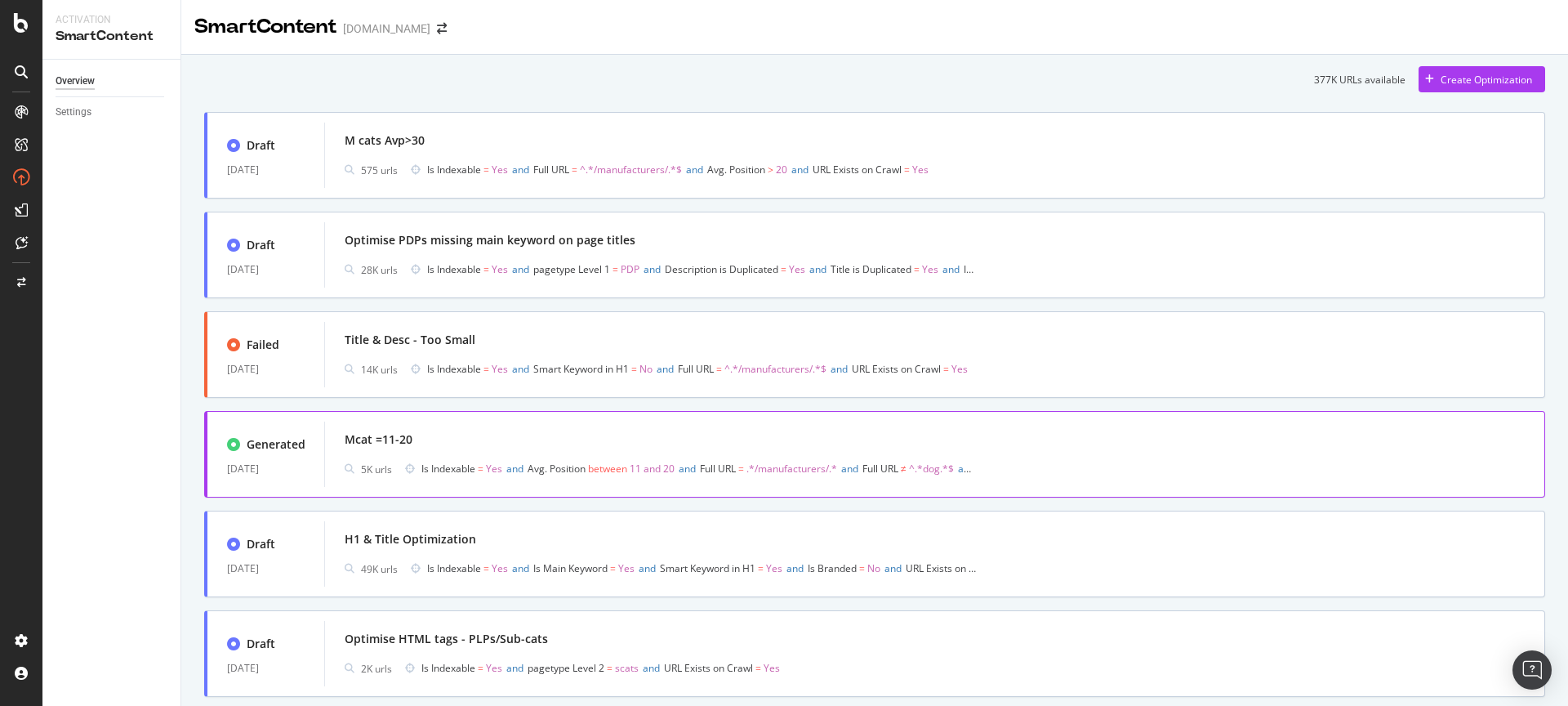
scroll to position [48, 0]
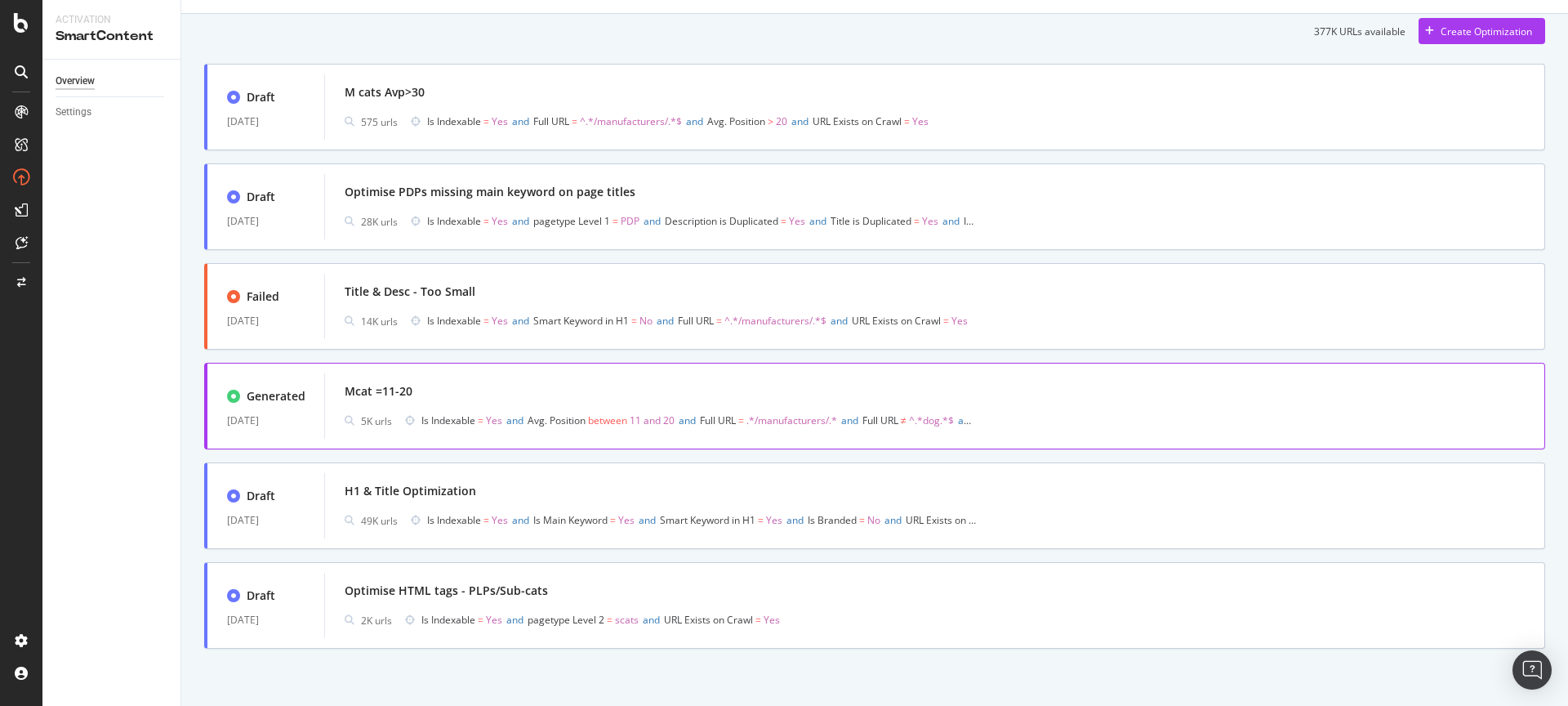
click at [663, 402] on div "Mcat =11-20" at bounding box center [934, 391] width 1180 height 23
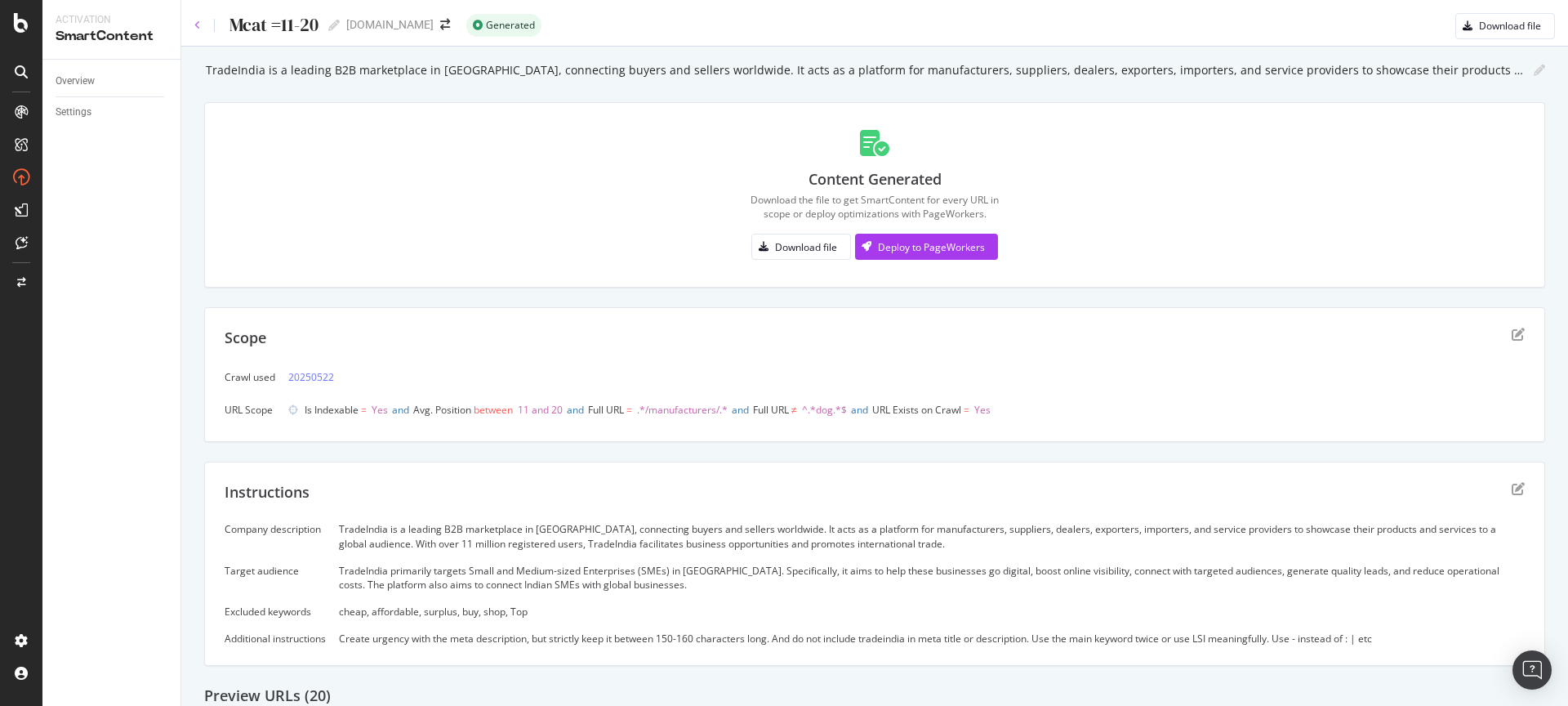
click at [198, 27] on icon at bounding box center [198, 25] width 7 height 9
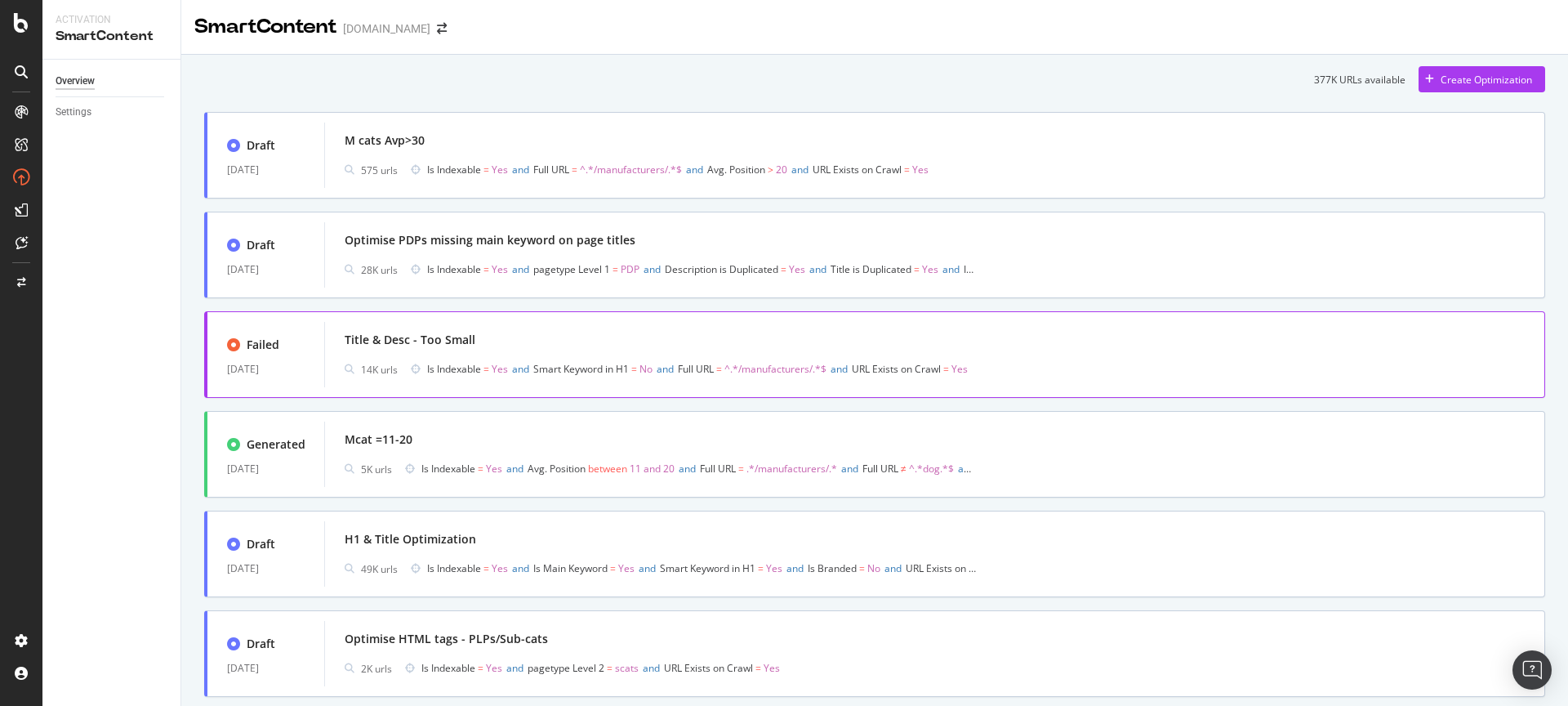
click at [561, 344] on div "Title & Desc - Too Small" at bounding box center [934, 340] width 1180 height 23
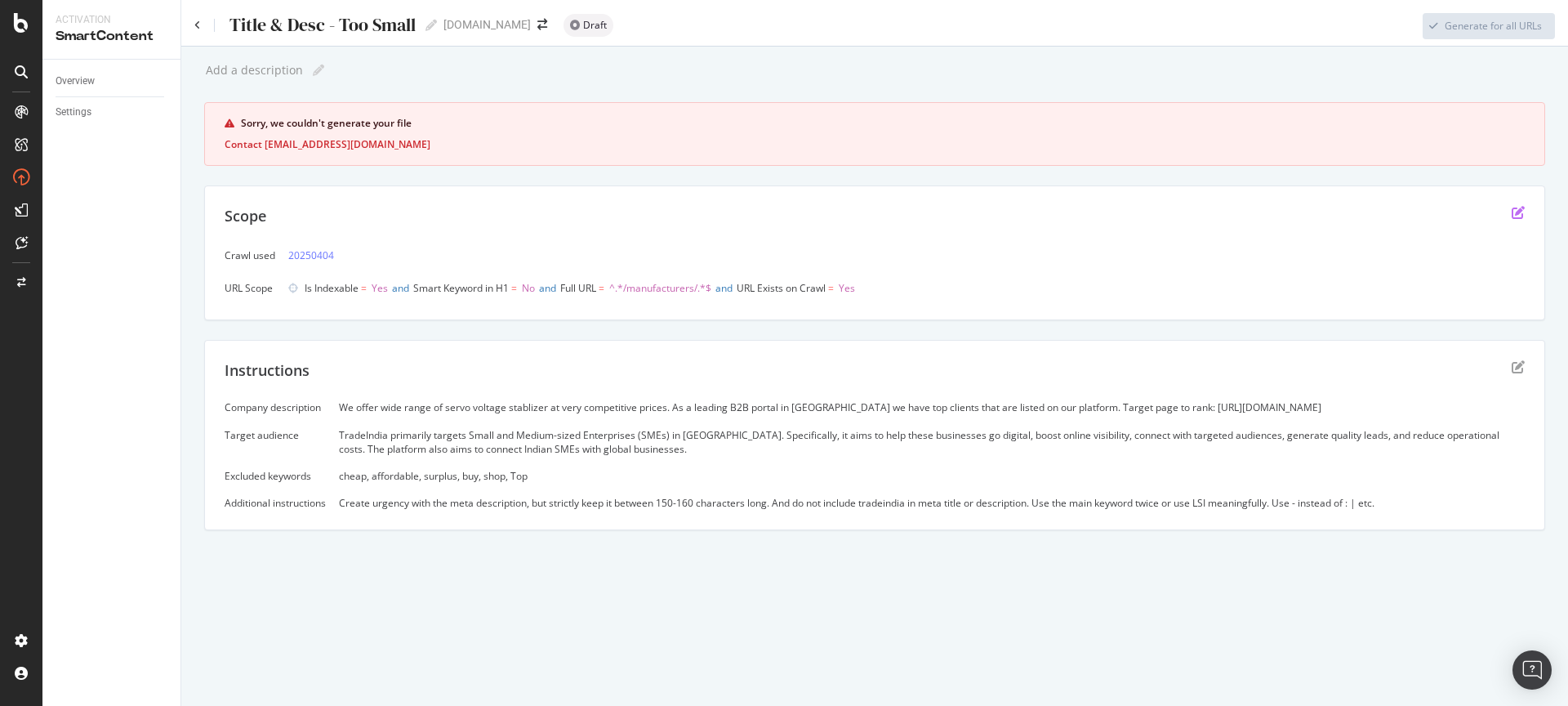
click at [1522, 207] on icon "edit" at bounding box center [1518, 212] width 13 height 13
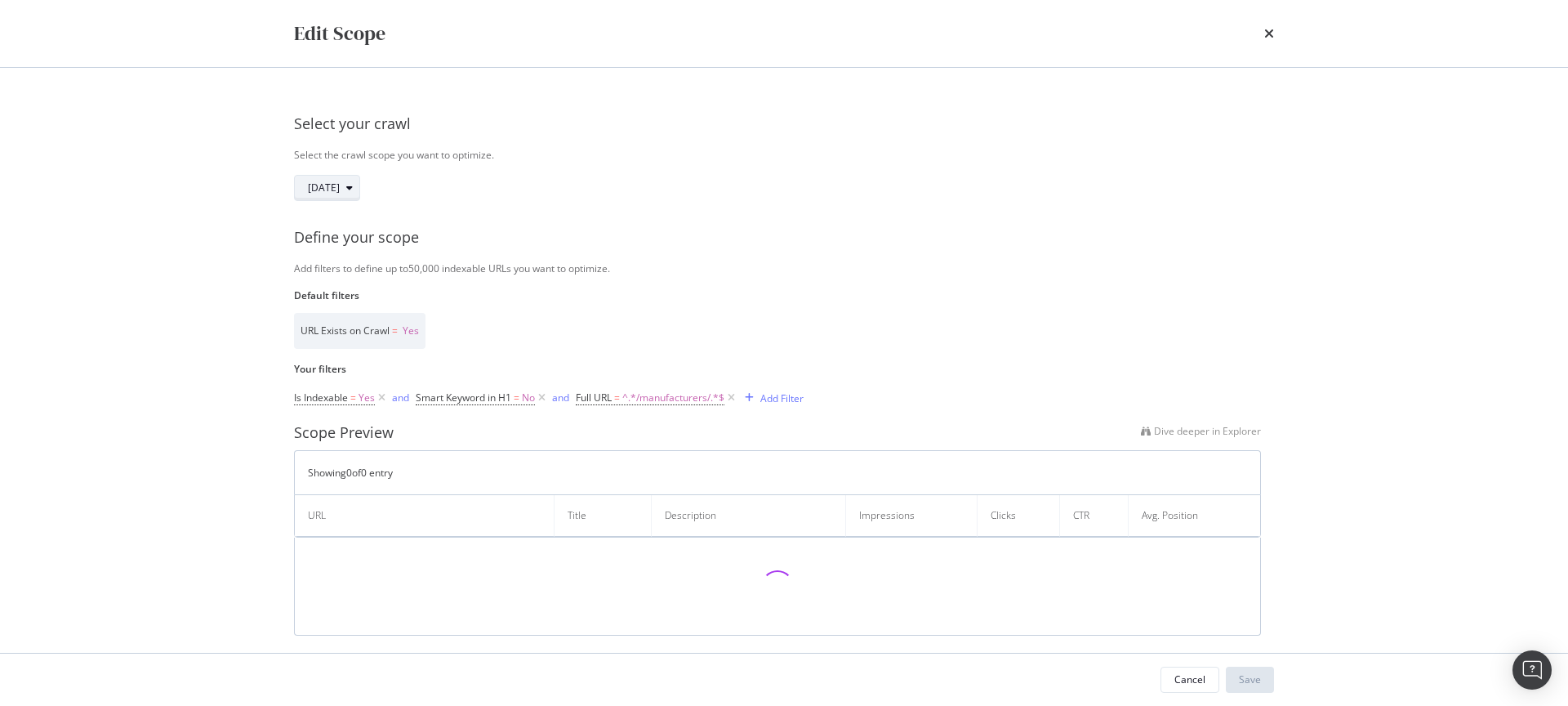
click at [359, 185] on div "modal" at bounding box center [349, 187] width 20 height 9
click at [409, 279] on div "10.0M URLs" at bounding box center [395, 276] width 54 height 15
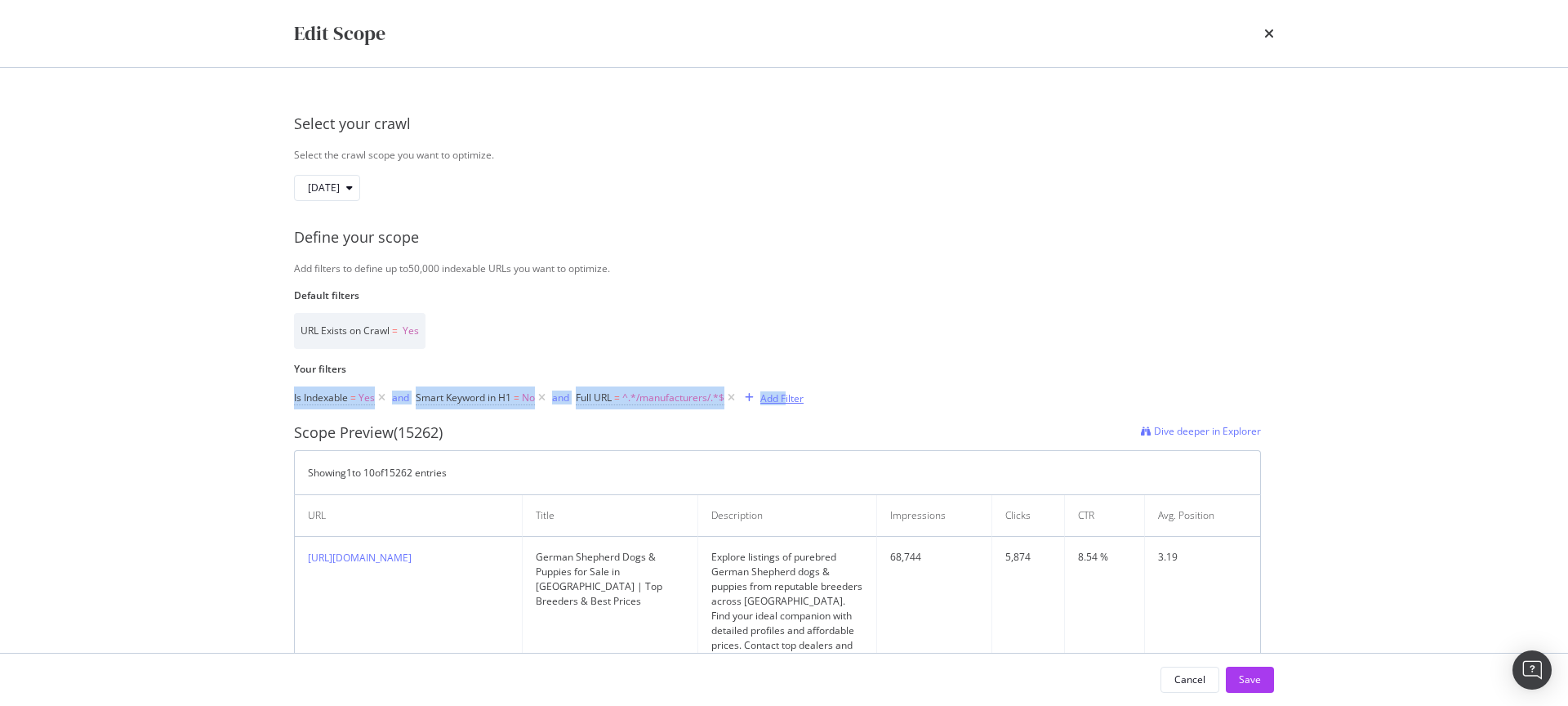
drag, startPoint x: 292, startPoint y: 400, endPoint x: 788, endPoint y: 399, distance: 496.0
click at [788, 399] on div "Select your crawl Select the crawl scope you want to optimize. 2025 Aug. 10th D…" at bounding box center [784, 360] width 1045 height 585
click at [788, 399] on div "Add Filter" at bounding box center [782, 398] width 44 height 14
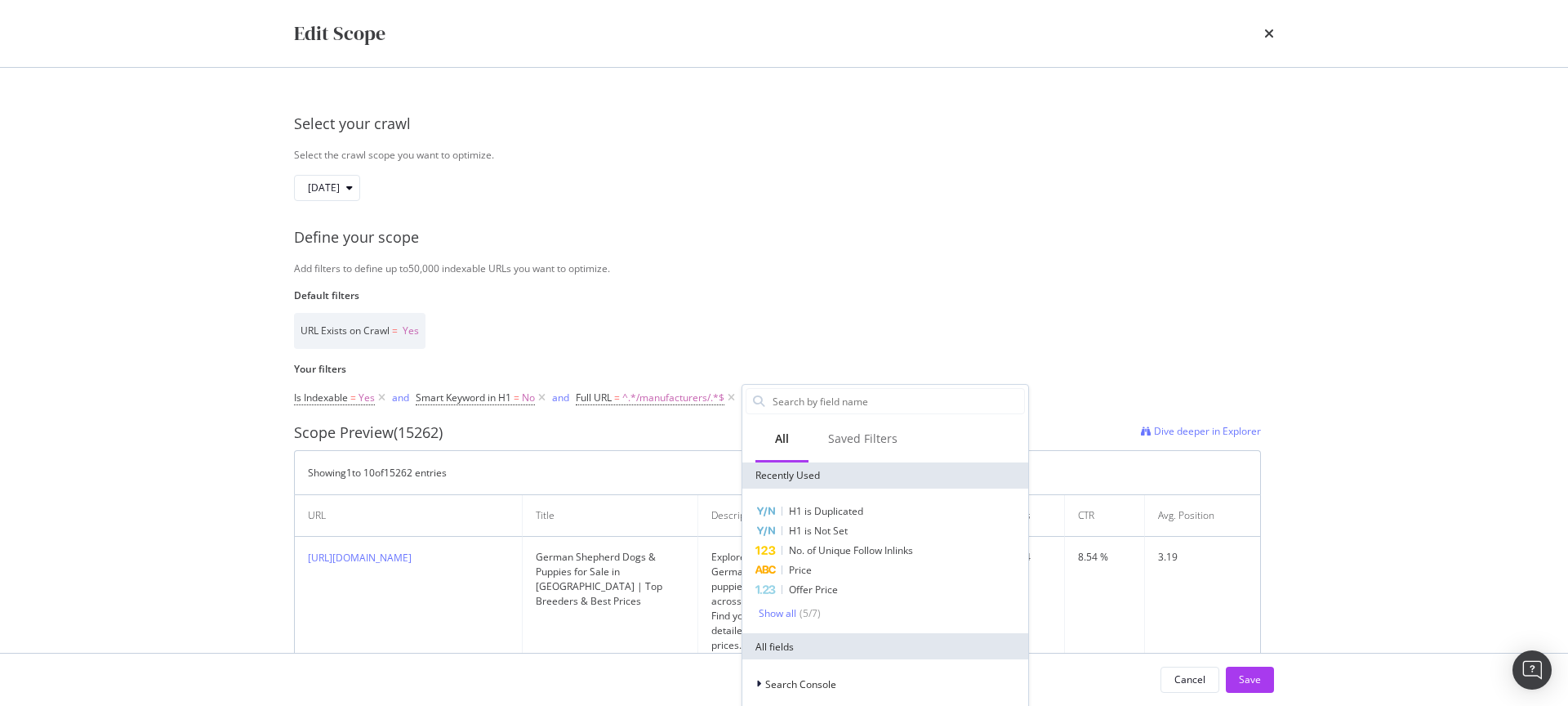
click at [814, 273] on div "Add filters to define up to 50,000 indexable URLs you want to optimize." at bounding box center [784, 268] width 980 height 14
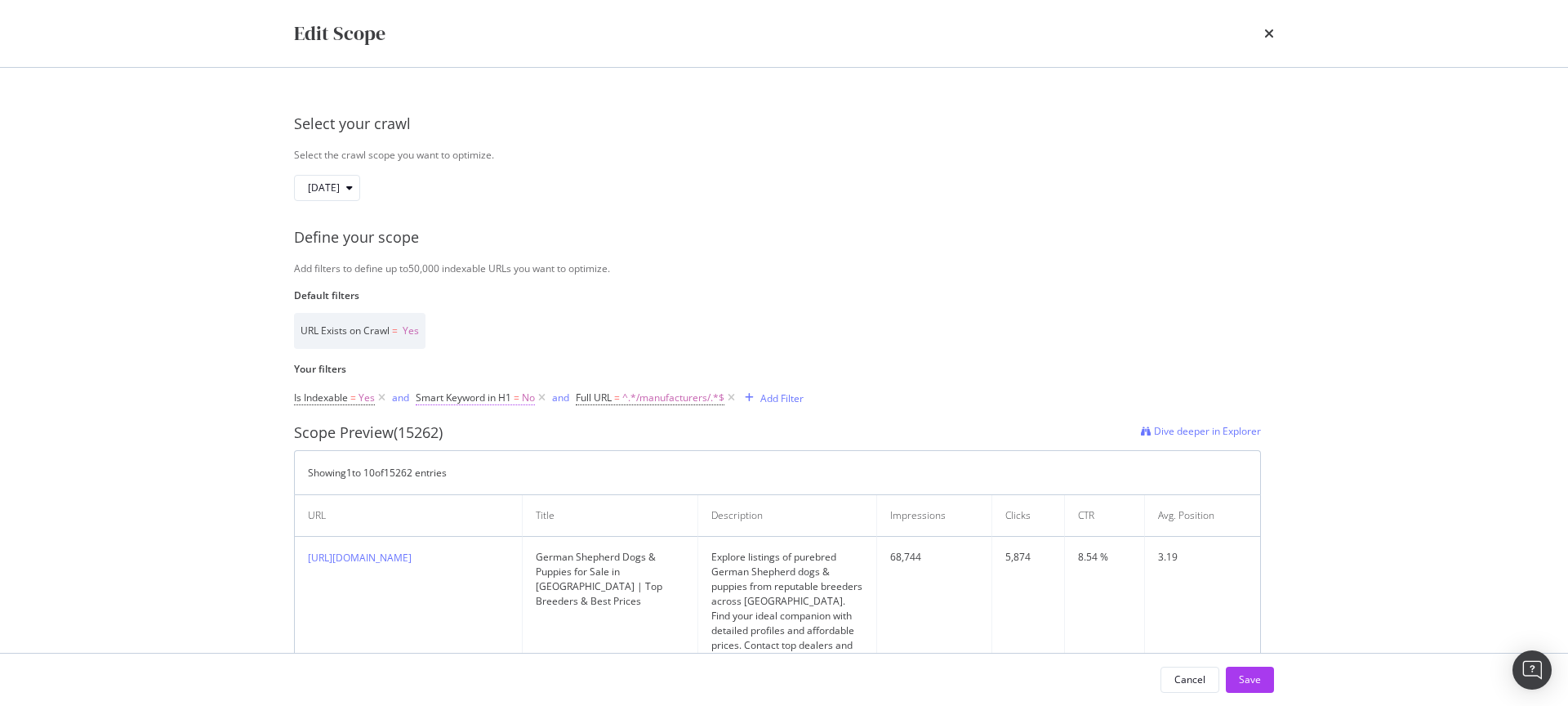
click at [499, 398] on span "Smart Keyword in H1" at bounding box center [464, 397] width 96 height 14
click at [619, 265] on div "Add filters to define up to 50,000 indexable URLs you want to optimize." at bounding box center [784, 268] width 980 height 14
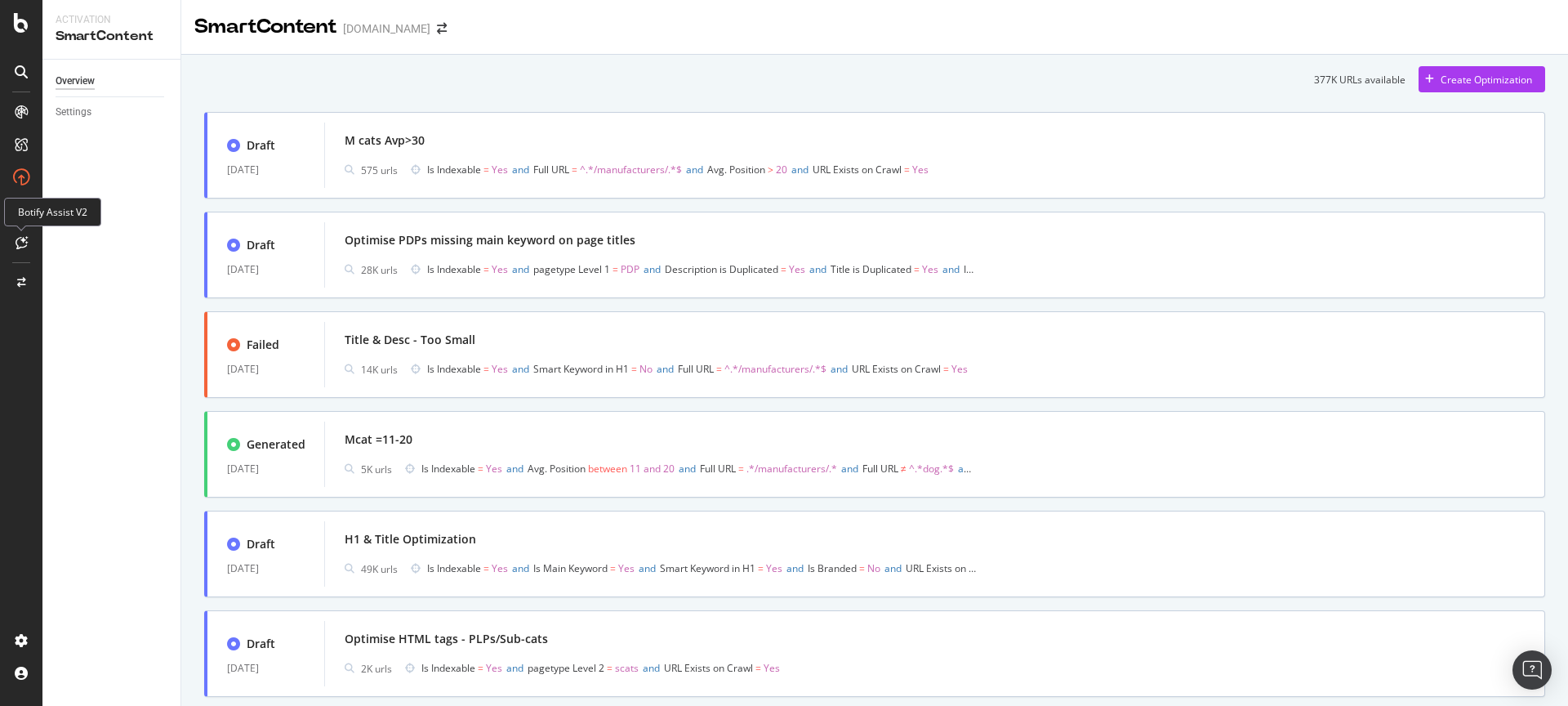
click at [21, 238] on icon at bounding box center [21, 242] width 12 height 13
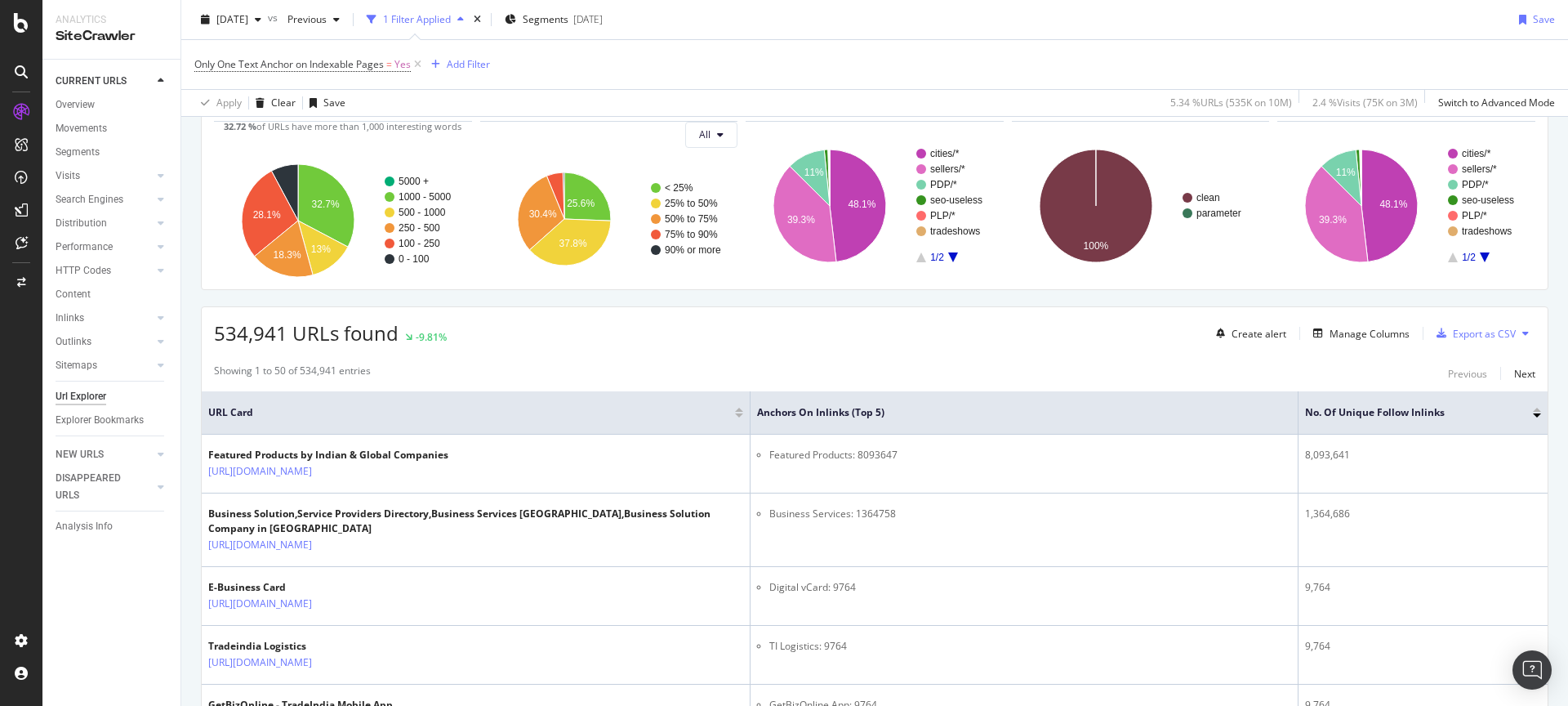
scroll to position [212, 0]
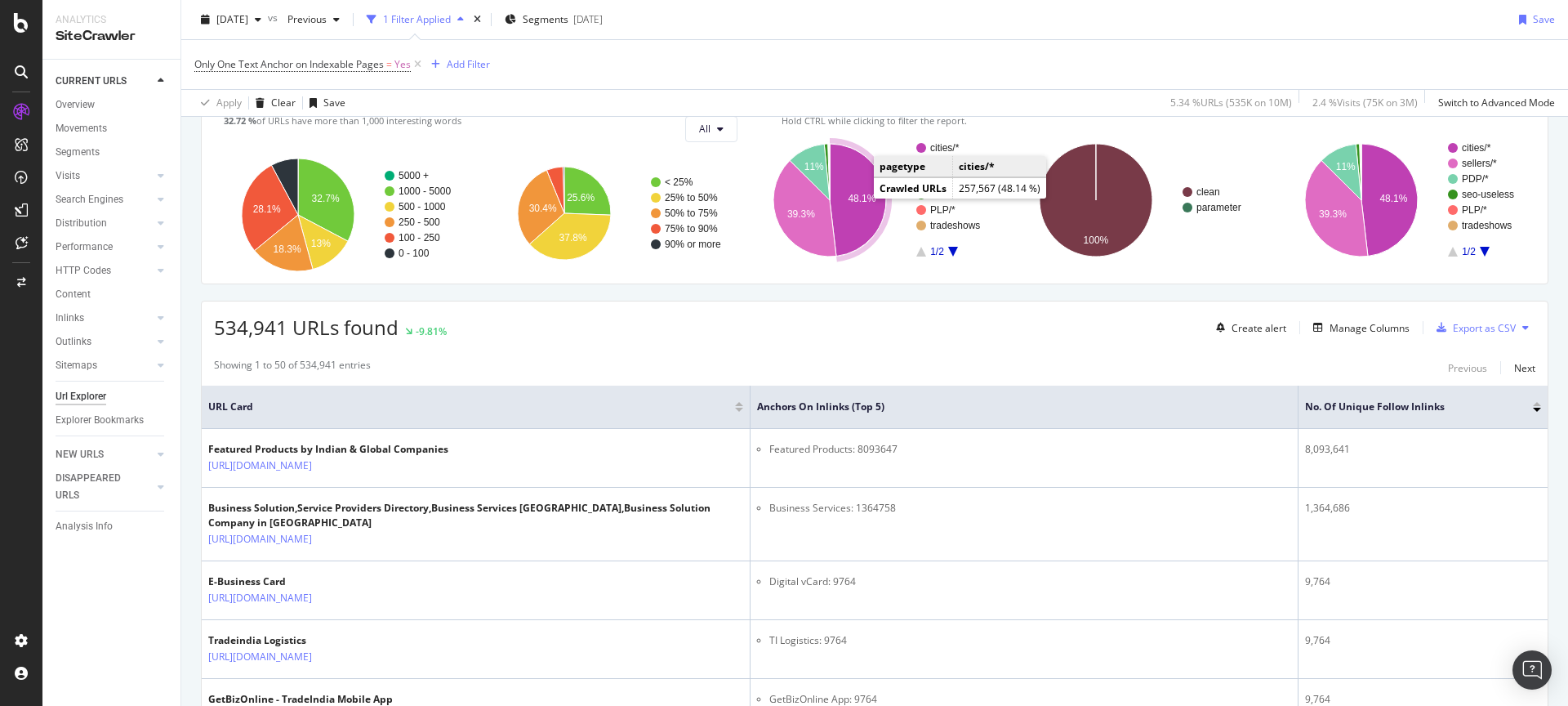
click at [857, 209] on icon "A chart." at bounding box center [858, 200] width 56 height 113
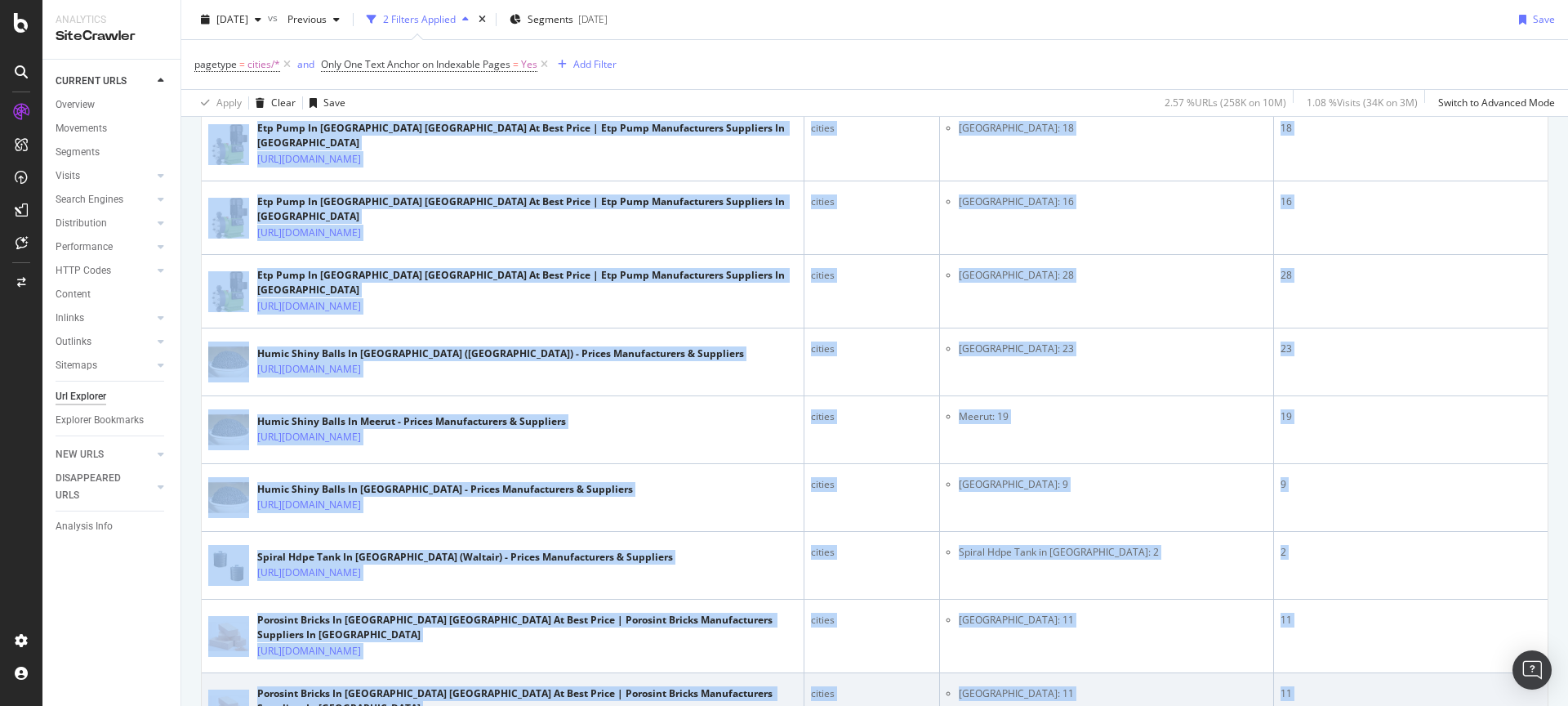
scroll to position [1952, 0]
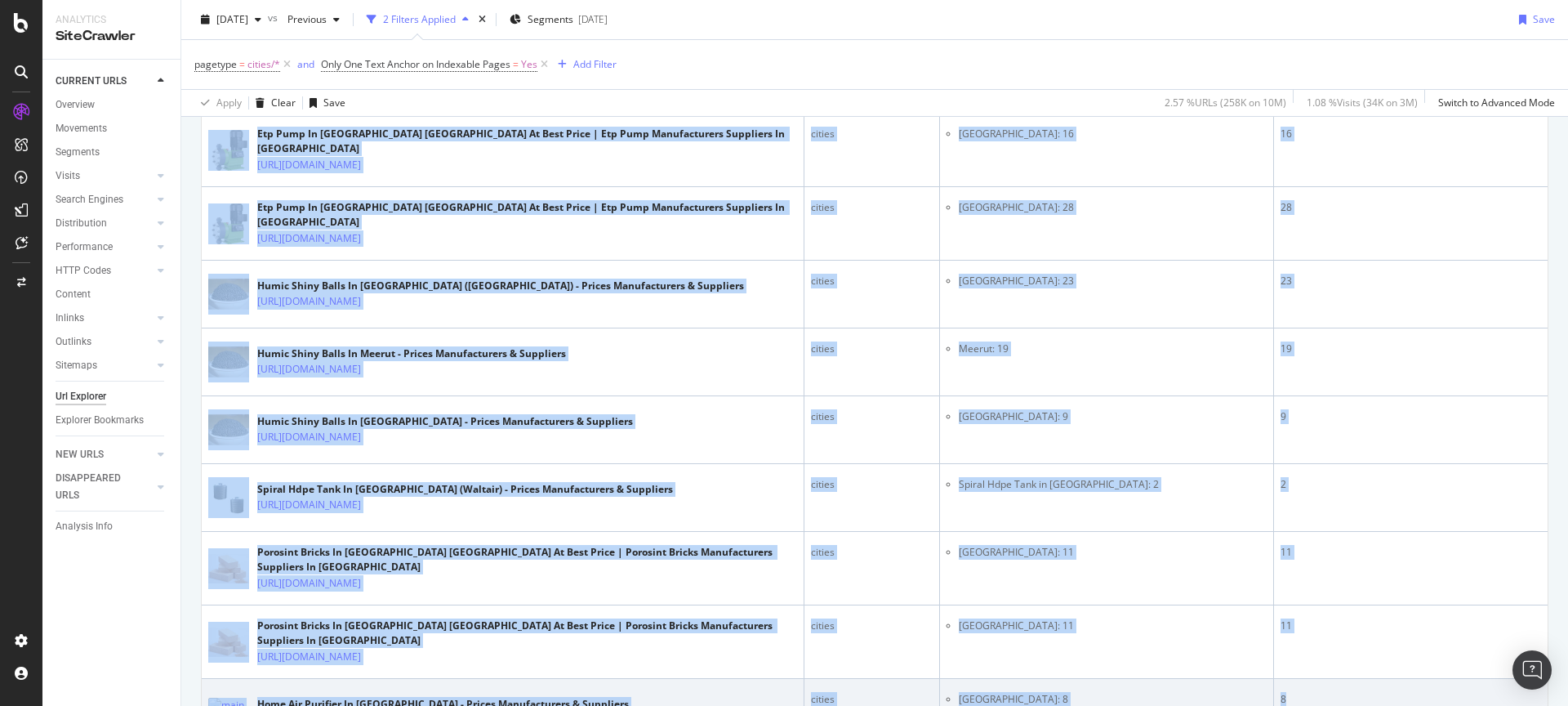
drag, startPoint x: 208, startPoint y: 320, endPoint x: 1343, endPoint y: 605, distance: 1170.2
click at [1343, 605] on div "257,567 URLs found -7.12% Create alert Manage Columns Export as CSV Showing 1 t…" at bounding box center [874, 399] width 1347 height 3675
copy div "257,567 URLs found -7.12% Create alert Manage Columns Export as CSV Showing 1 t…"
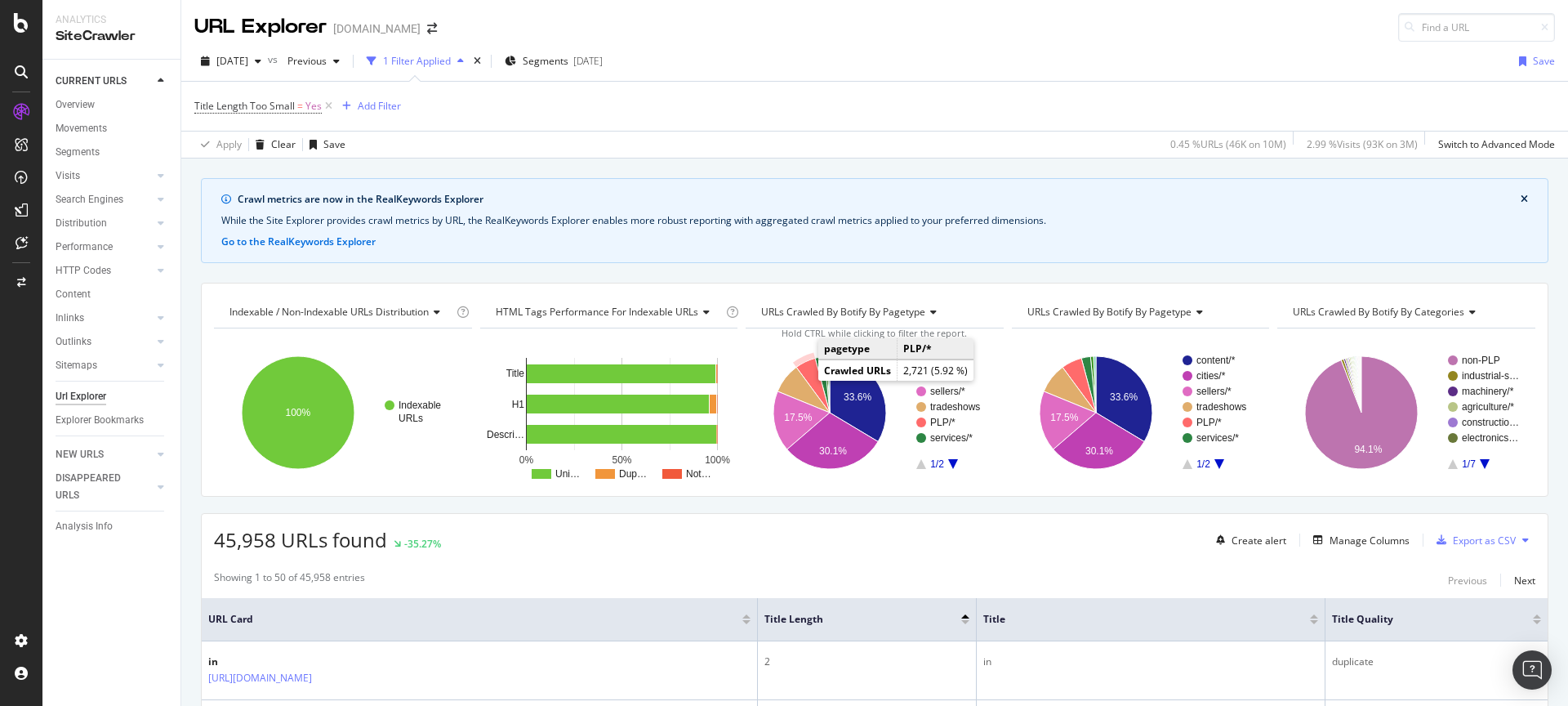
click at [802, 378] on icon "A chart." at bounding box center [813, 385] width 33 height 55
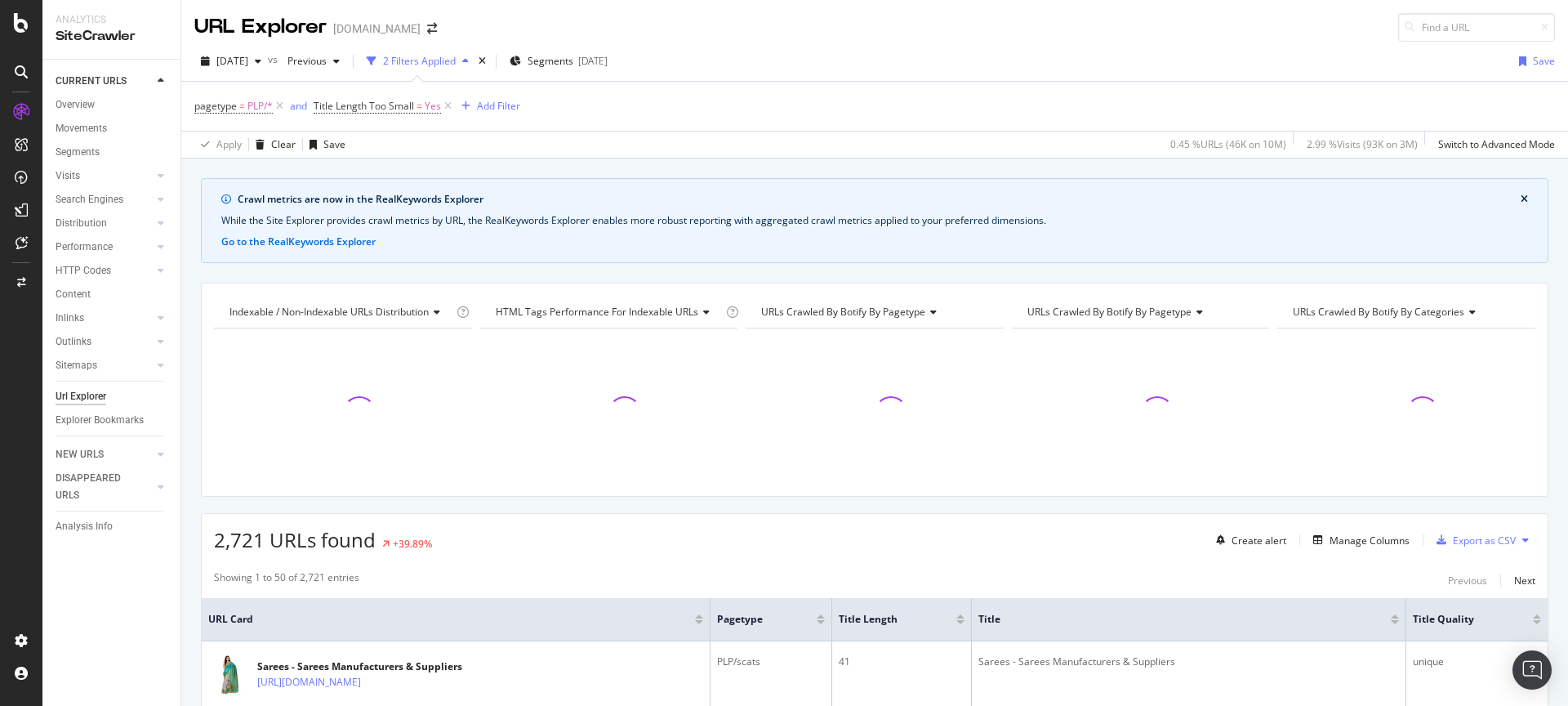
click at [564, 439] on div at bounding box center [609, 412] width 258 height 142
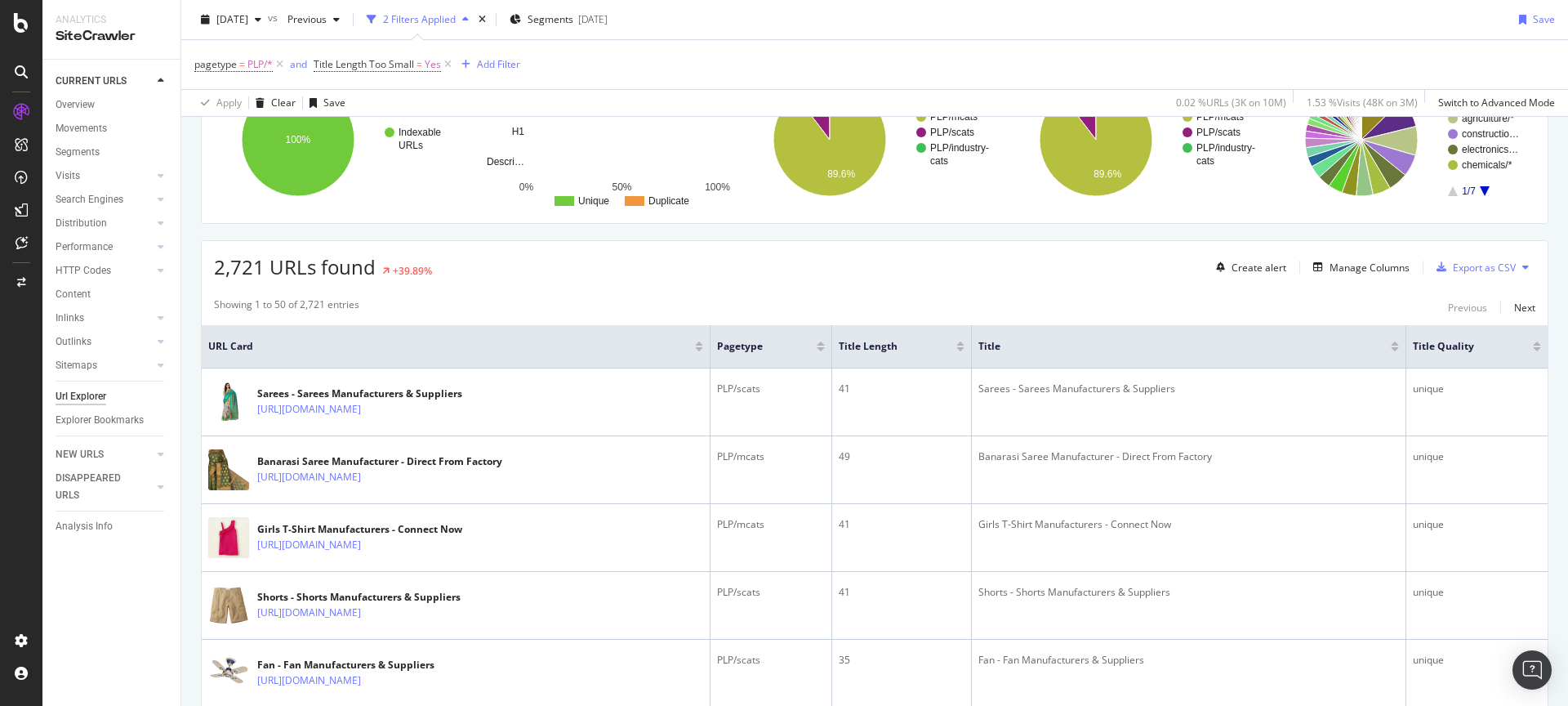
scroll to position [301, 0]
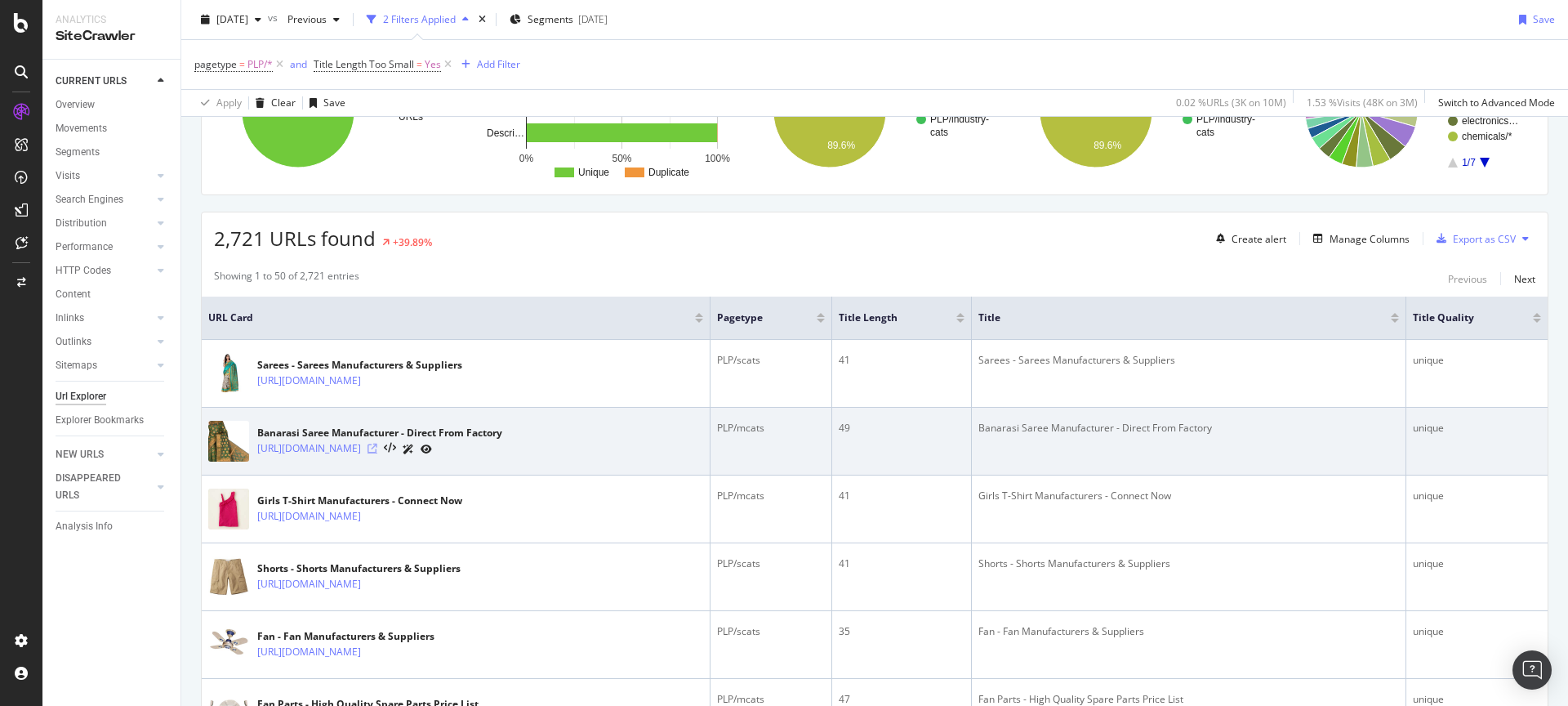
click at [377, 443] on icon at bounding box center [372, 448] width 9 height 9
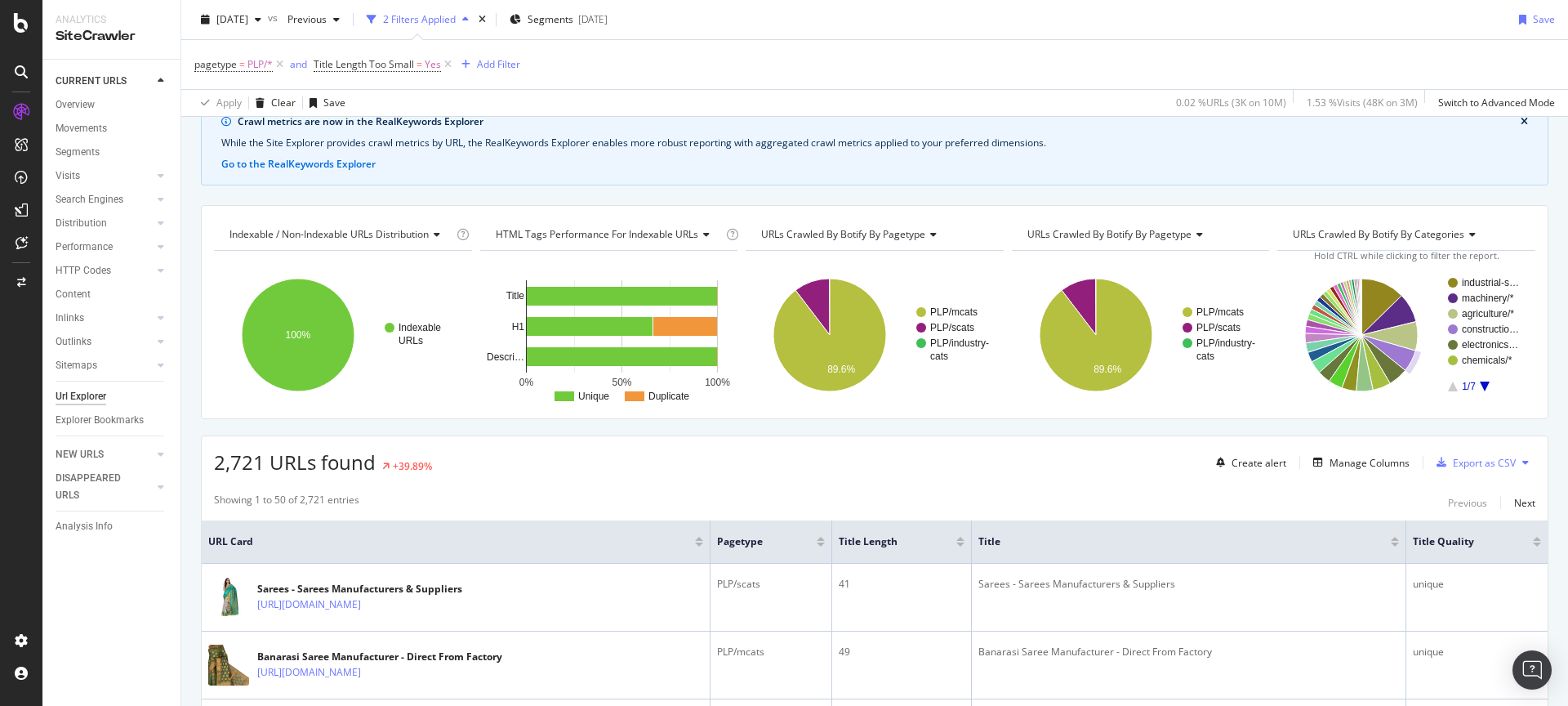
scroll to position [199, 0]
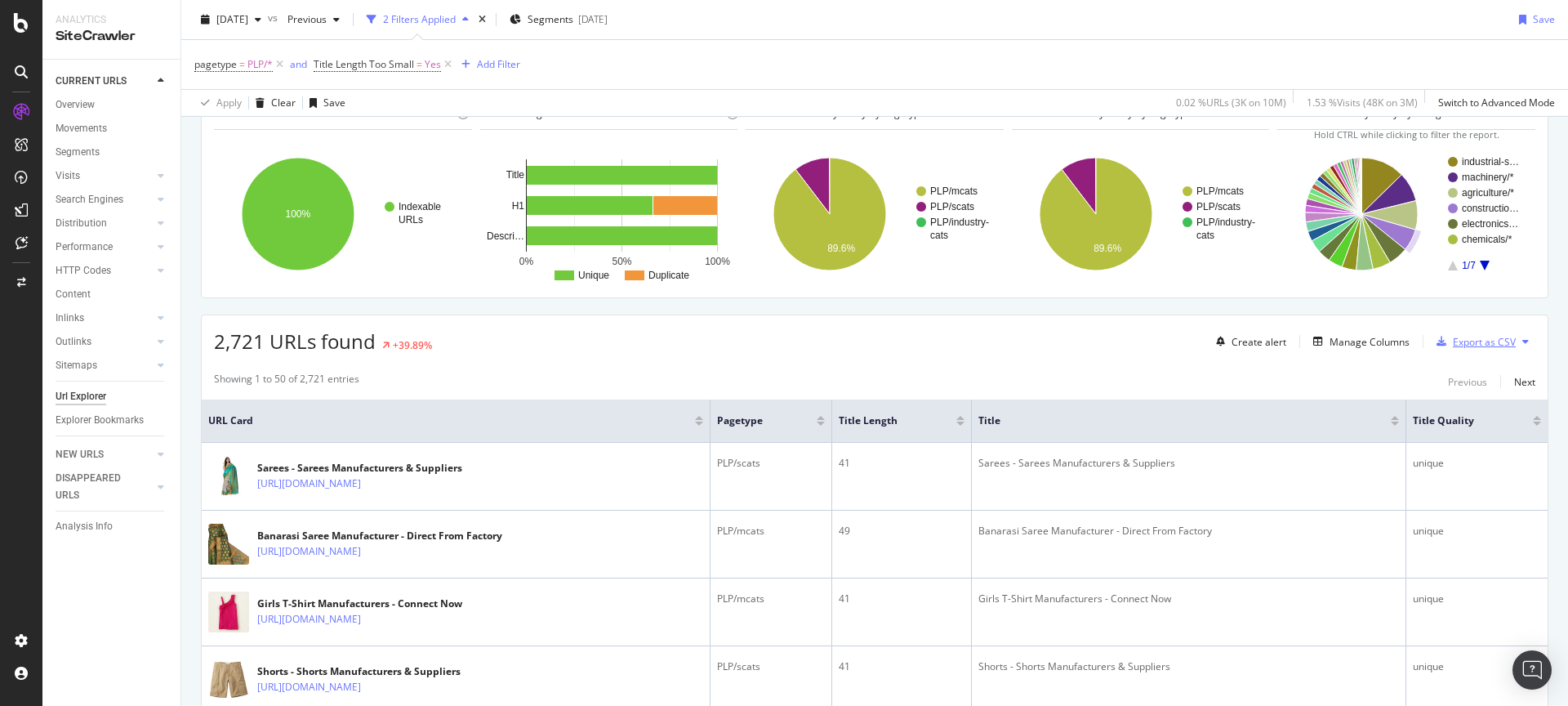
click at [1478, 341] on div "Export as CSV" at bounding box center [1484, 341] width 63 height 14
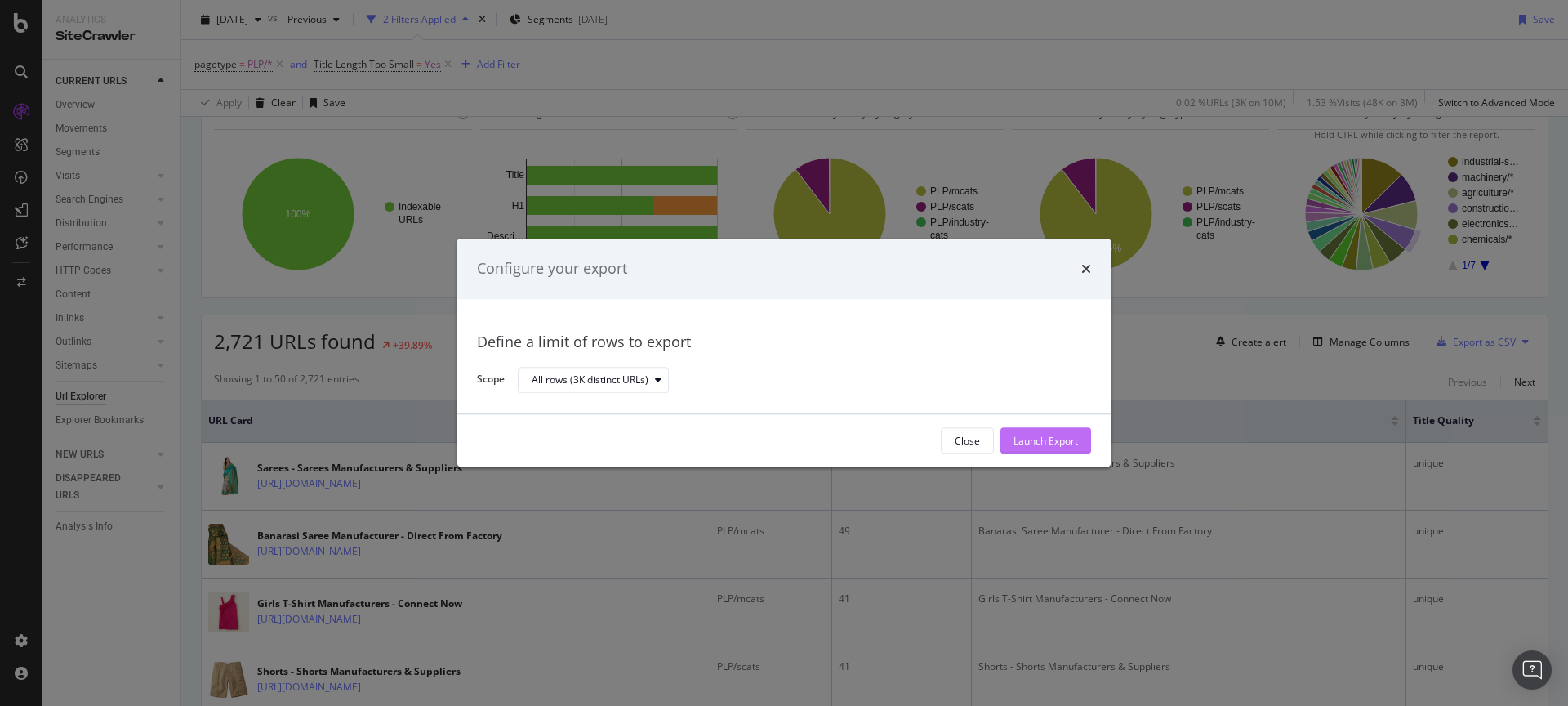
click at [1044, 440] on div "Launch Export" at bounding box center [1045, 441] width 64 height 14
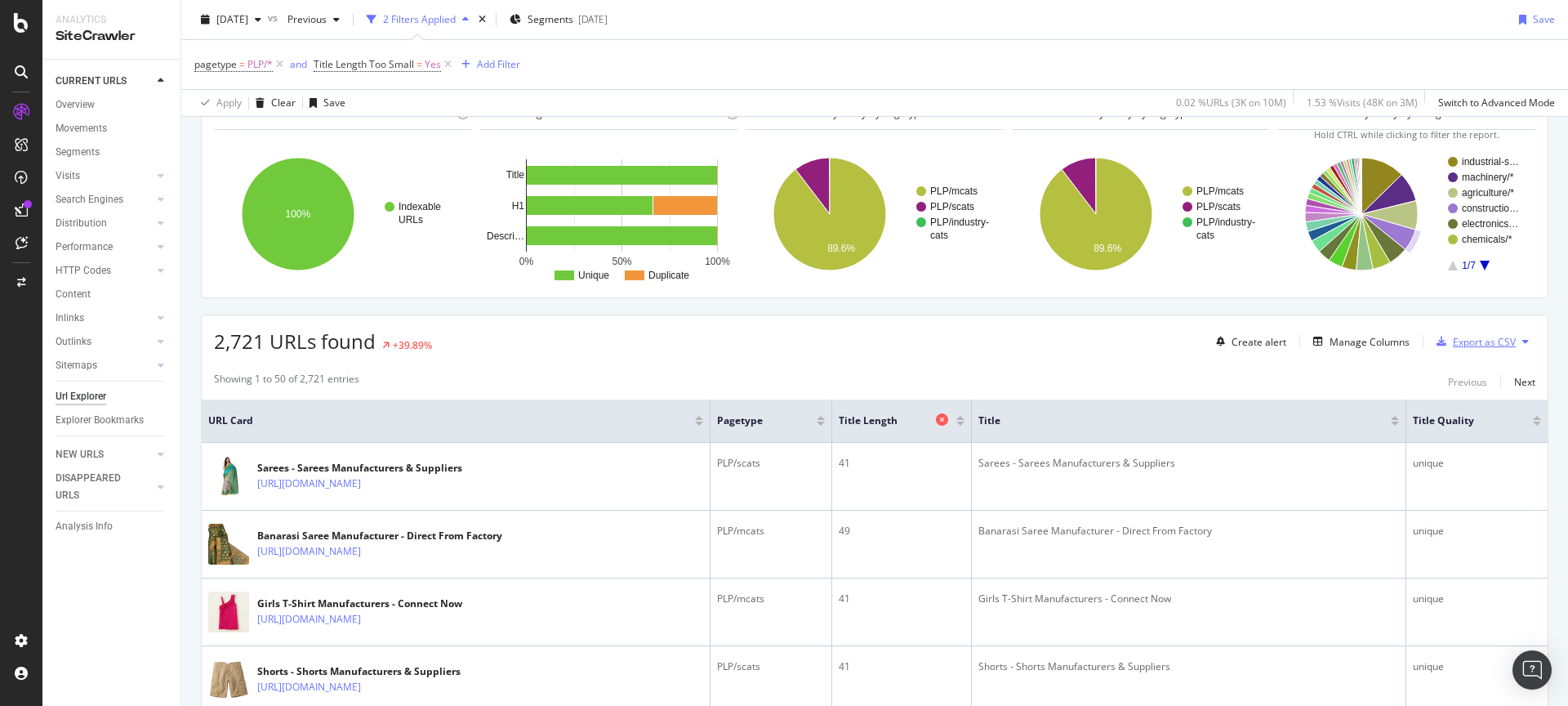
scroll to position [0, 0]
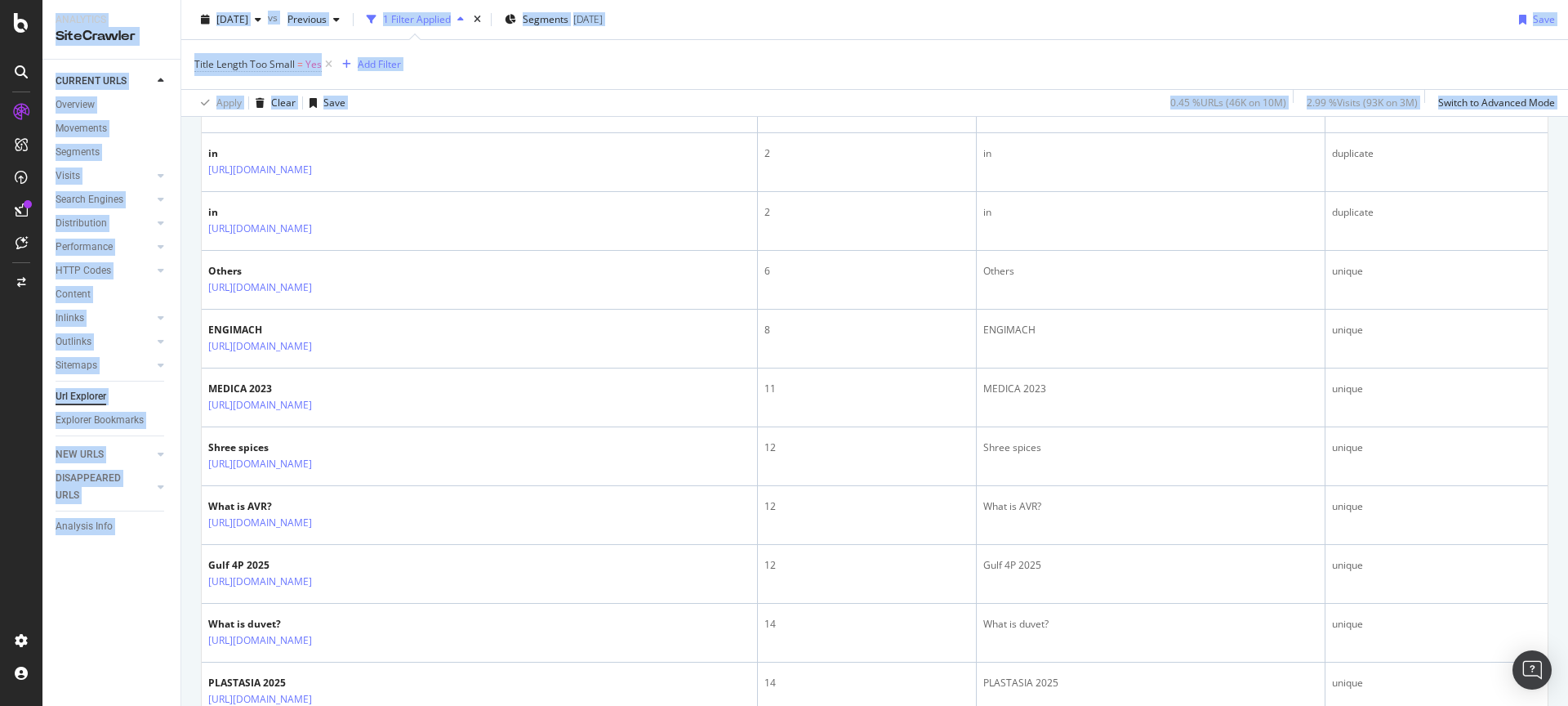
scroll to position [906, 0]
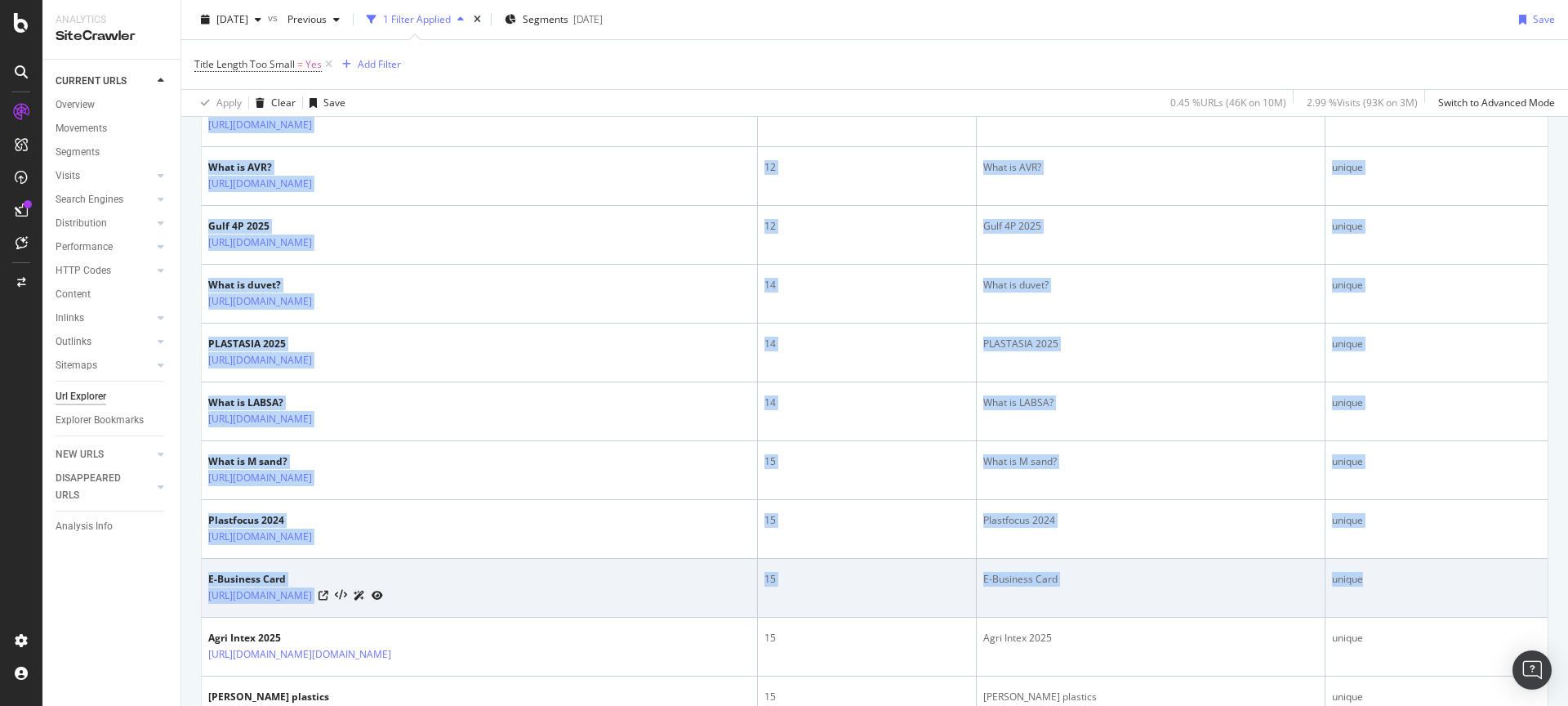
drag, startPoint x: 210, startPoint y: 217, endPoint x: 1340, endPoint y: 589, distance: 1189.7
copy div "Indexable / Non-Indexable URLs distribution Chart (by Value) Table Expand Expor…"
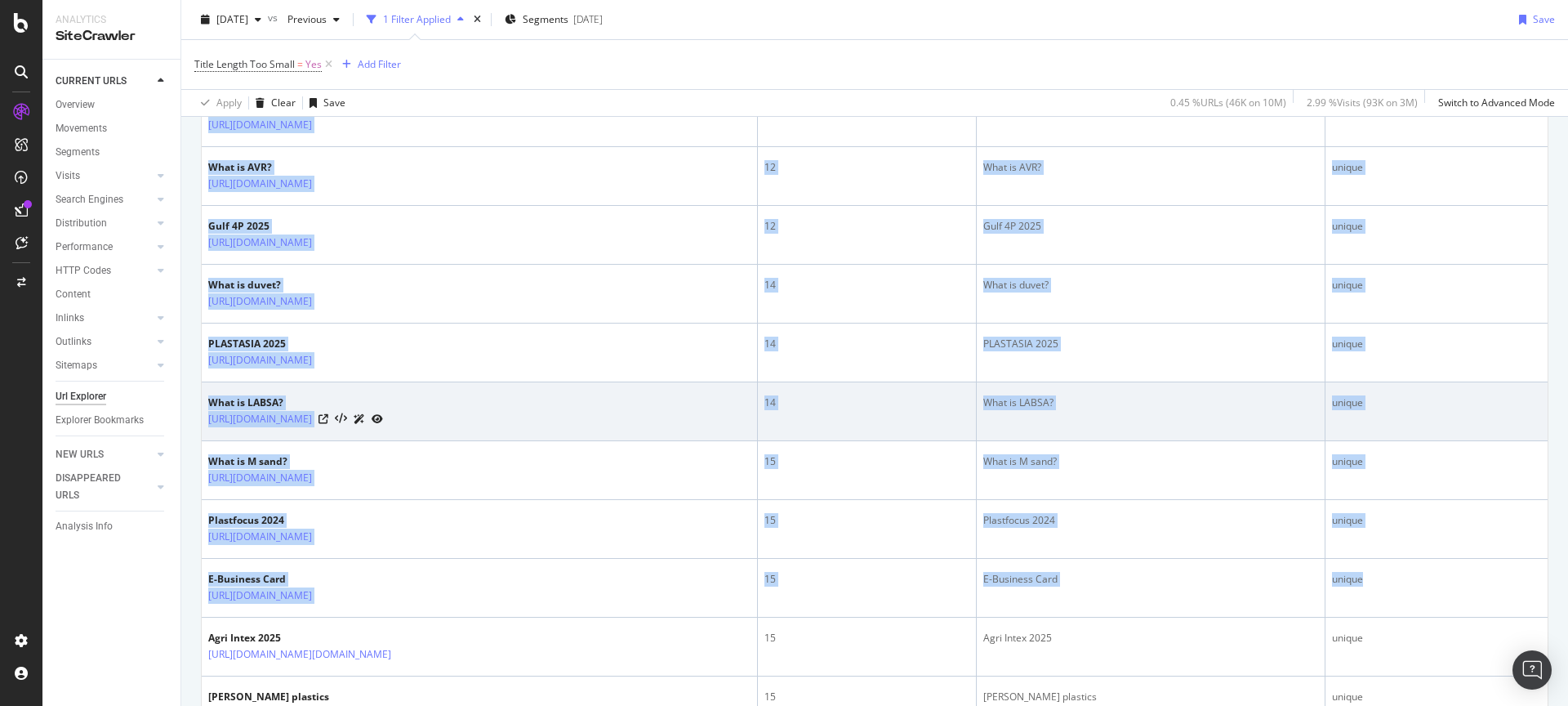
scroll to position [0, 0]
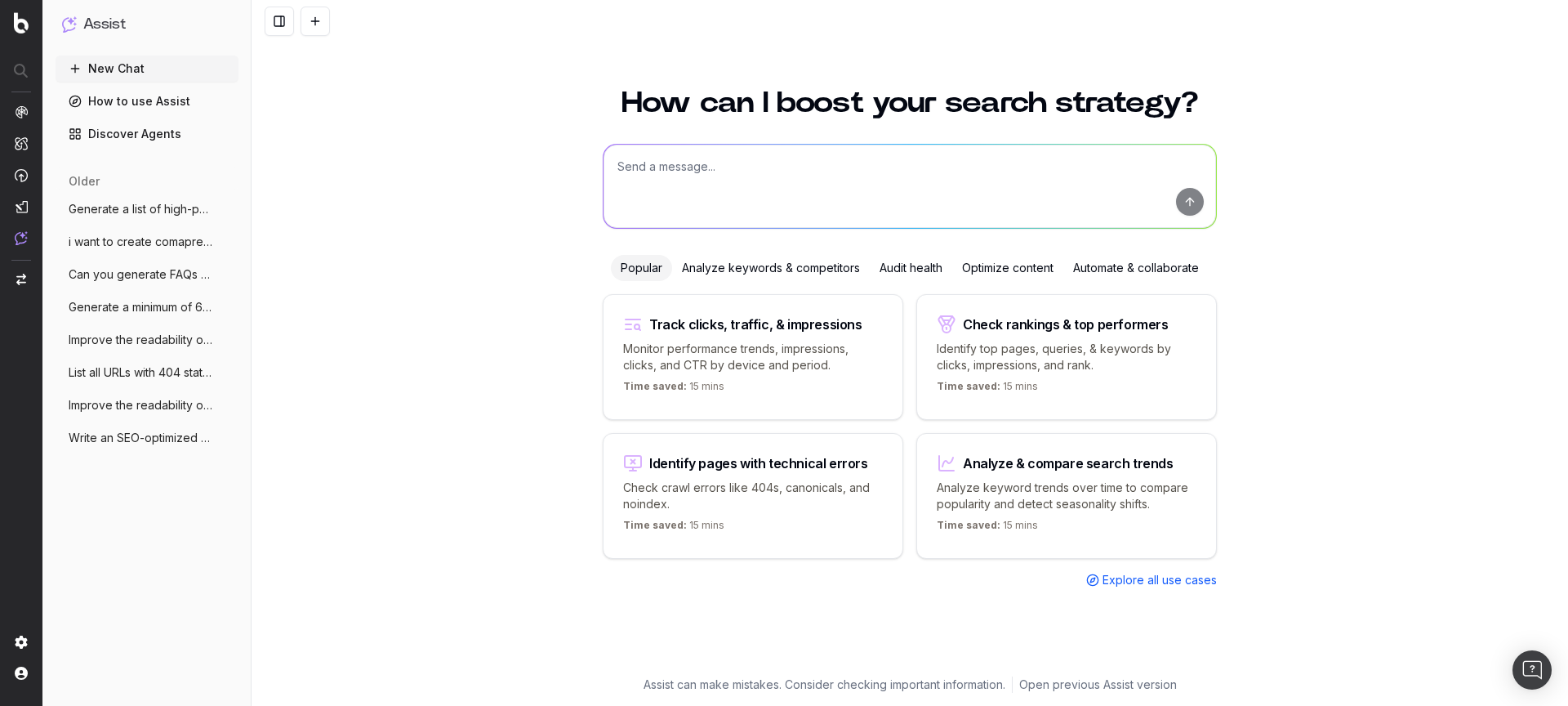
click at [671, 171] on textarea at bounding box center [909, 186] width 612 height 83
type textarea "Refer"
click at [157, 437] on span "Write an SEO-optimized article about ht" at bounding box center [140, 437] width 144 height 16
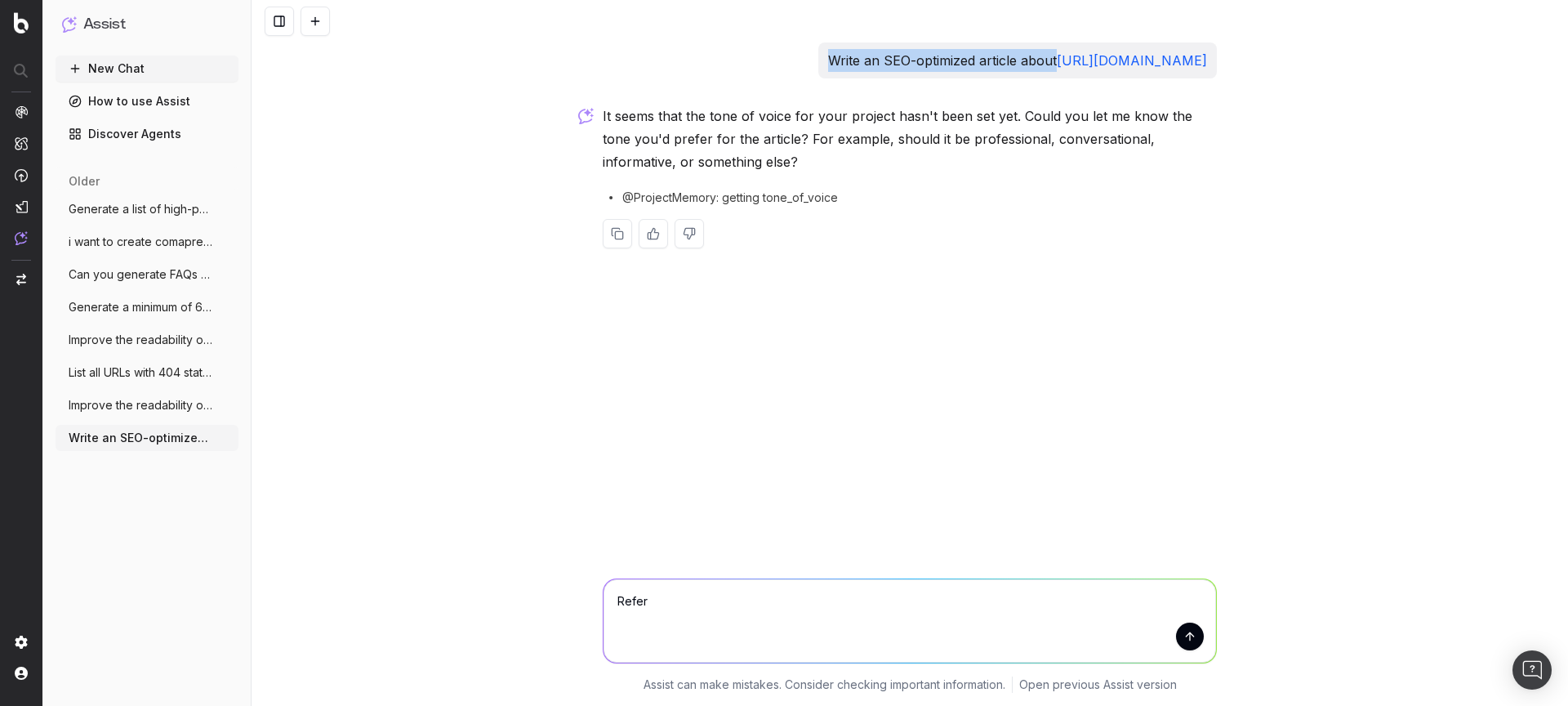
drag, startPoint x: 611, startPoint y: 56, endPoint x: 842, endPoint y: 66, distance: 231.2
click at [842, 66] on div "Write an SEO-optimized article about [URL][DOMAIN_NAME]" at bounding box center [1018, 61] width 399 height 36
copy p "Write an SEO-optimized article about"
click at [132, 64] on button "New Chat" at bounding box center [147, 68] width 183 height 27
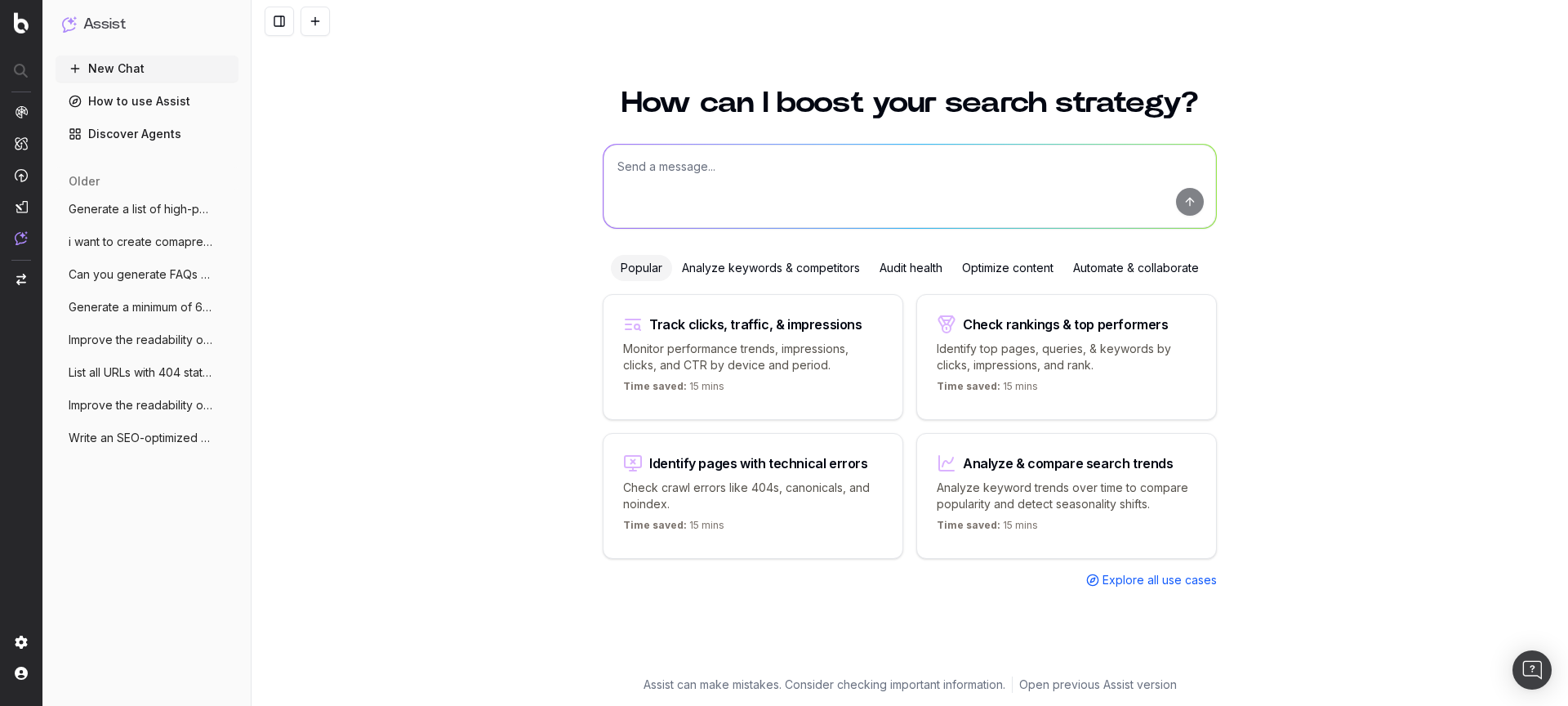
click at [680, 172] on textarea at bounding box center [909, 186] width 612 height 83
paste textarea "Write an SEO-optimized article about"
drag, startPoint x: 748, startPoint y: 164, endPoint x: 823, endPoint y: 168, distance: 75.1
click at [823, 168] on textarea "Write an SEO-optimized article about" at bounding box center [909, 186] width 612 height 83
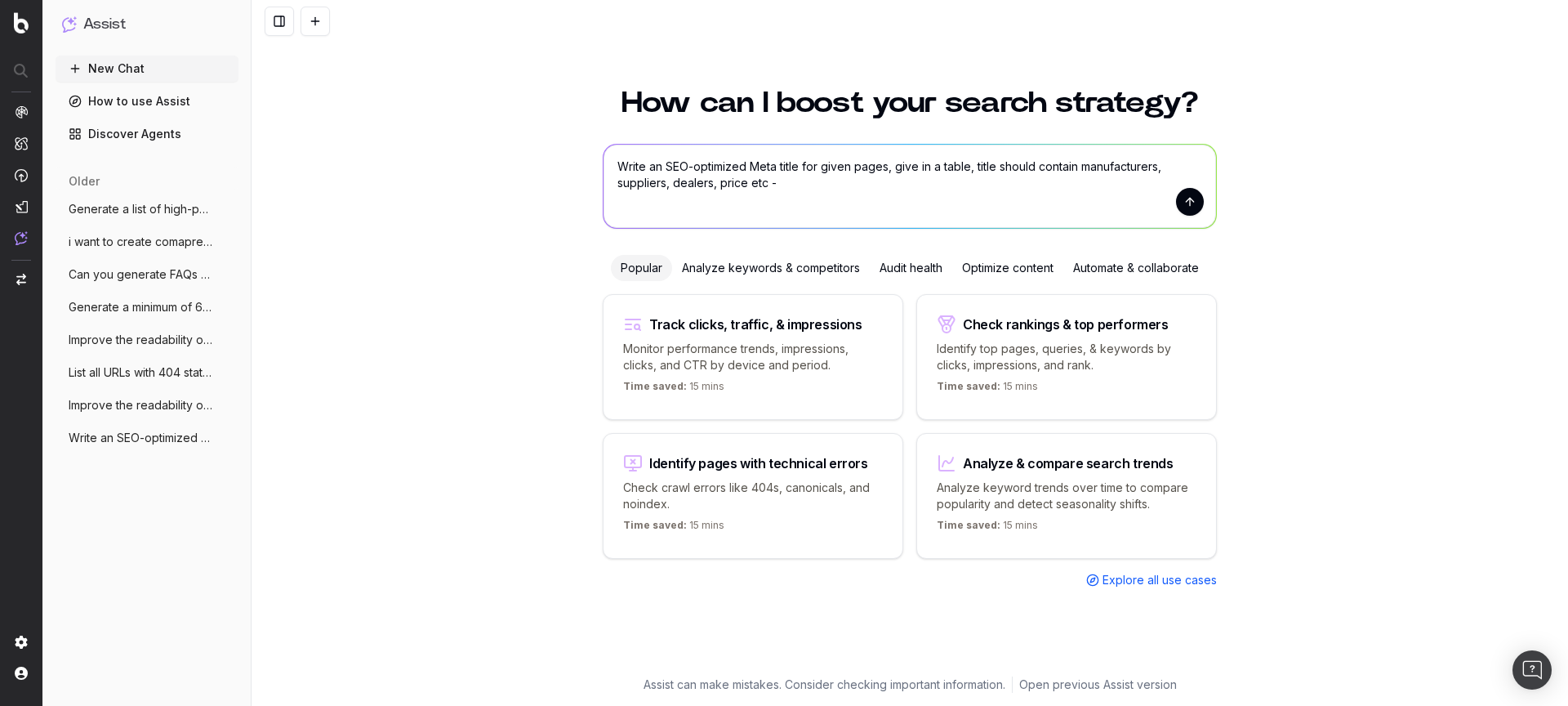
paste textarea "[URL][DOMAIN_NAME] [URL][DOMAIN_NAME] [URL][DOMAIN_NAME] [URL][DOMAIN_NAME]"
type textarea "Write an SEO-optimized Meta title for given pages, give in a table, title shoul…"
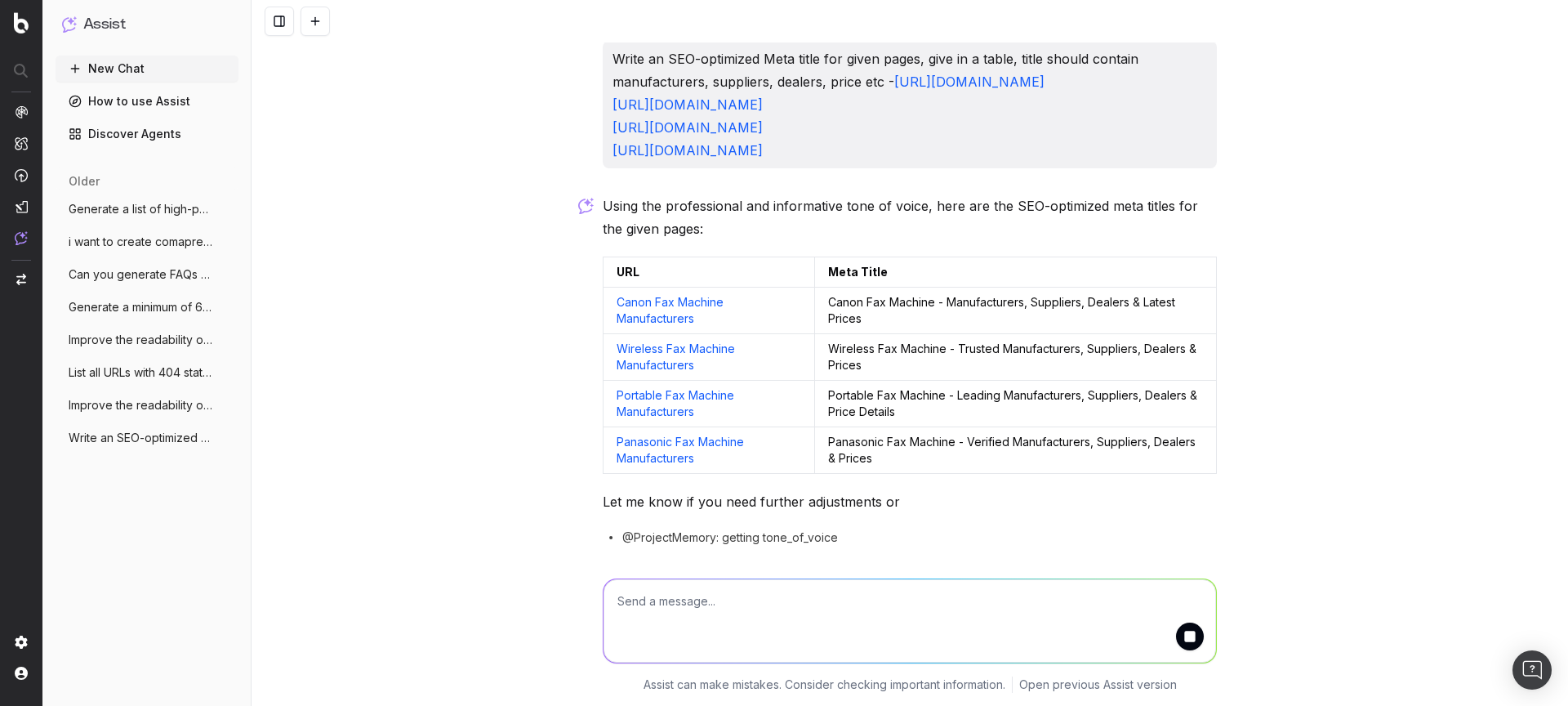
scroll to position [80, 0]
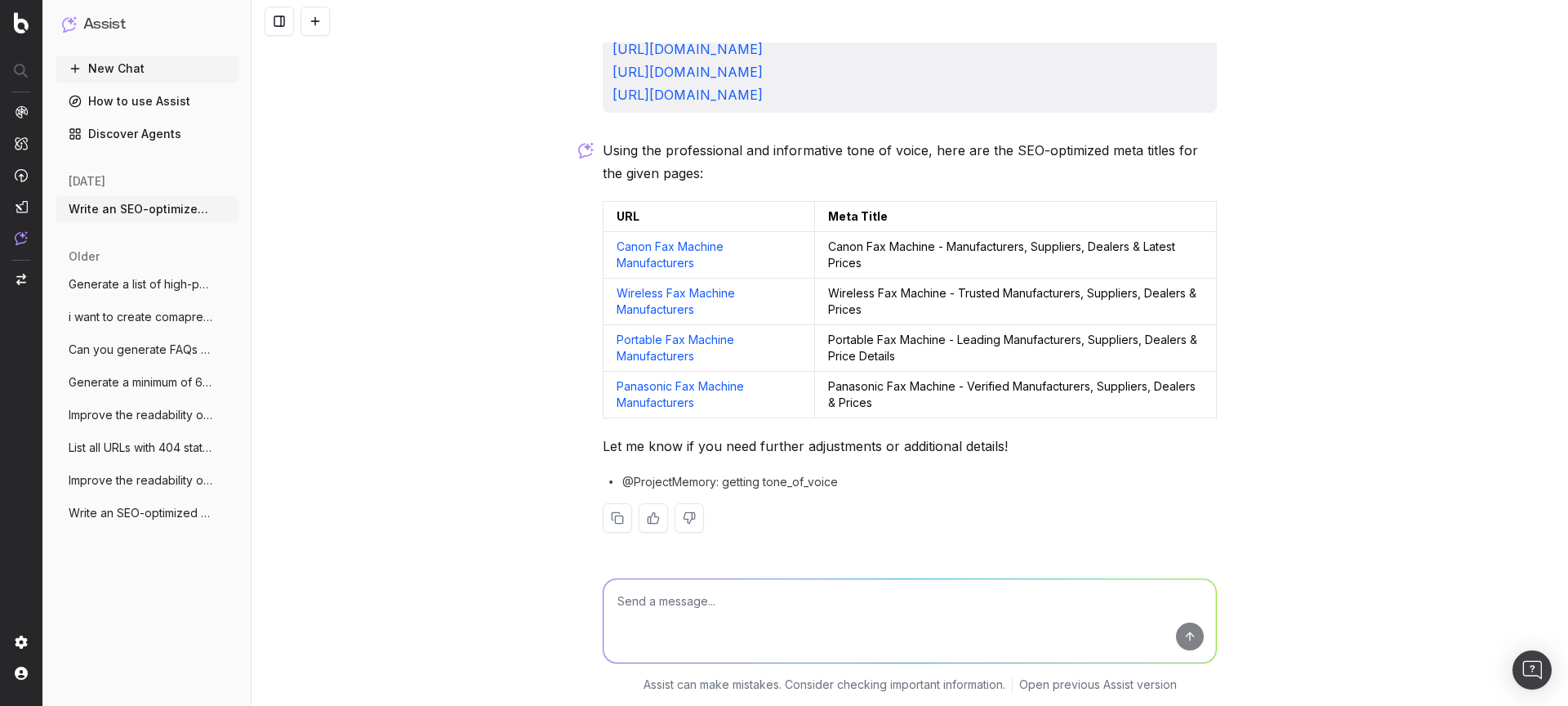
click at [858, 612] on textarea at bounding box center [909, 620] width 612 height 83
type textarea "title should have variation, insert secondary supporting keyword if possible"
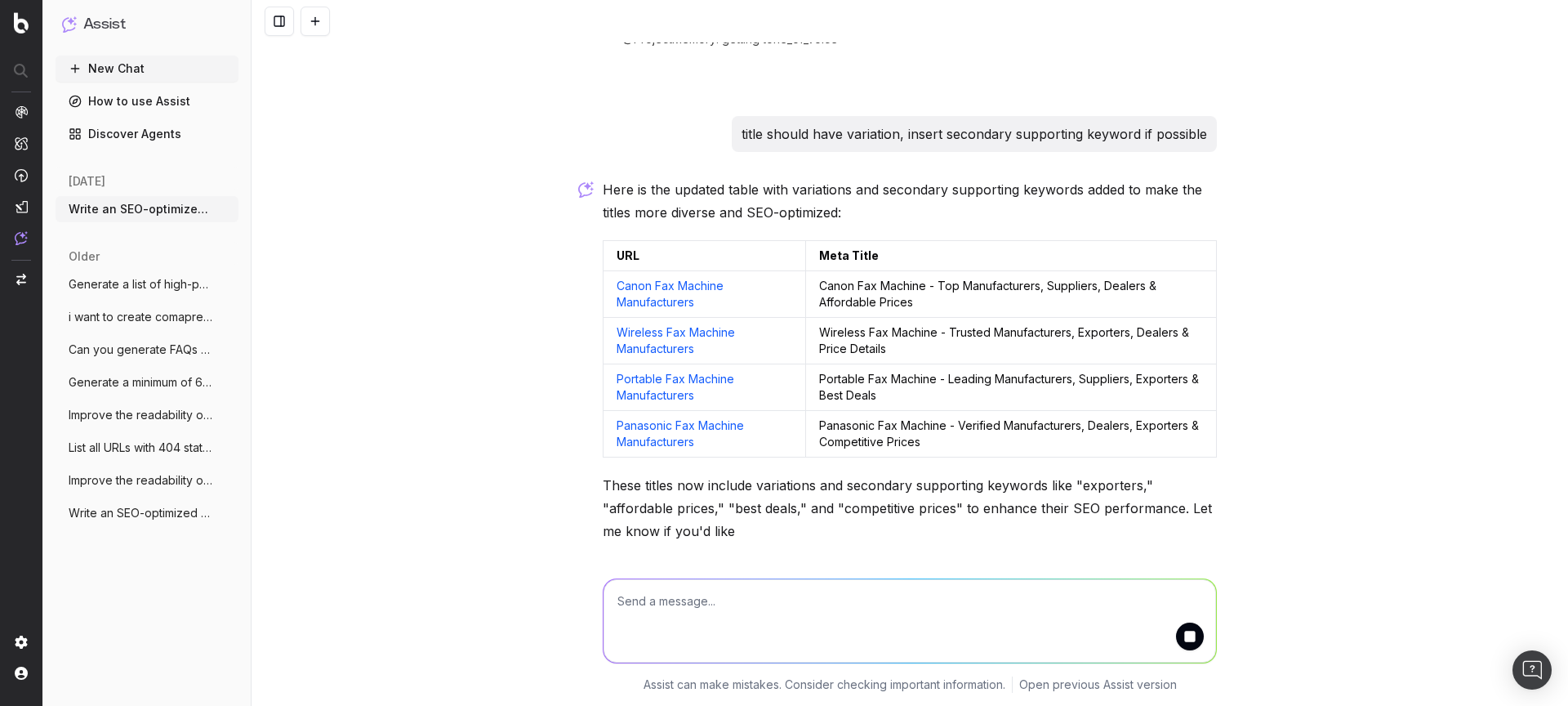
scroll to position [578, 0]
